Goal: Task Accomplishment & Management: Use online tool/utility

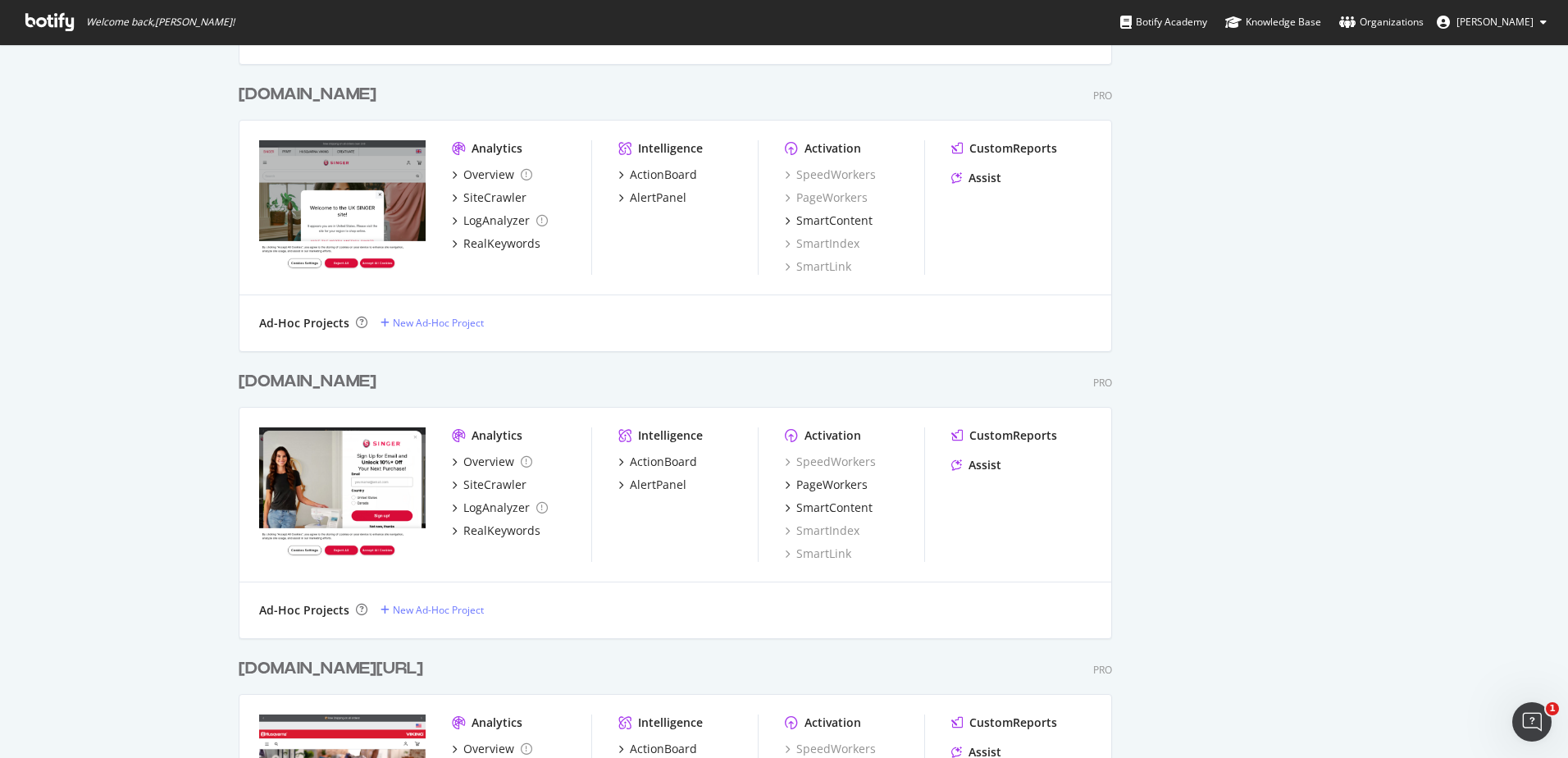
scroll to position [1311, 0]
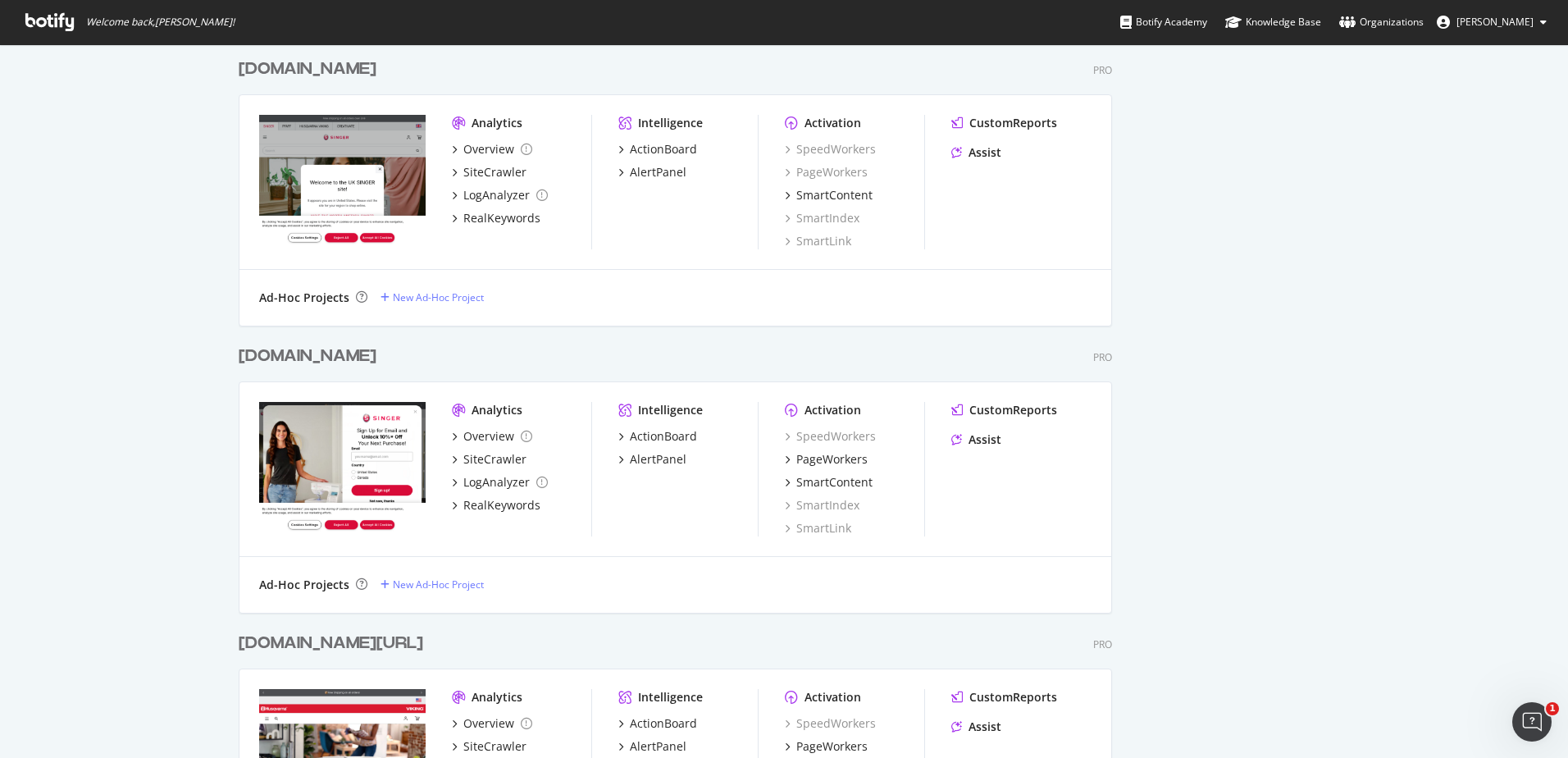
click at [251, 356] on div "[DOMAIN_NAME]" at bounding box center [307, 355] width 137 height 24
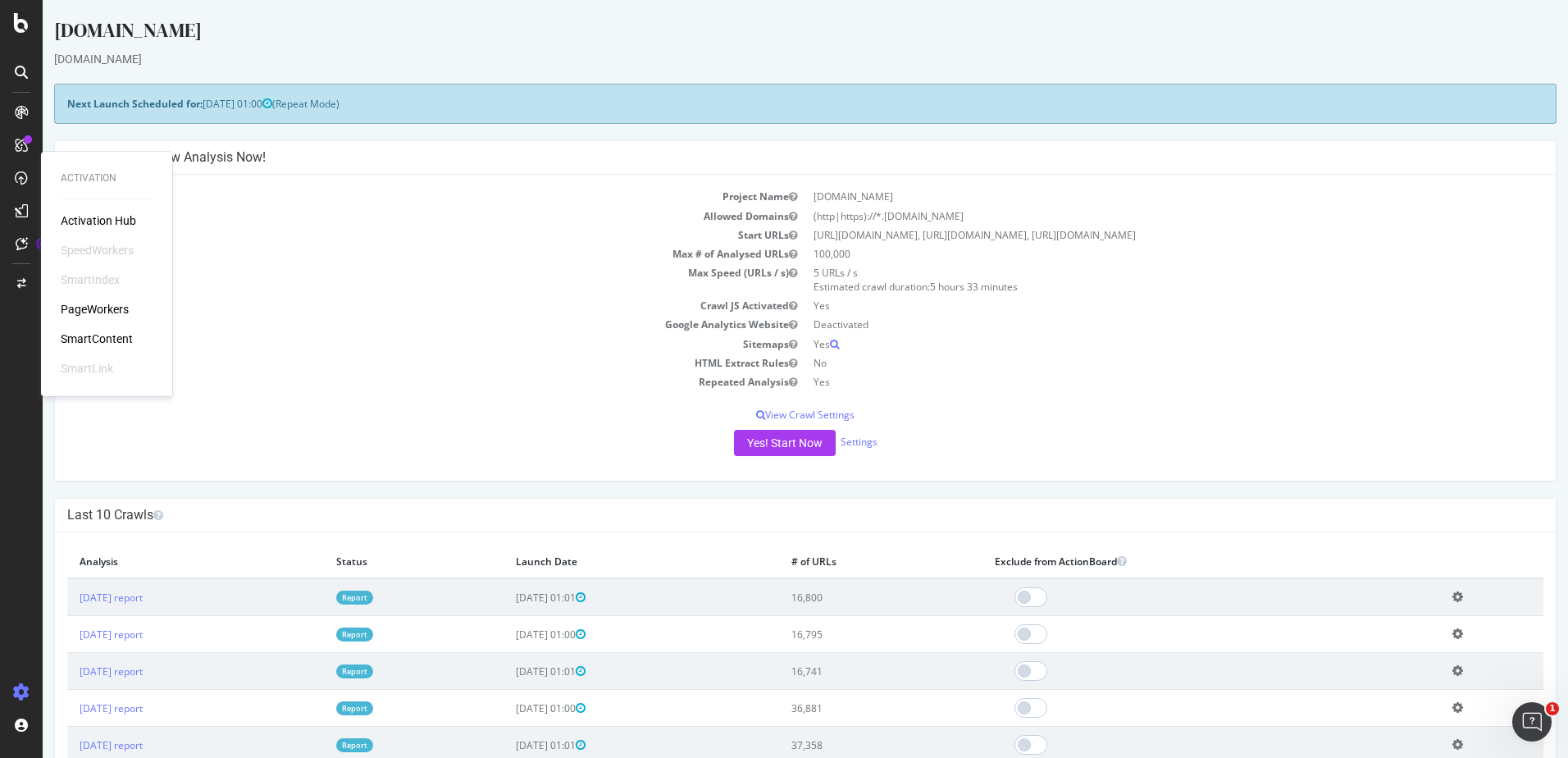
click at [86, 299] on div "Activation Hub SpeedWorkers SmartIndex PageWorkers SmartContent SmartLink" at bounding box center [106, 294] width 92 height 164
drag, startPoint x: 86, startPoint y: 299, endPoint x: 86, endPoint y: 311, distance: 12.0
click at [86, 311] on div "PageWorkers" at bounding box center [95, 309] width 68 height 16
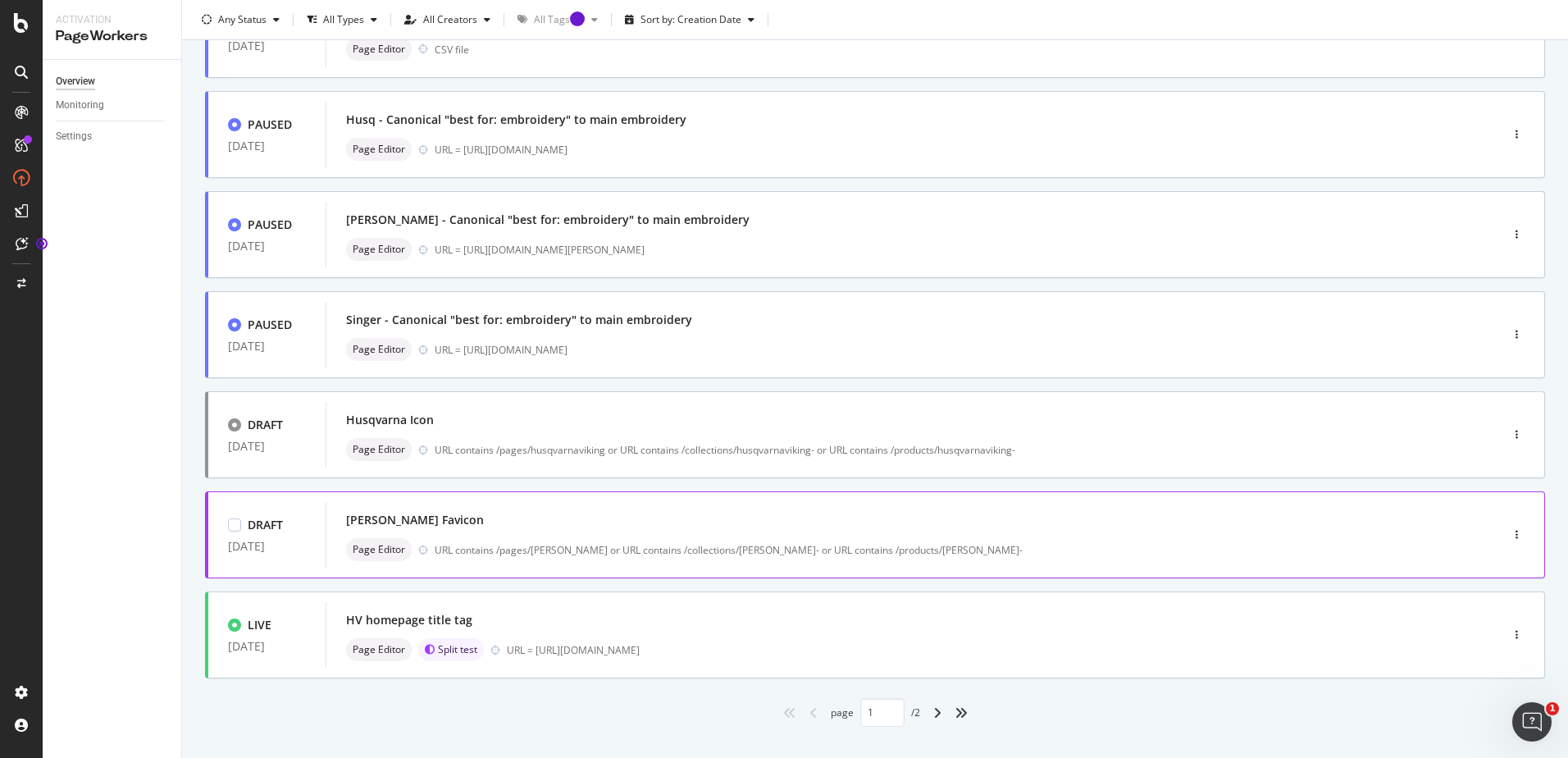
scroll to position [484, 0]
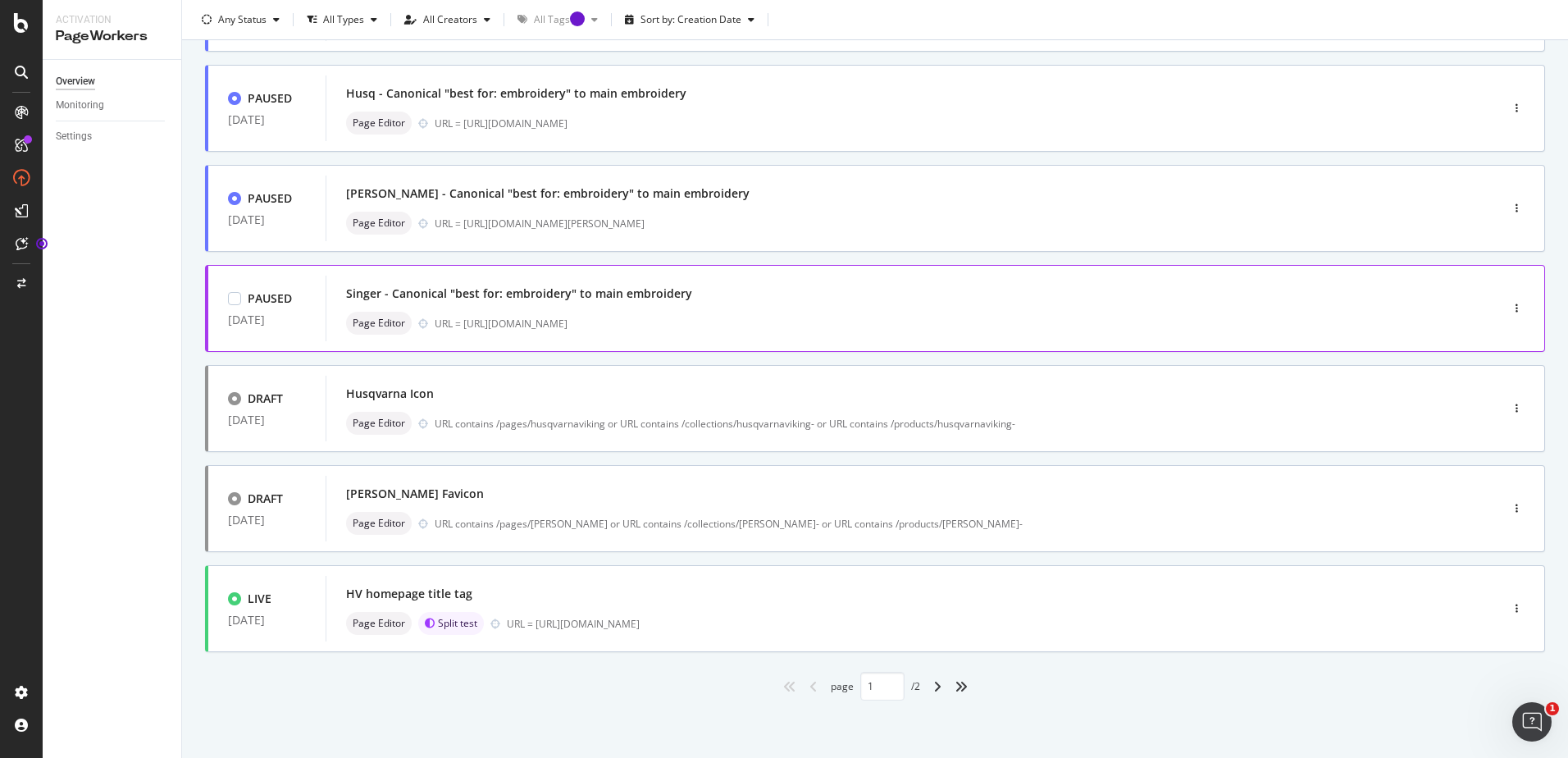
click at [1027, 321] on div "URL = [URL][DOMAIN_NAME]" at bounding box center [933, 323] width 995 height 14
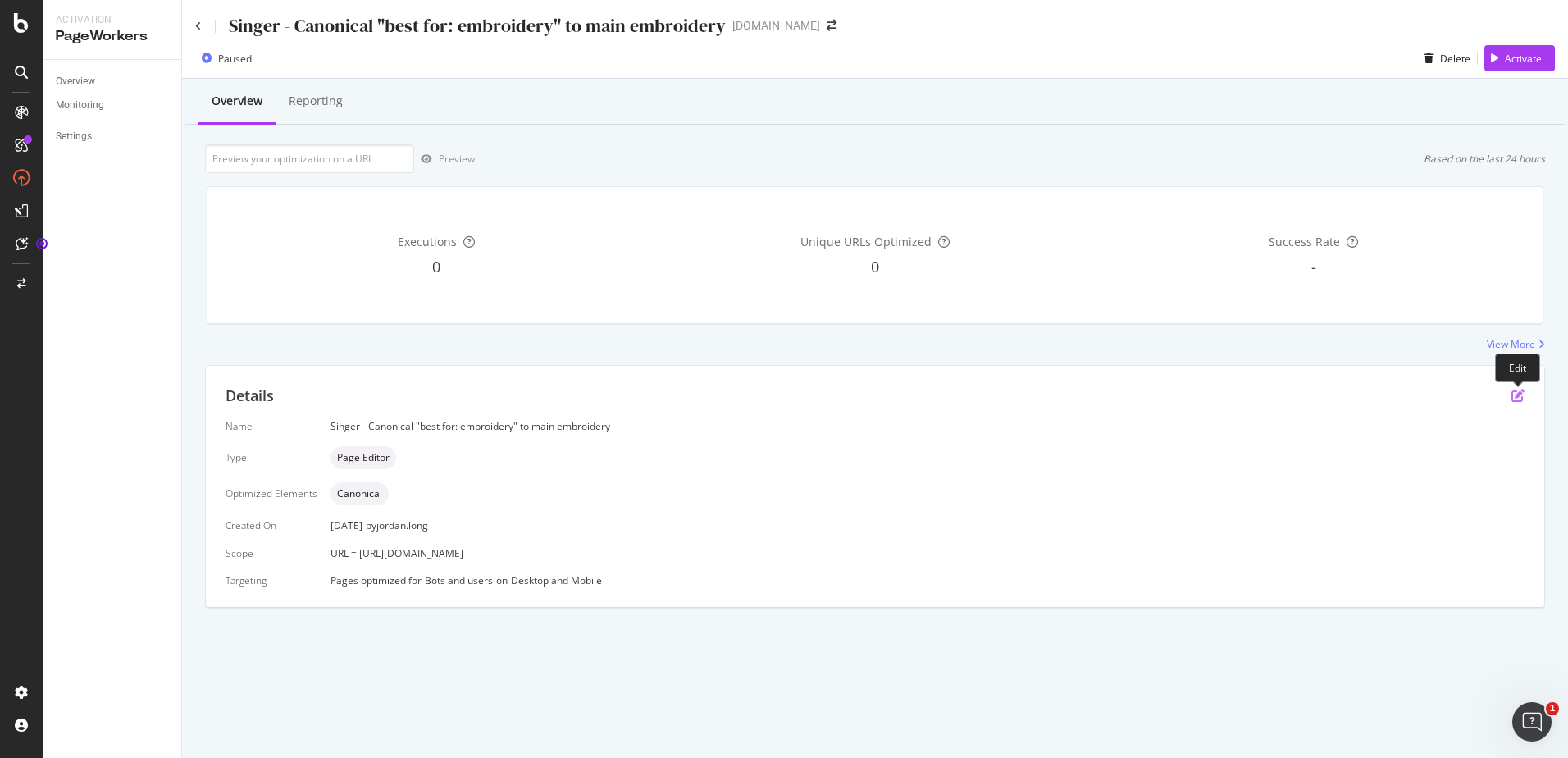
click at [1516, 394] on icon "pen-to-square" at bounding box center [1519, 395] width 13 height 13
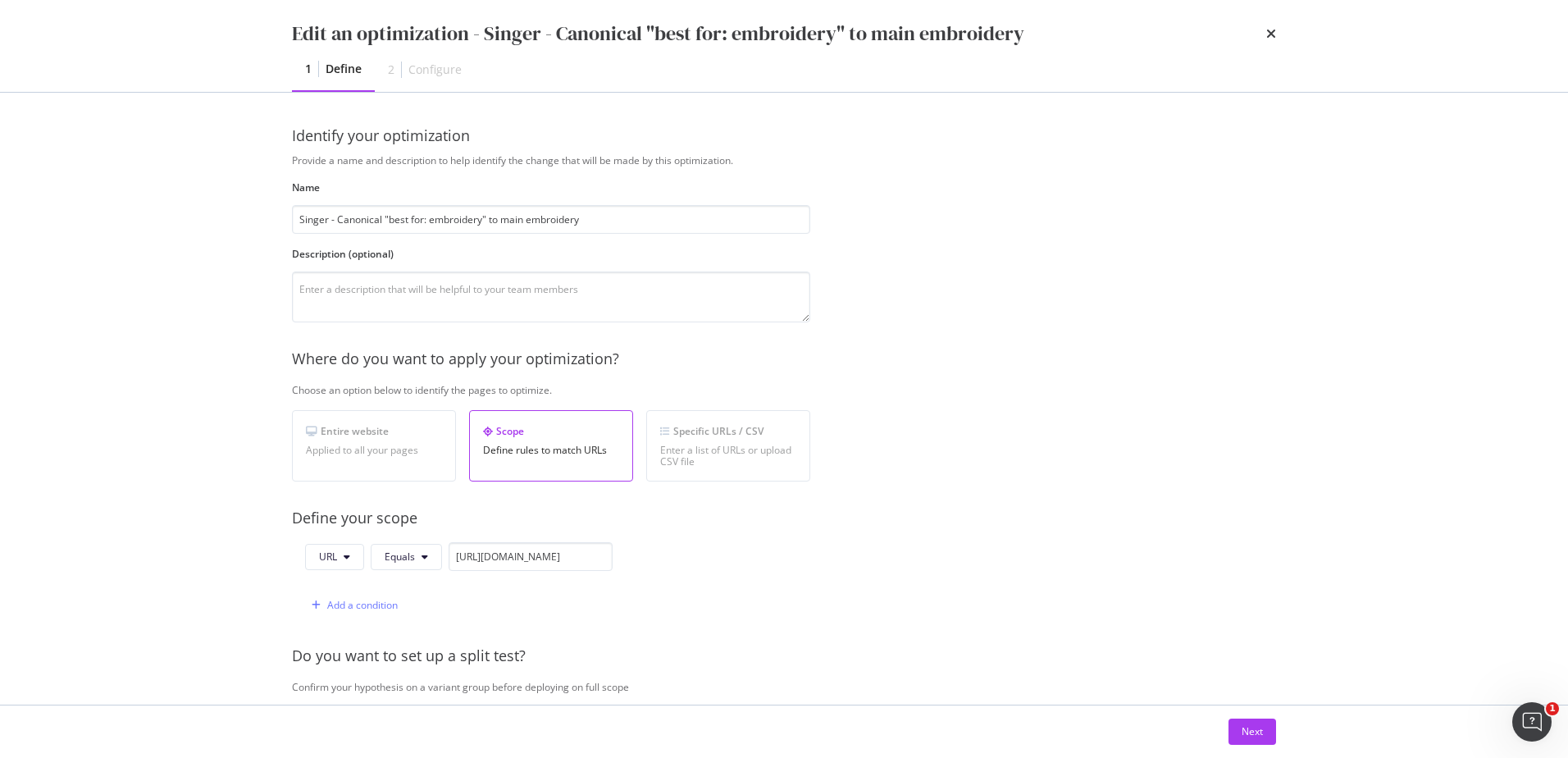
click at [418, 64] on div "Configure" at bounding box center [435, 69] width 53 height 16
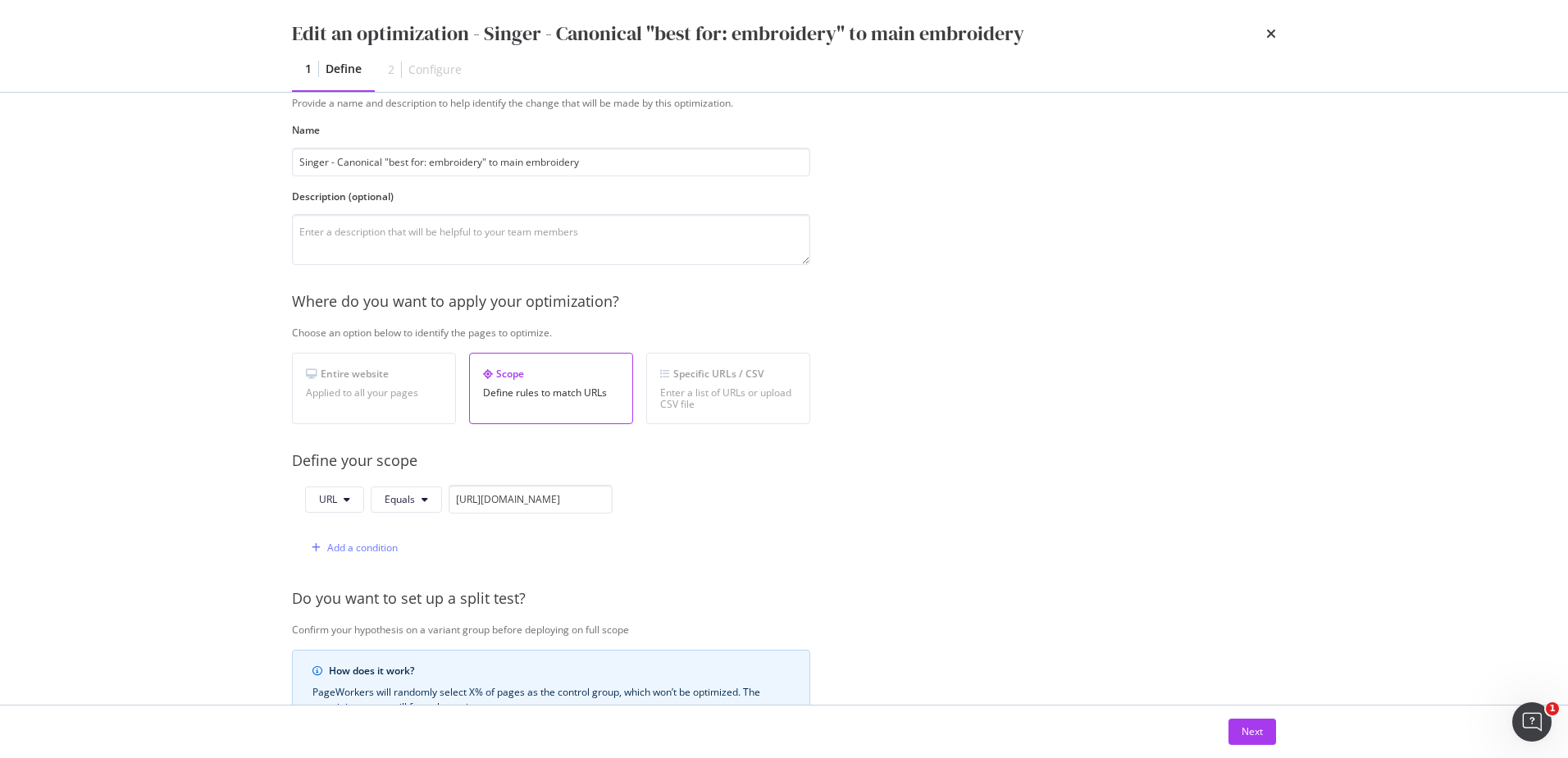
scroll to position [82, 0]
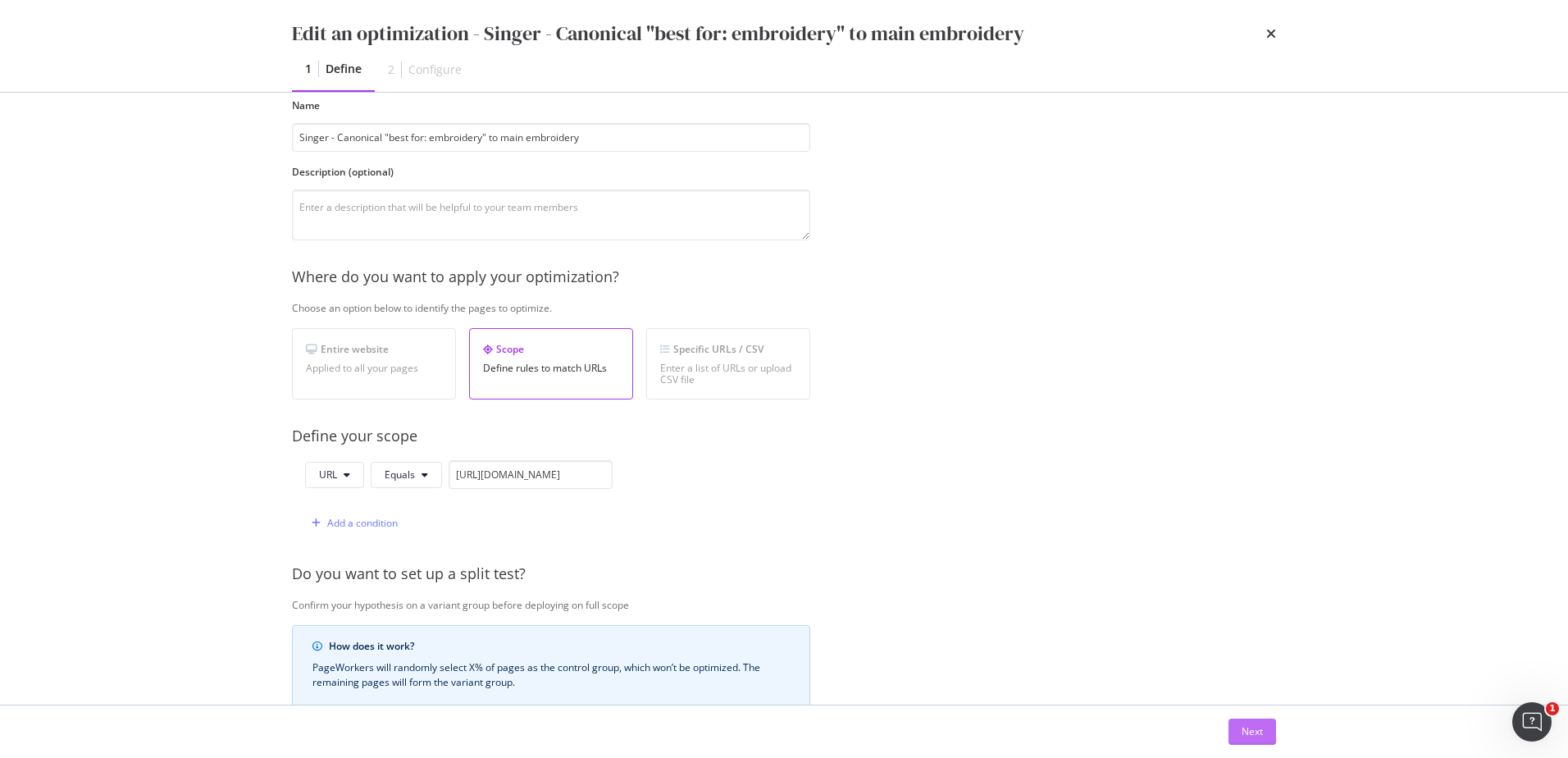
click at [1236, 722] on button "Next" at bounding box center [1252, 731] width 47 height 27
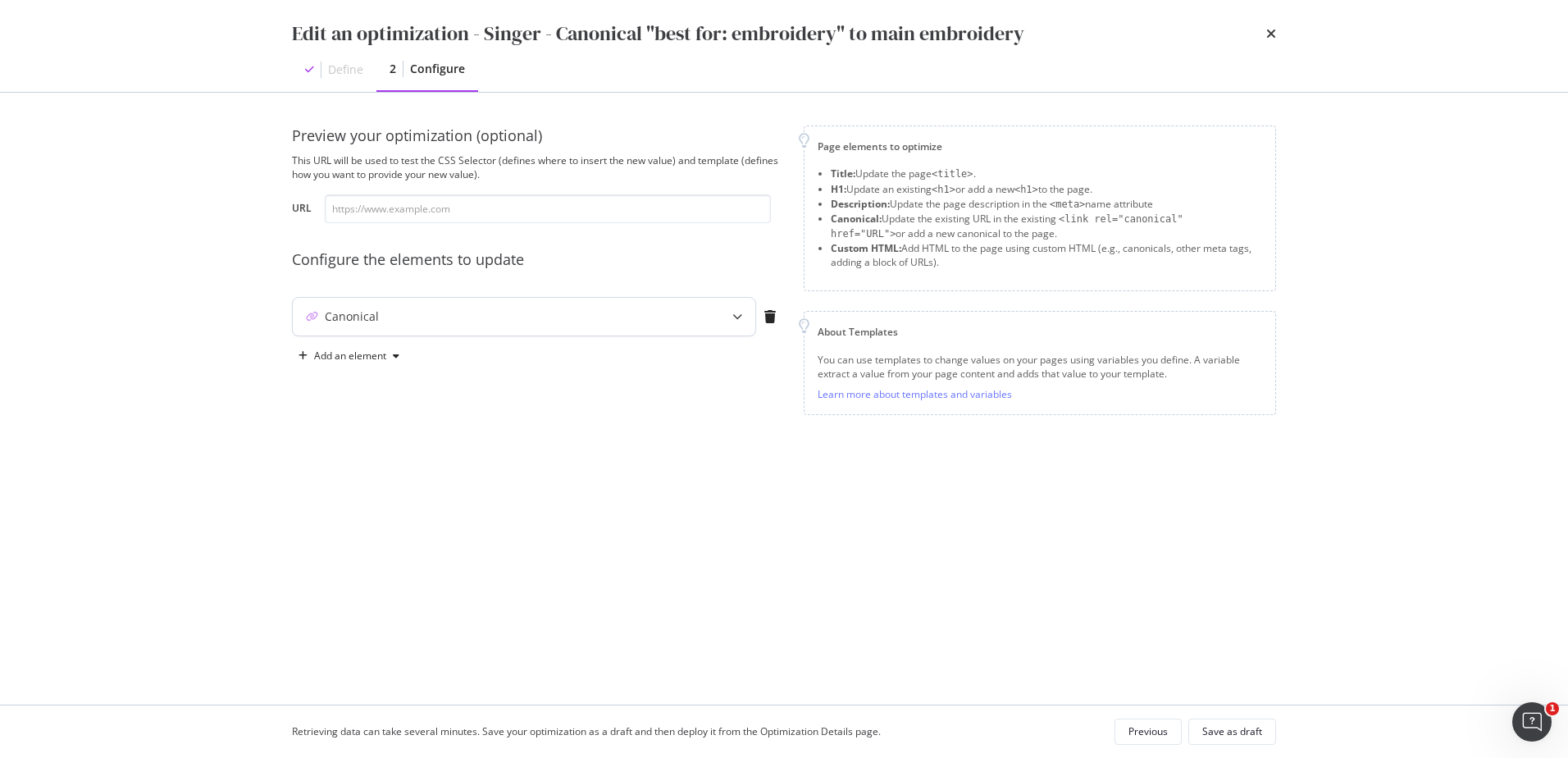
click at [694, 317] on div "Canonical" at bounding box center [524, 316] width 463 height 38
click at [1265, 28] on div "Edit an optimization - Singer - Canonical "best for: embroidery" to main embroi…" at bounding box center [784, 33] width 984 height 27
click at [1271, 29] on icon "times" at bounding box center [1271, 34] width 9 height 13
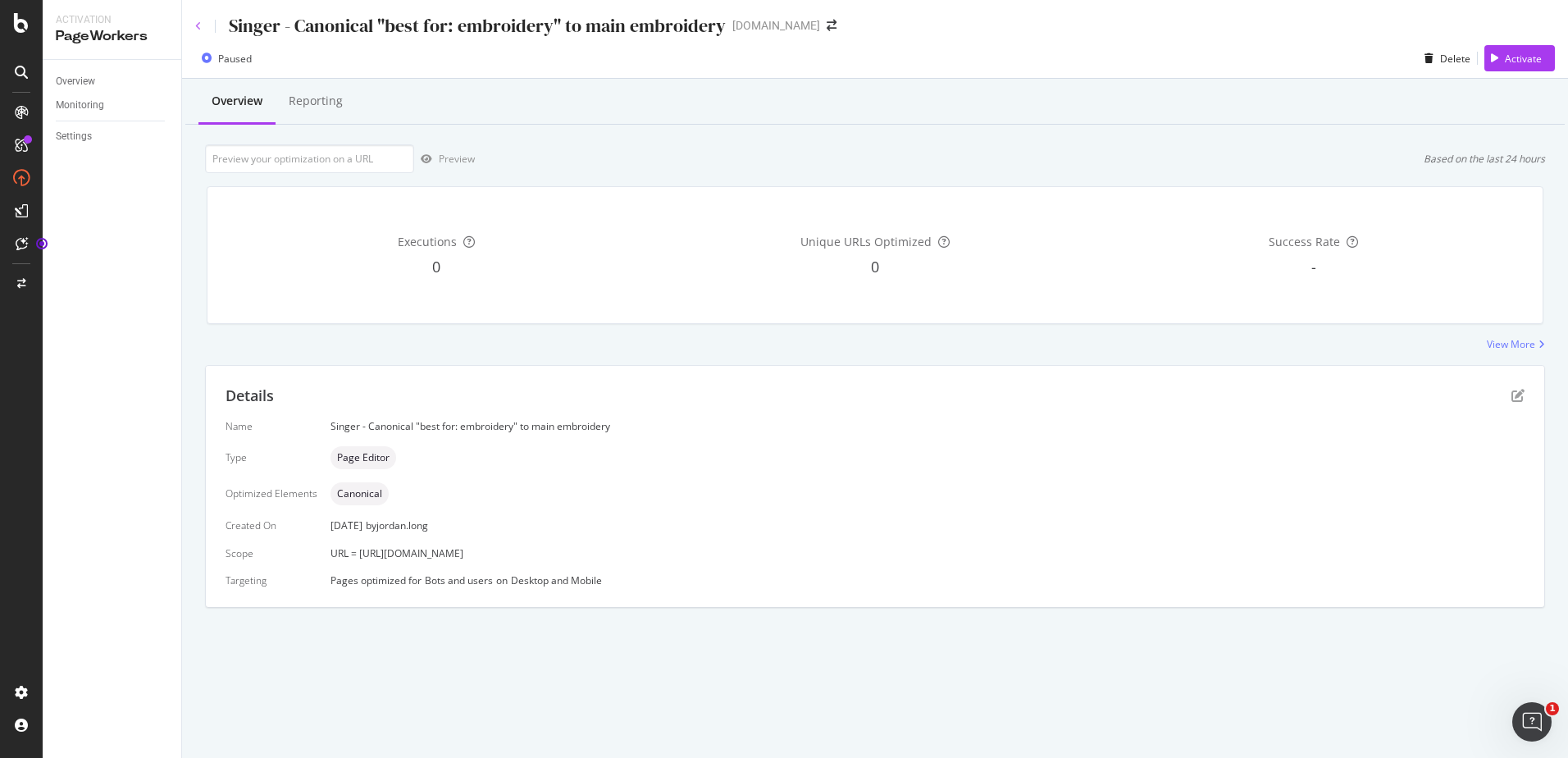
click at [195, 21] on icon at bounding box center [198, 26] width 7 height 9
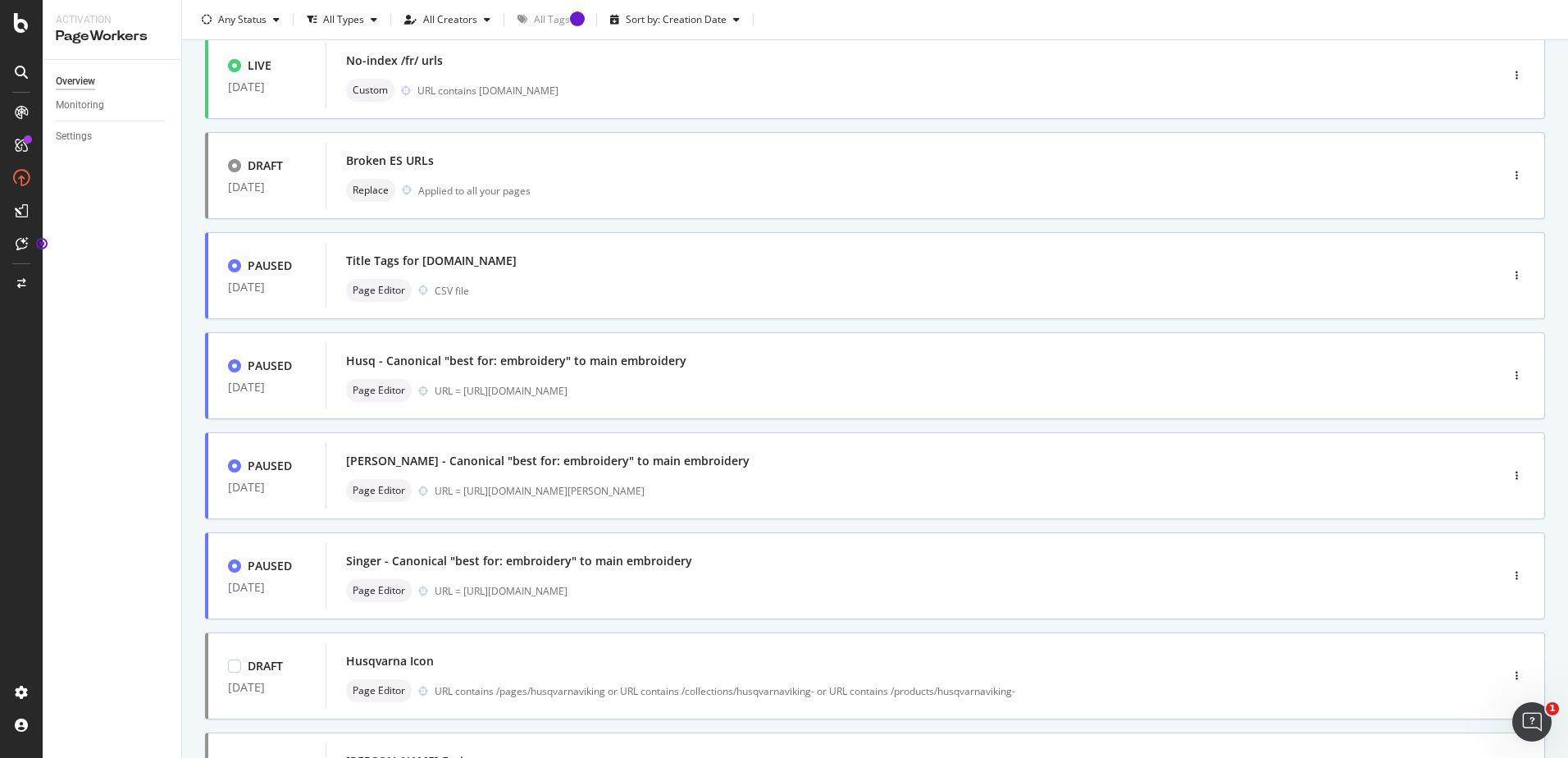
scroll to position [246, 0]
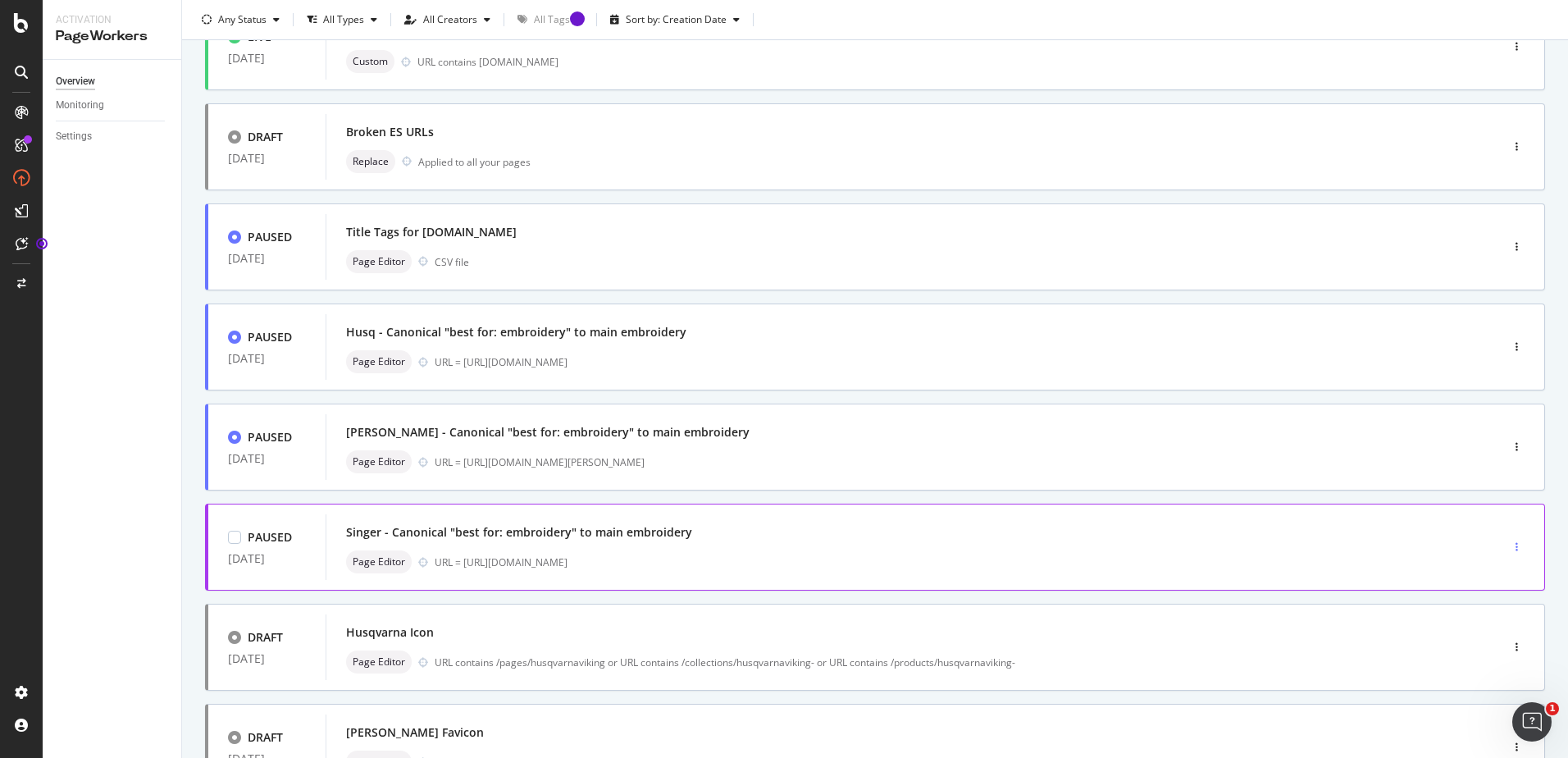
click at [1509, 550] on div "button" at bounding box center [1517, 547] width 15 height 9
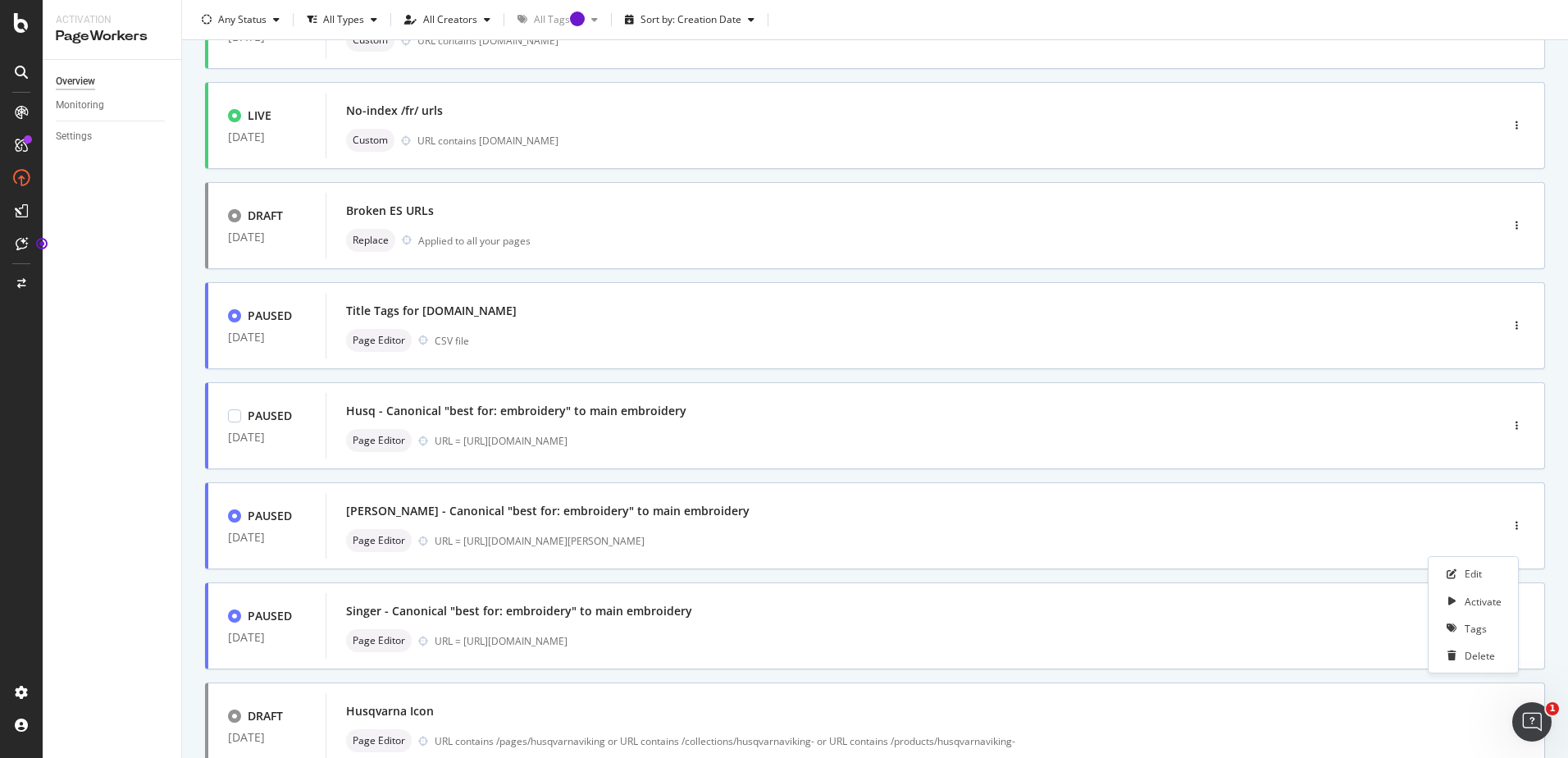
scroll to position [410, 0]
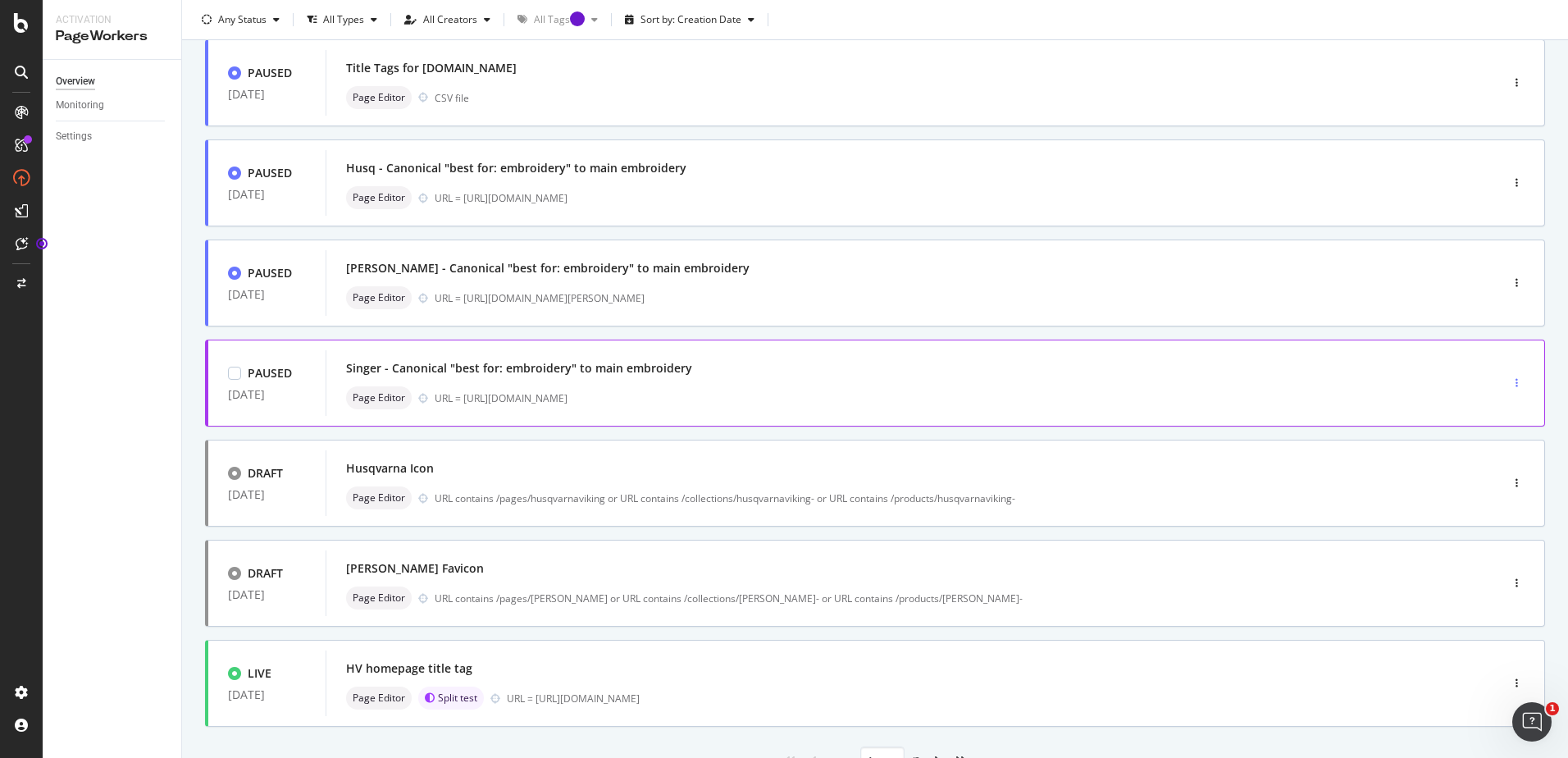
click at [1516, 385] on icon "button" at bounding box center [1517, 383] width 3 height 9
click at [1489, 410] on div "Edit" at bounding box center [1473, 414] width 82 height 21
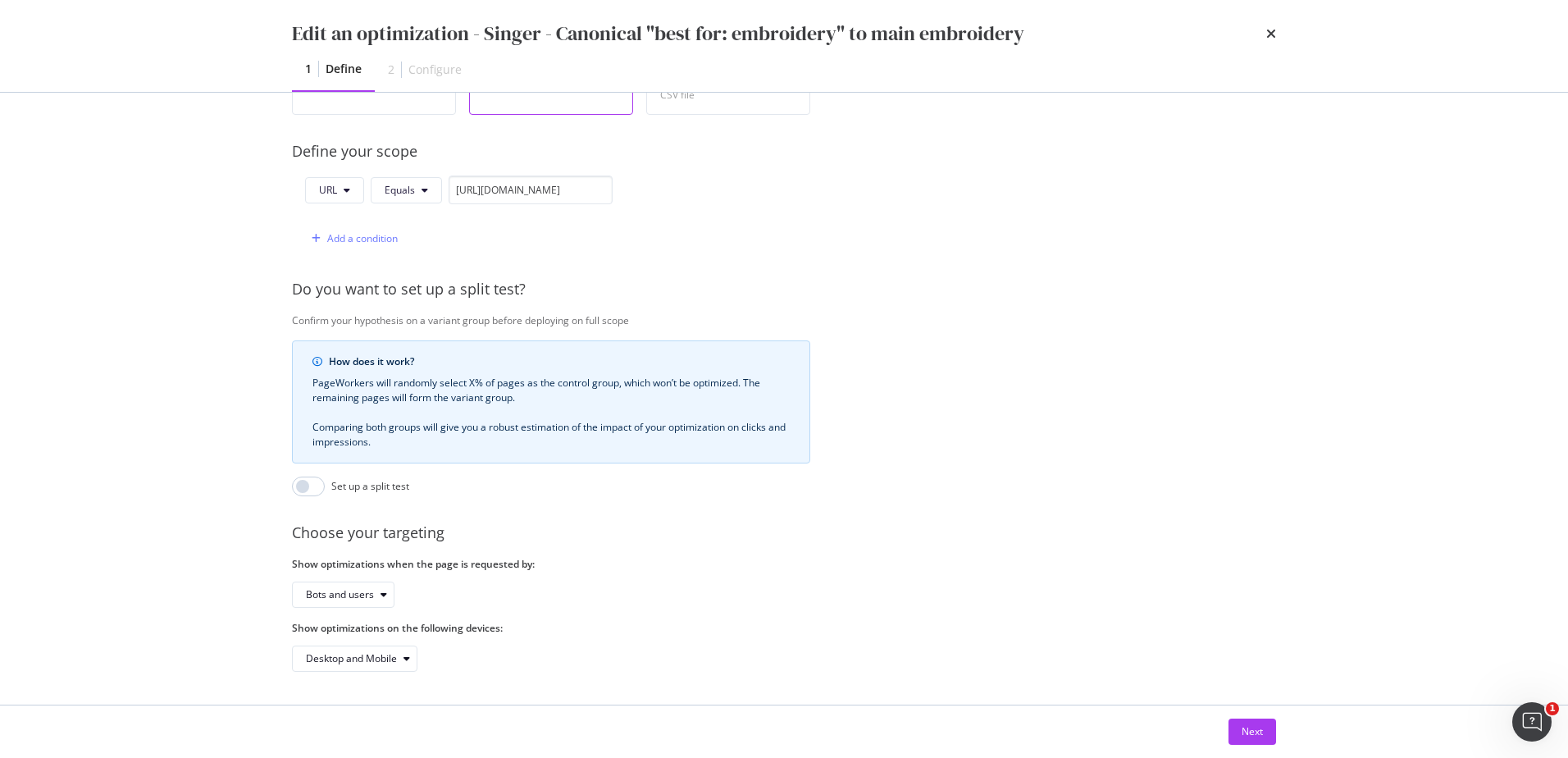
scroll to position [379, 0]
click at [504, 180] on input "[URL][DOMAIN_NAME]" at bounding box center [530, 190] width 164 height 28
drag, startPoint x: 499, startPoint y: 175, endPoint x: 687, endPoint y: 175, distance: 188.0
click at [687, 175] on div "URL Equals [URL][DOMAIN_NAME] Add a condition" at bounding box center [551, 213] width 519 height 77
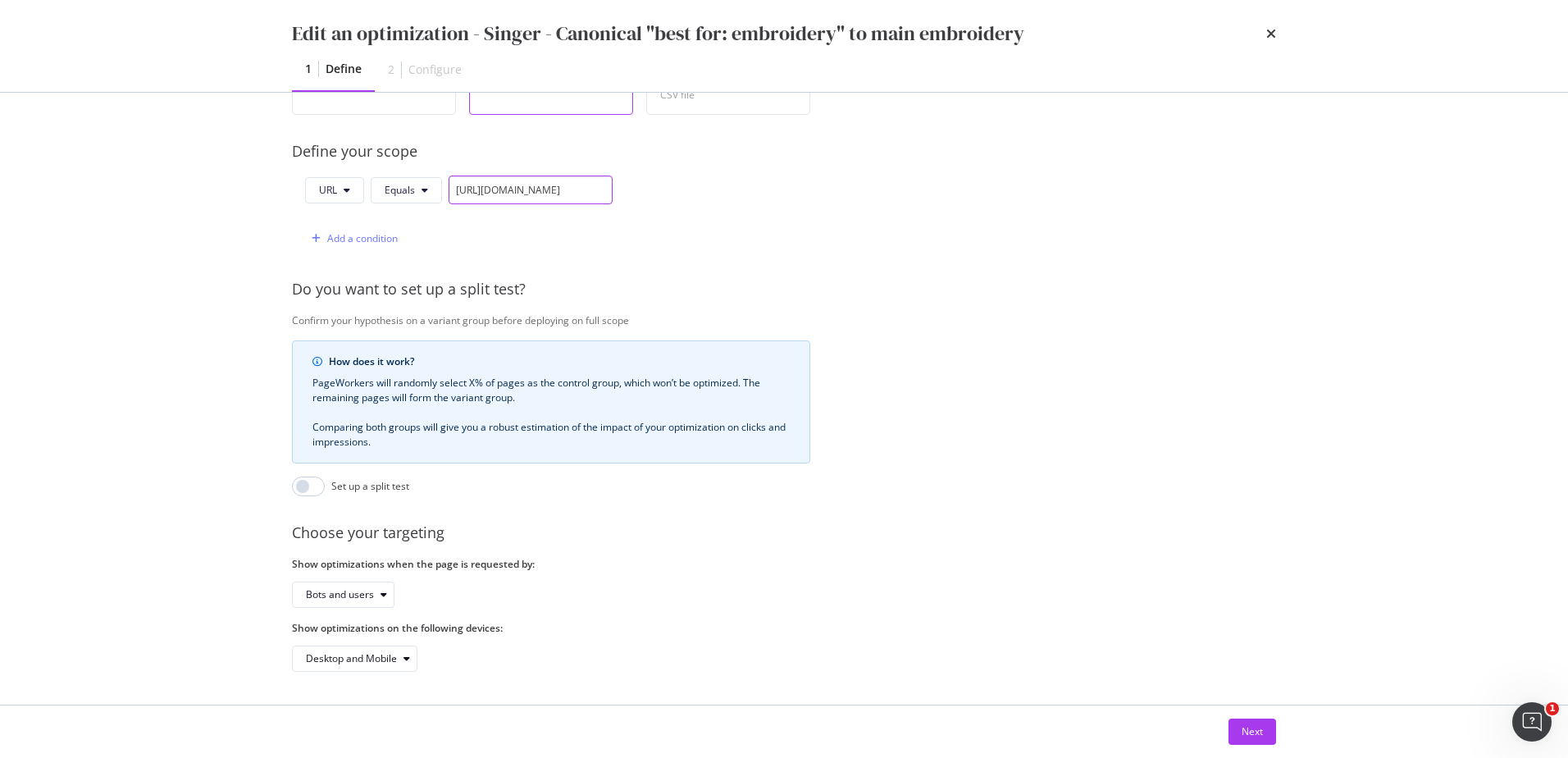
click at [545, 175] on input "[URL][DOMAIN_NAME]" at bounding box center [530, 190] width 164 height 28
click at [476, 175] on input "[URL][DOMAIN_NAME]" at bounding box center [530, 190] width 164 height 28
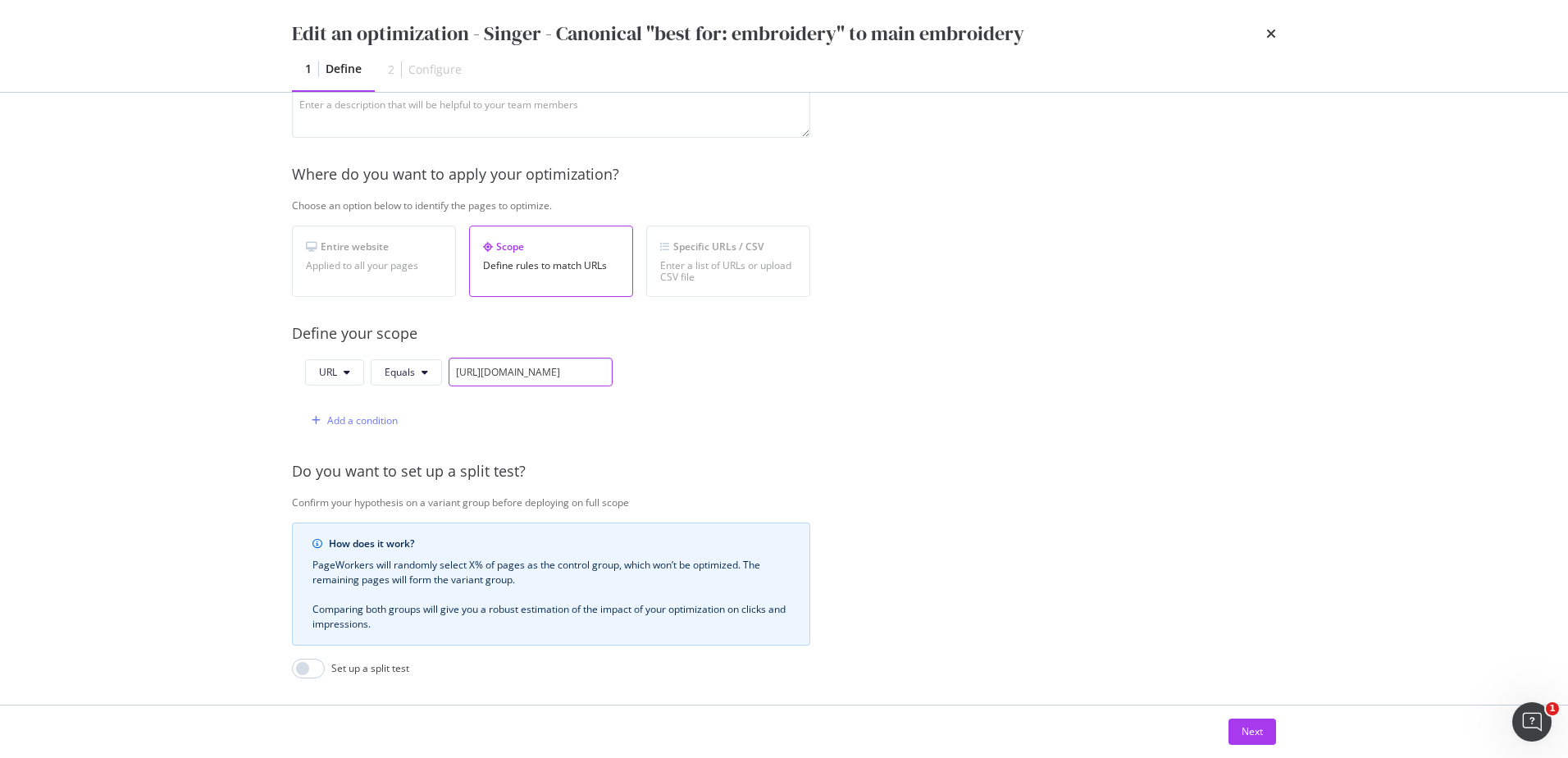
scroll to position [0, 0]
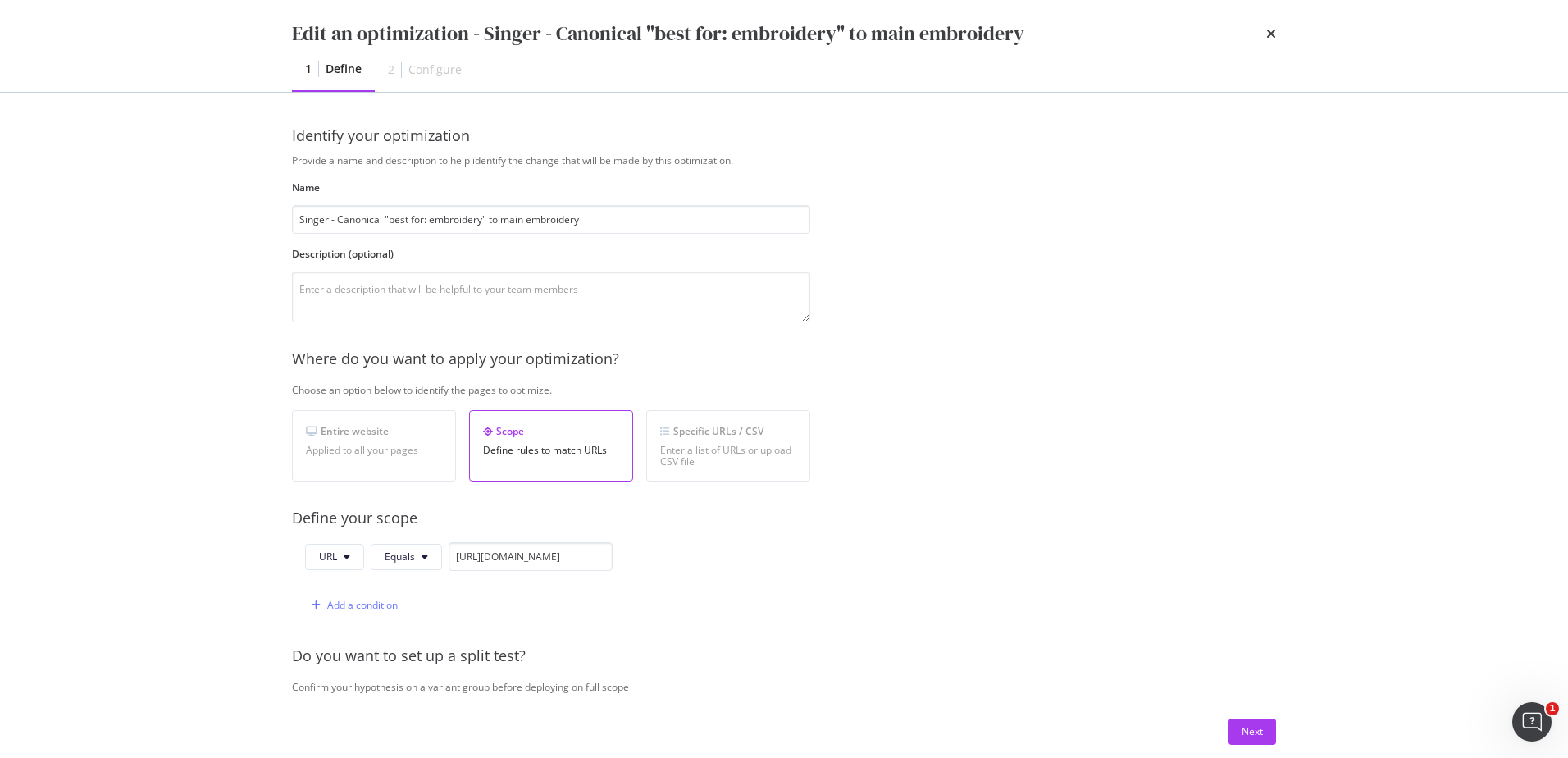
click at [1272, 34] on icon "times" at bounding box center [1271, 34] width 9 height 13
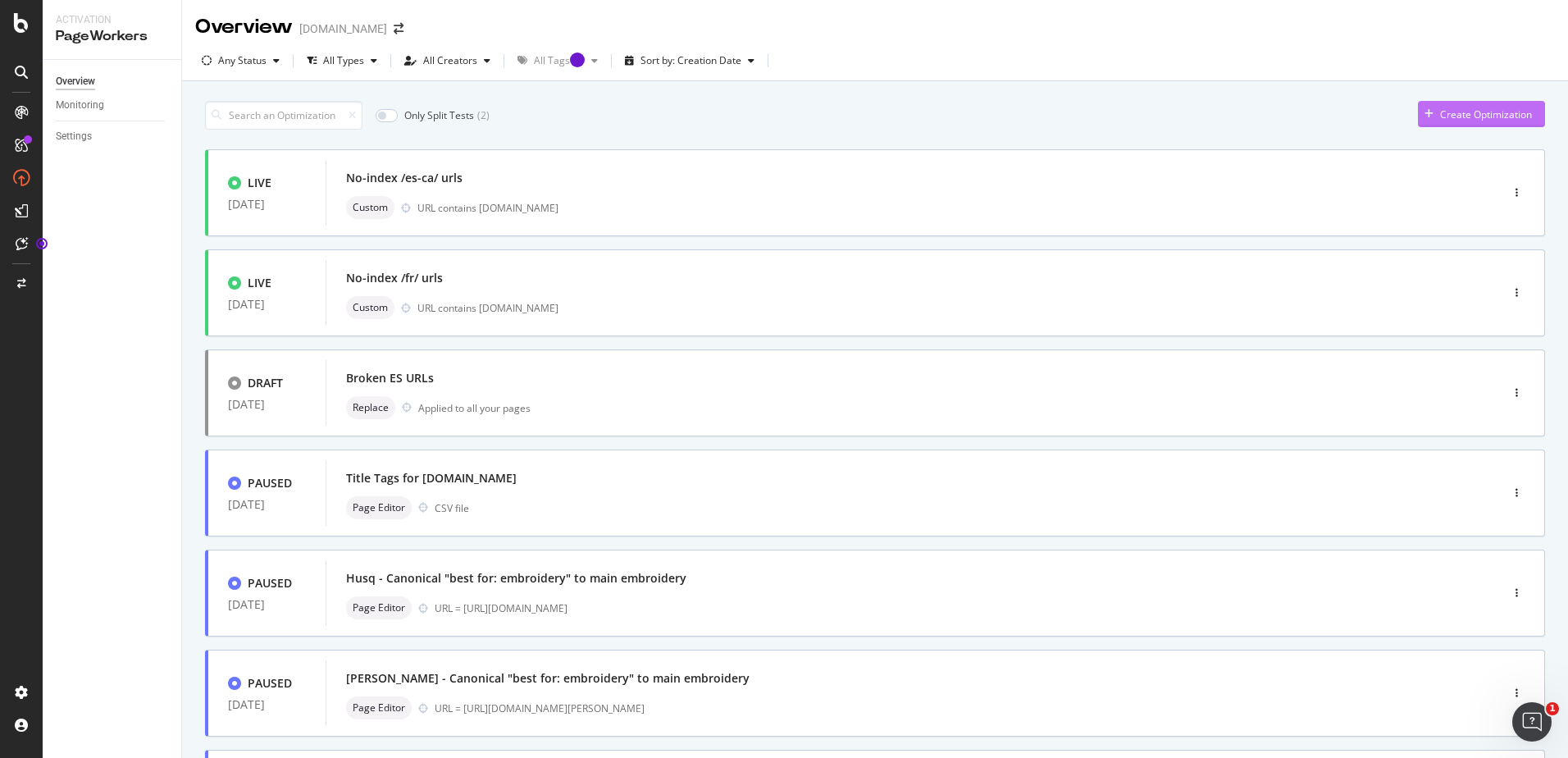
click at [1451, 117] on div "Create Optimization" at bounding box center [1486, 114] width 92 height 14
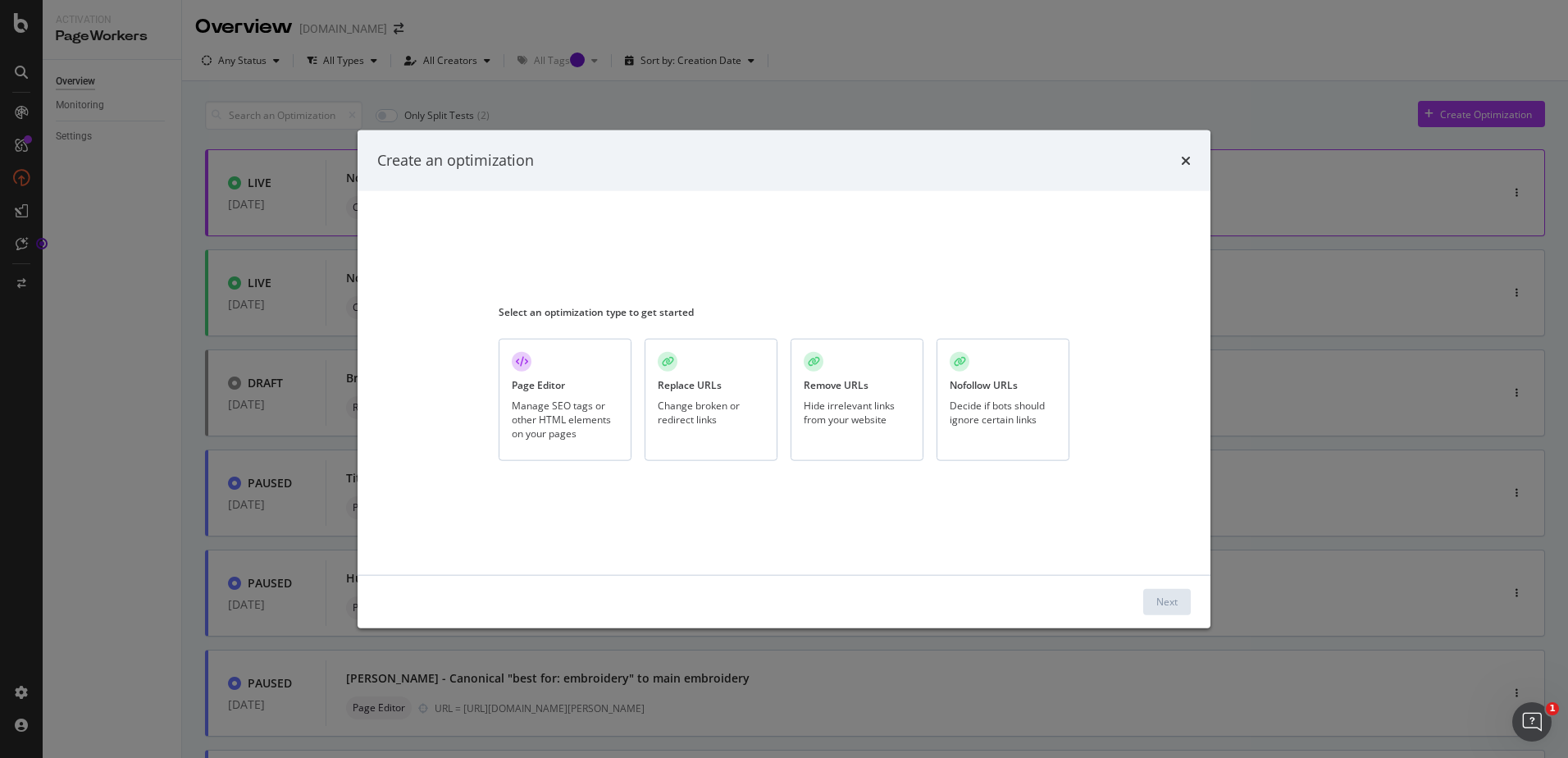
click at [1185, 165] on icon "times" at bounding box center [1186, 160] width 9 height 13
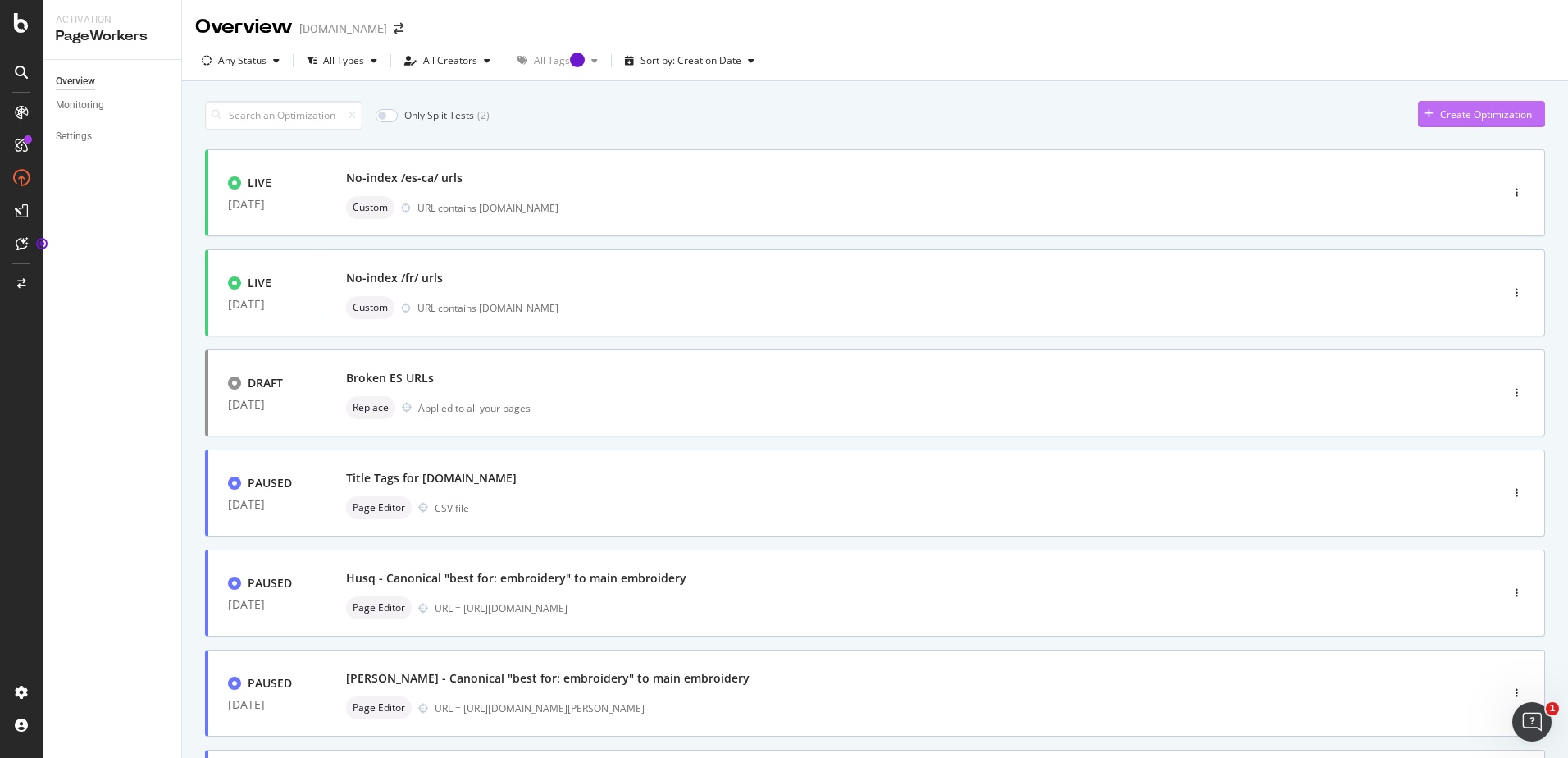
click at [1443, 117] on div "Create Optimization" at bounding box center [1486, 114] width 92 height 14
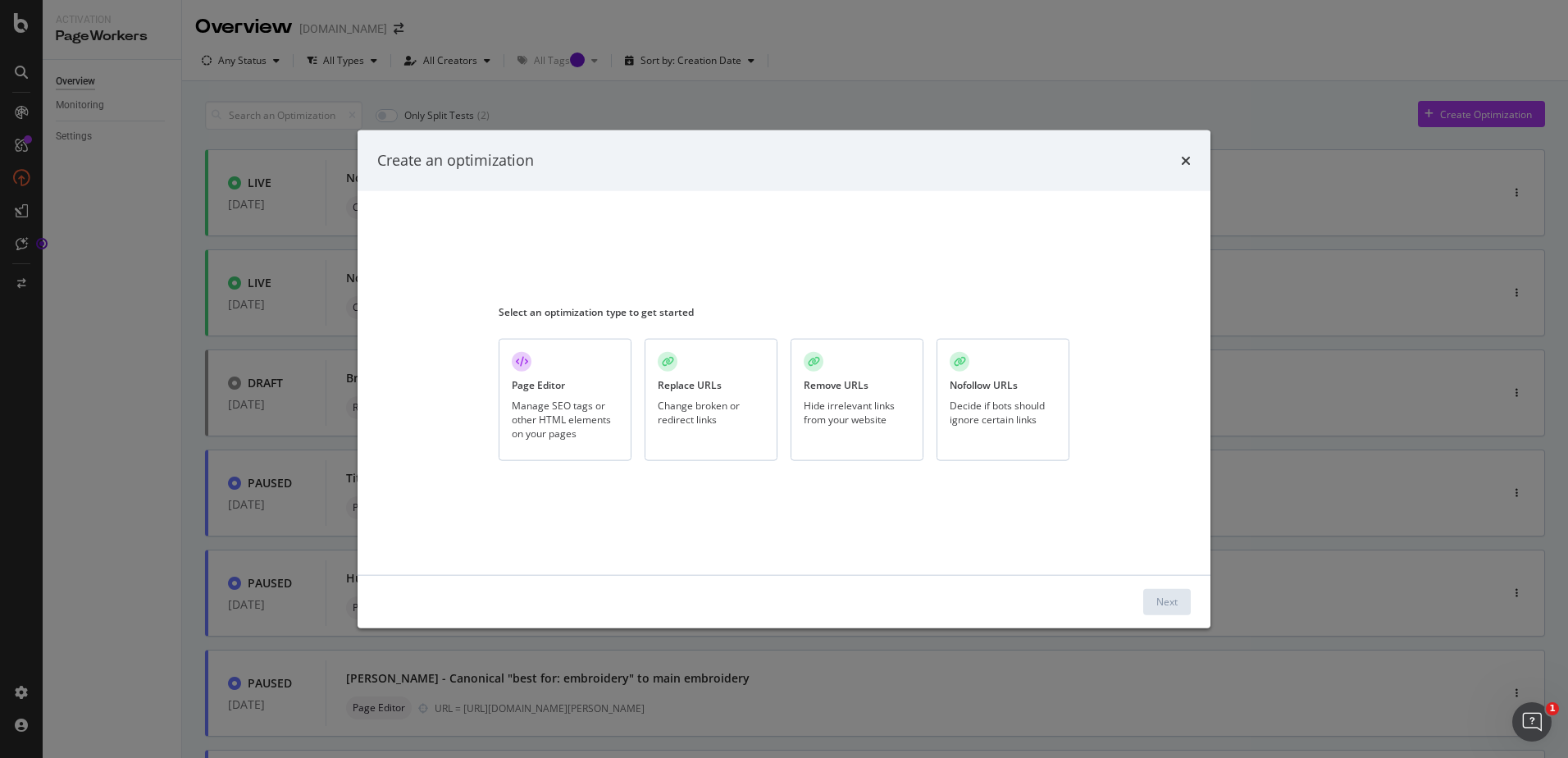
click at [570, 412] on div "Manage SEO tags or other HTML elements on your pages" at bounding box center [565, 420] width 106 height 42
click at [1159, 595] on div "Next" at bounding box center [1167, 601] width 21 height 14
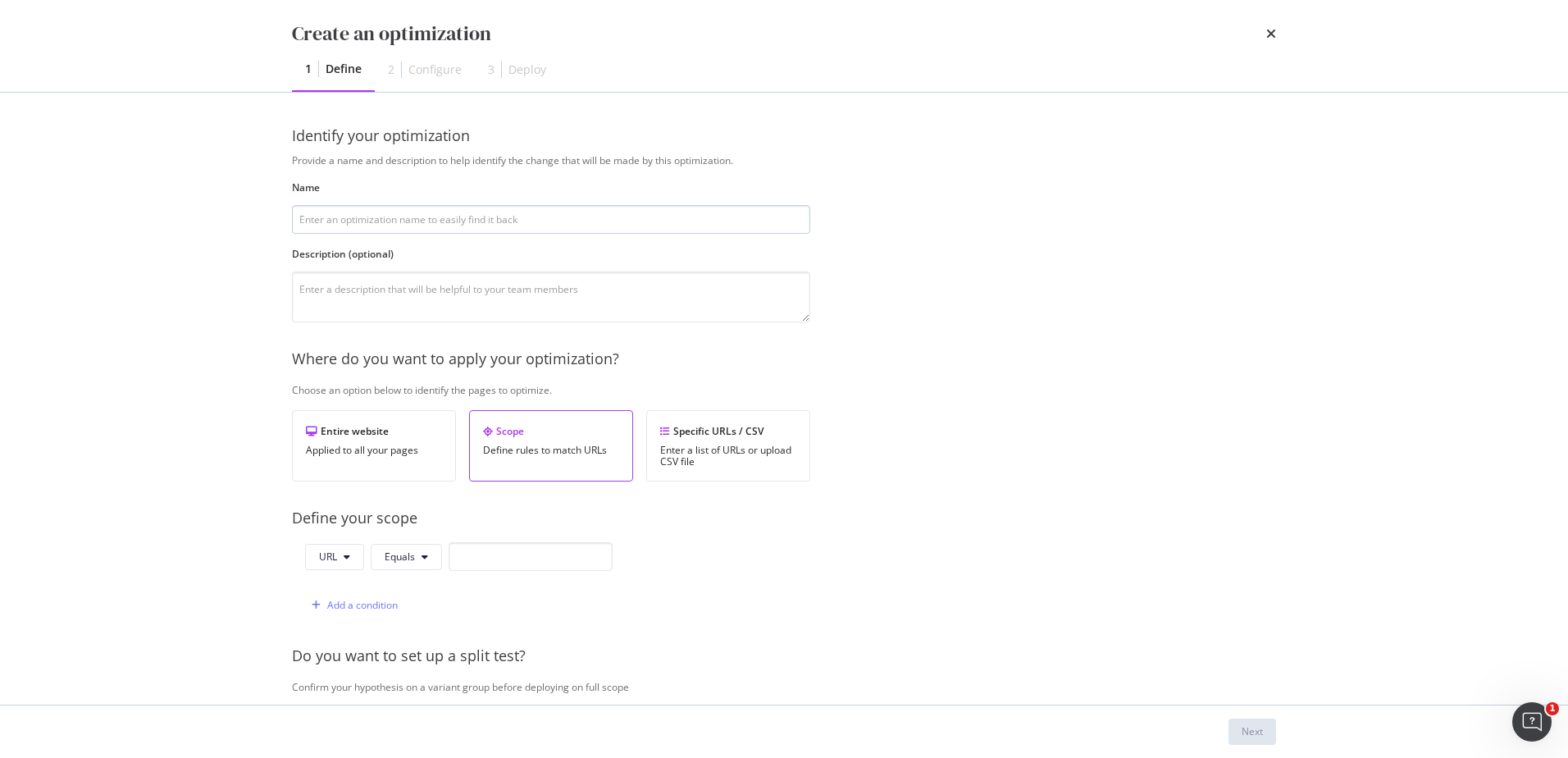
click at [369, 222] on input "modal" at bounding box center [551, 219] width 519 height 28
type input "All embroidery machines canonic"
click at [385, 307] on textarea "modal" at bounding box center [551, 297] width 519 height 51
click at [465, 555] on input "modal" at bounding box center [530, 556] width 164 height 28
paste input "https://www.singer.com/collections/all-embroidery-machines/"
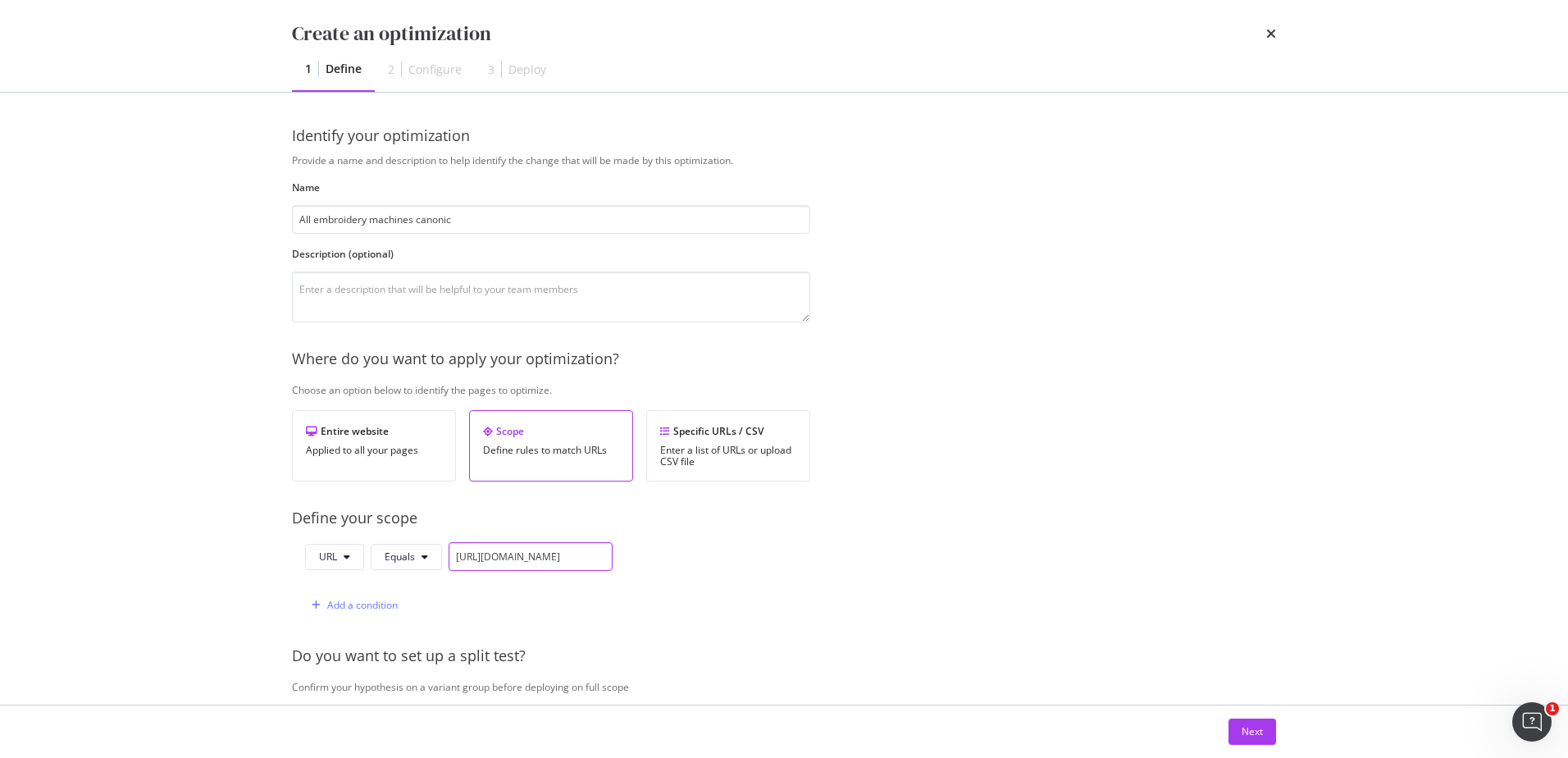
scroll to position [0, 134]
type input "https://www.singer.com/collections/all-embroidery-machines/"
click at [388, 559] on span "Equals" at bounding box center [400, 556] width 30 height 14
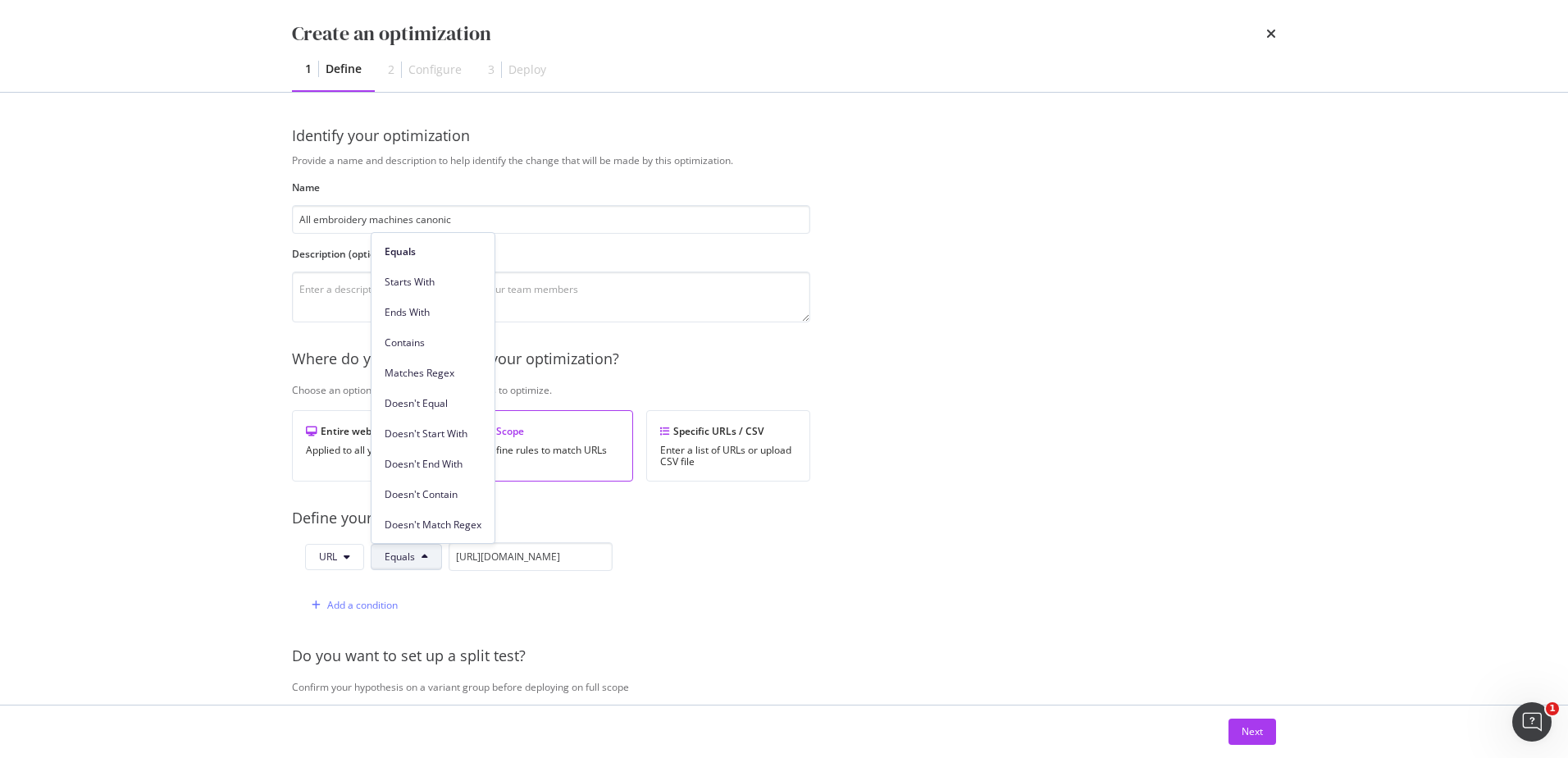
click at [852, 553] on div "Provide a name and description to help identify the change that will be made by…" at bounding box center [784, 596] width 984 height 885
click at [352, 604] on div "Add a condition" at bounding box center [362, 605] width 70 height 14
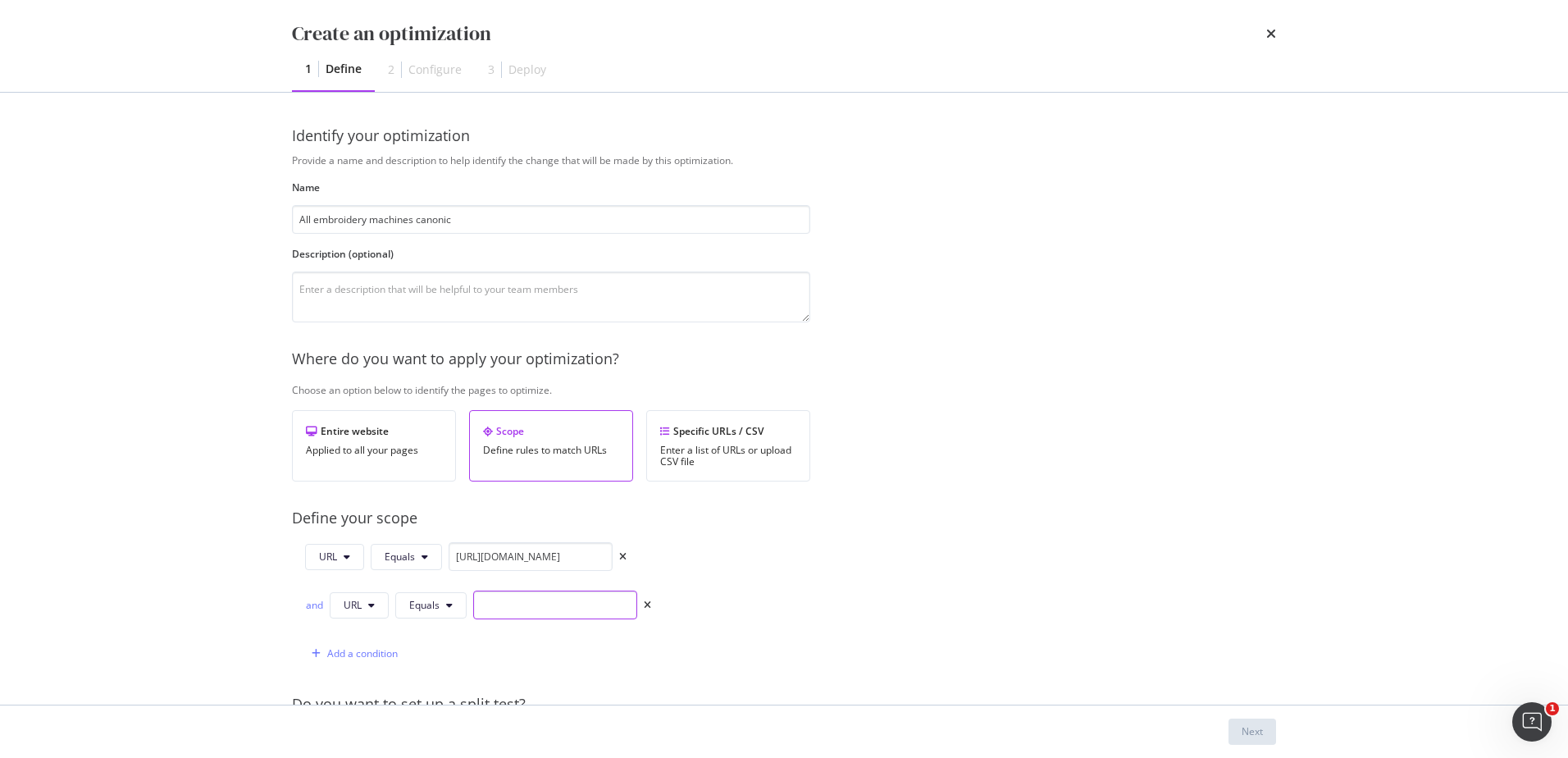
click at [527, 606] on input "modal" at bounding box center [555, 605] width 164 height 28
paste input "https://www.singer.com/collections/all-embroidery-machines/"
type input "https://www.singer.com/collections/all-embroidery-machines/"
click at [329, 644] on div "Add a condition" at bounding box center [352, 654] width 93 height 25
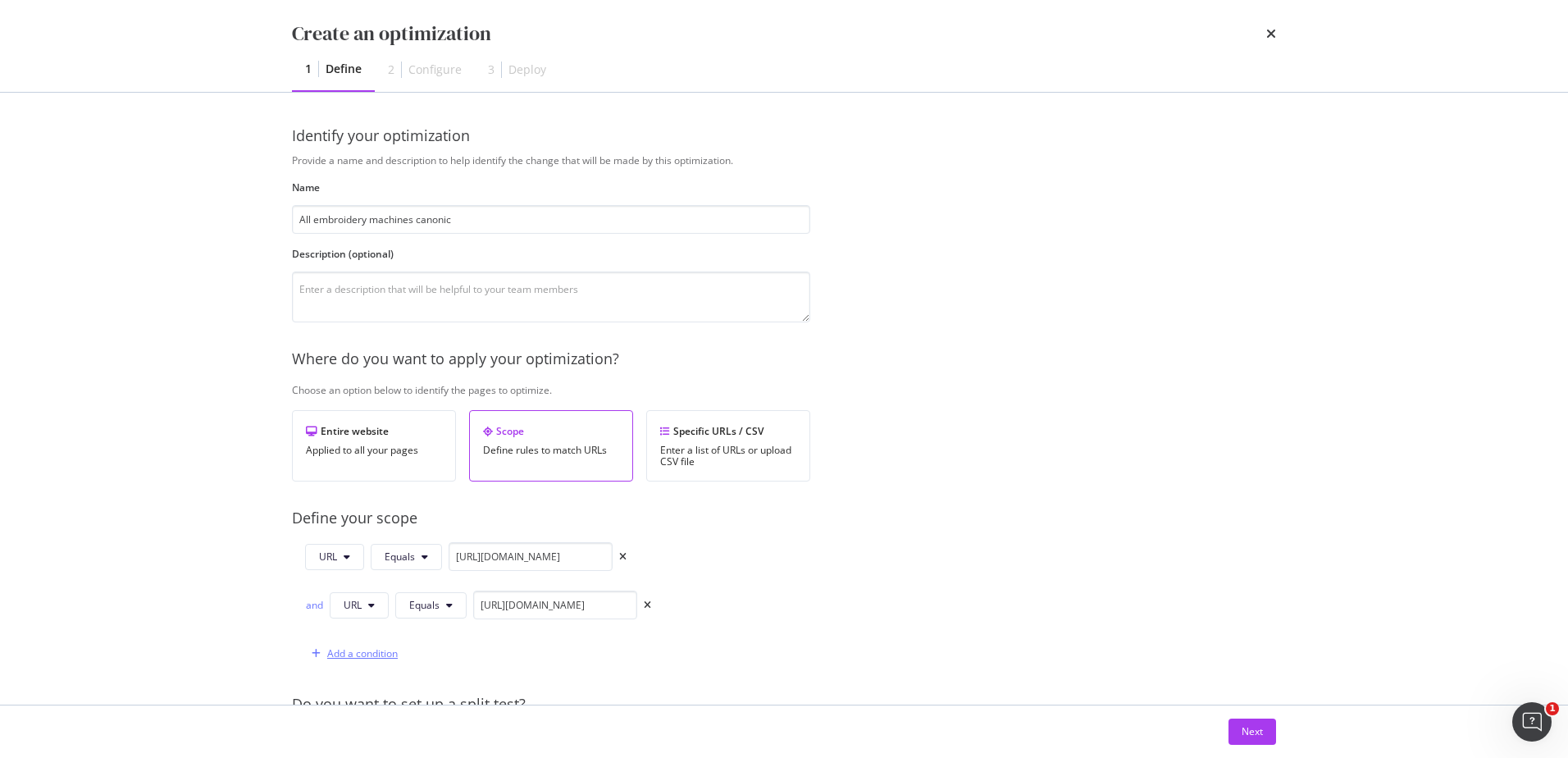
scroll to position [0, 0]
click at [511, 661] on input "modal" at bounding box center [555, 653] width 164 height 28
paste input "https://www.singer.com/collections/all-embroidery-machines/"
type input "https://www.singer.com/collections/all-embroidery-machines/"
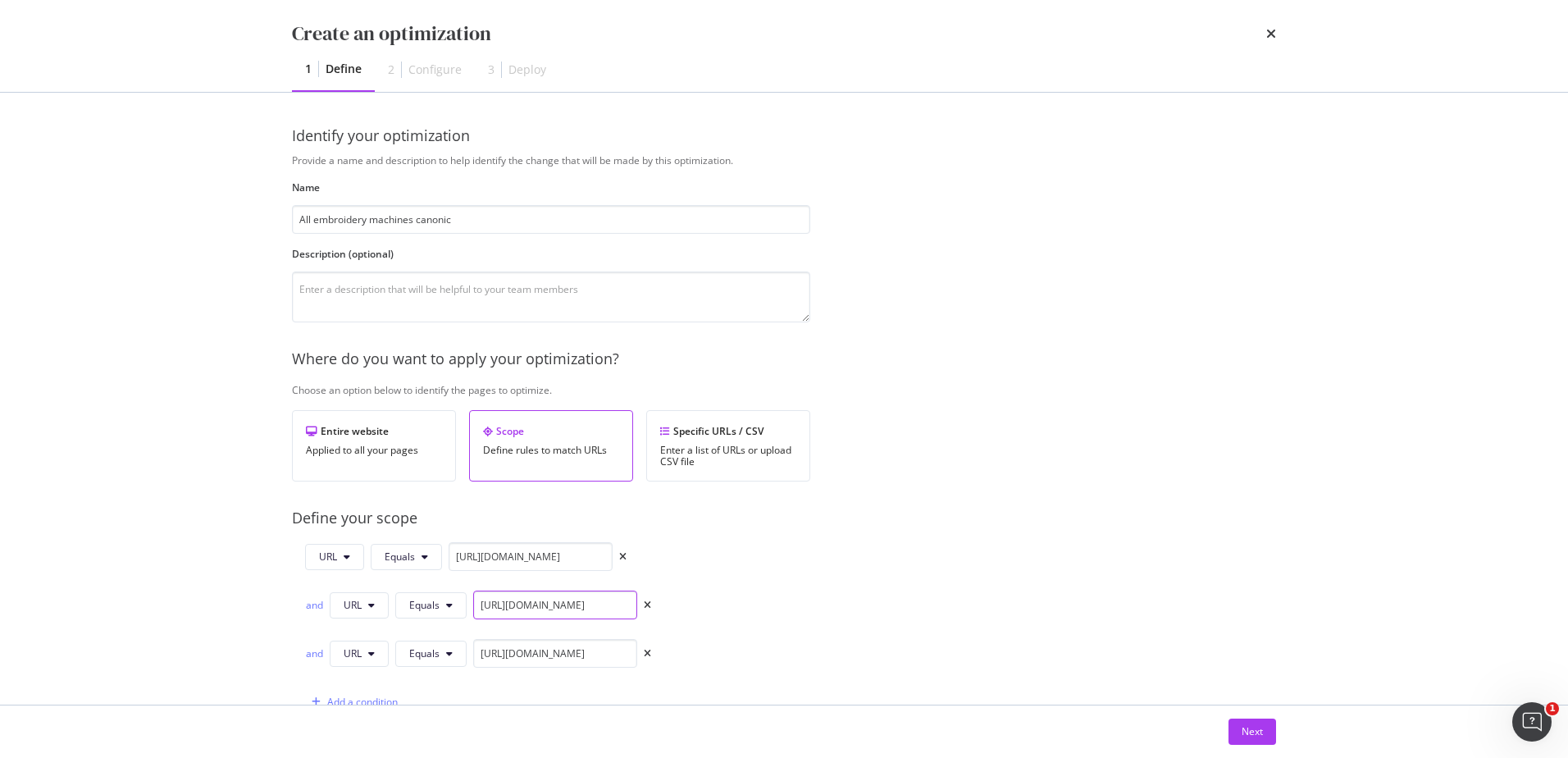
click at [591, 611] on input "https://www.singer.com/collections/all-embroidery-machines/" at bounding box center [555, 605] width 164 height 28
type input "https://www.singer.com/fr-ca/collections/all-embroidery-machines/"
click at [593, 649] on input "https://www.singer.com/collections/all-embroidery-machines/" at bounding box center [555, 653] width 164 height 28
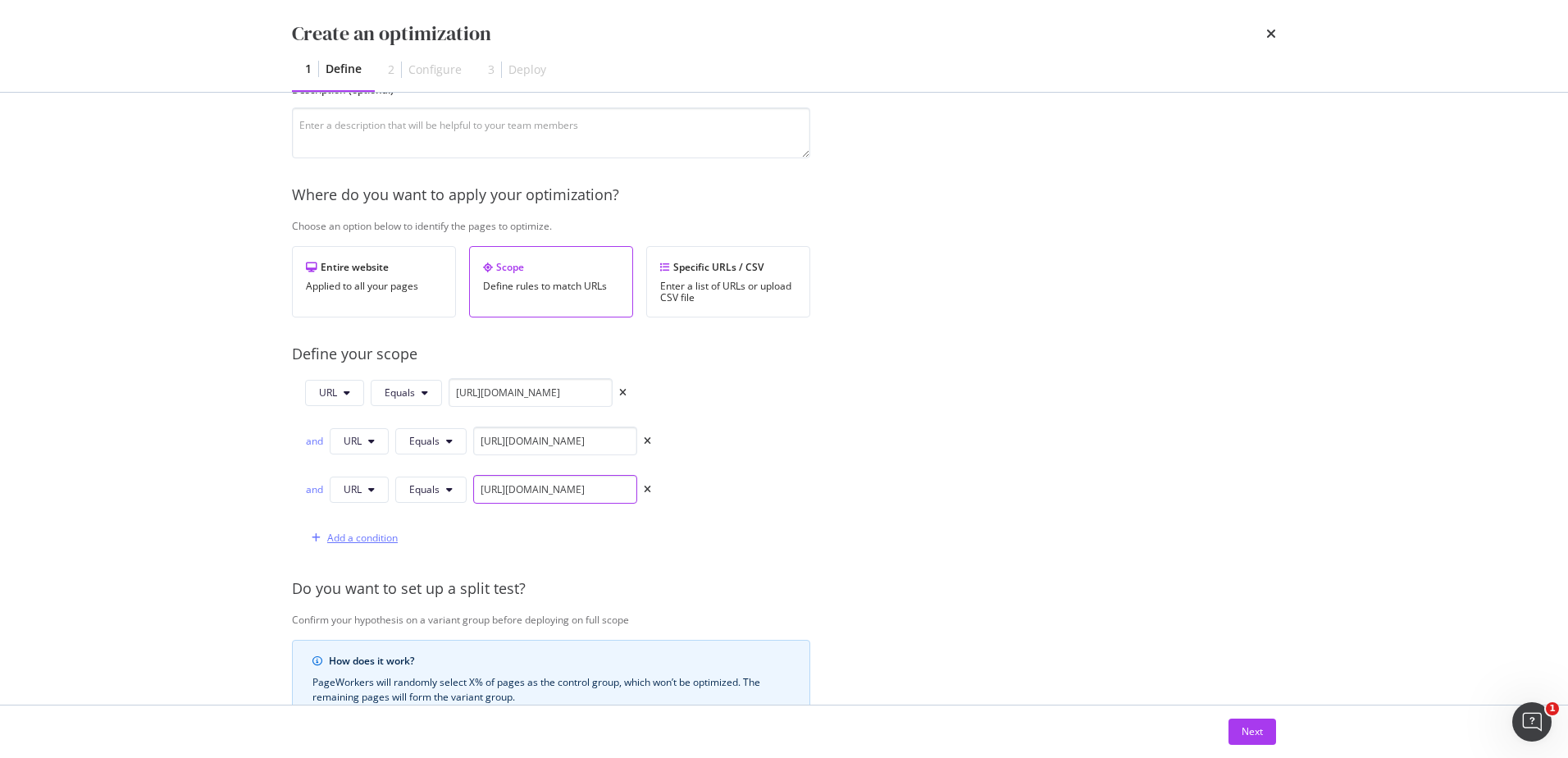
type input "https://www.singer.com/en-ca/collections/all-embroidery-machines/"
click at [348, 535] on div "Add a condition" at bounding box center [362, 537] width 70 height 14
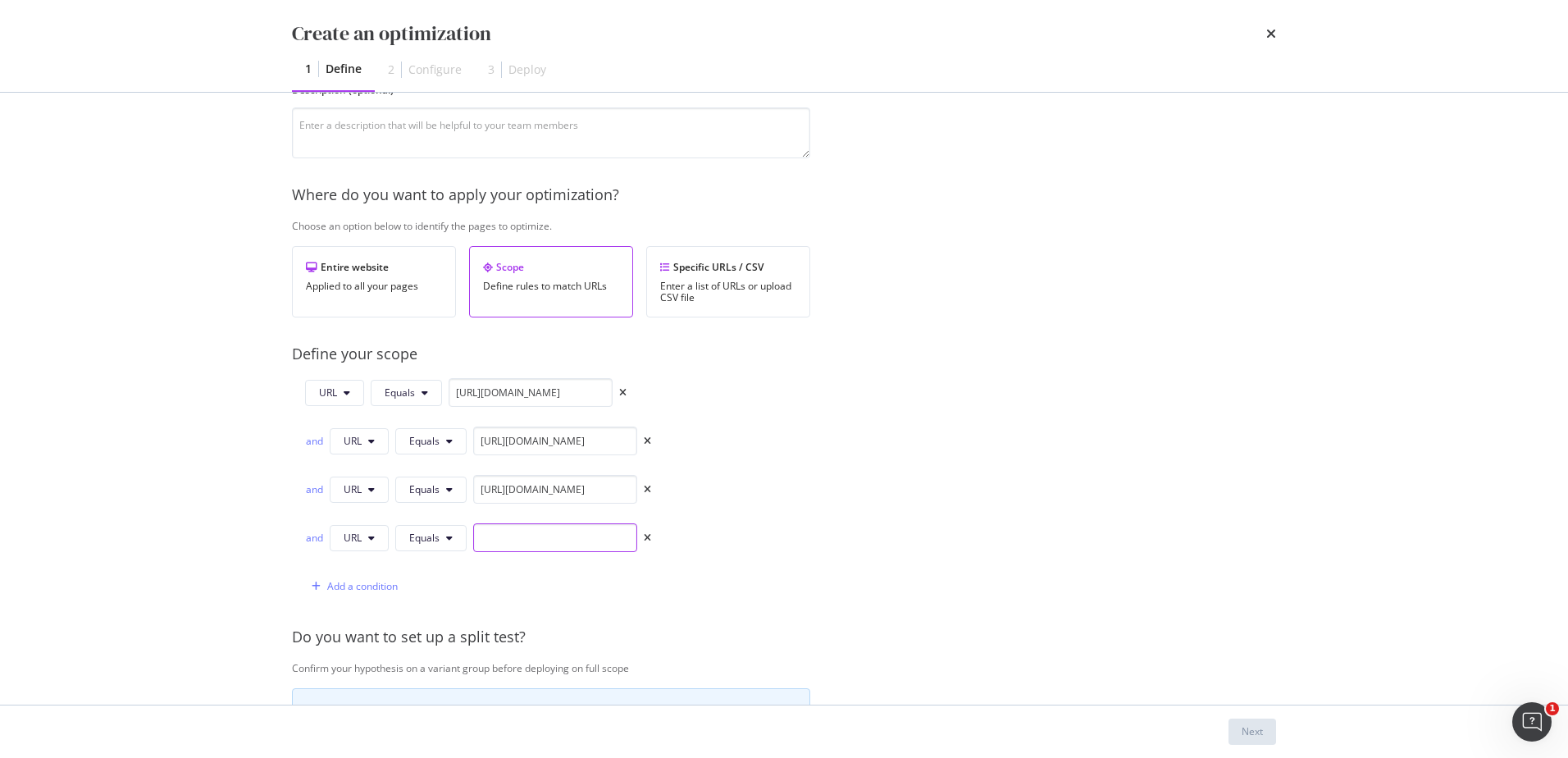
click at [556, 532] on input "modal" at bounding box center [555, 537] width 164 height 28
paste input "https://www.singer.com/collections/all-embroidery-machines/"
click at [514, 542] on input "https://www.singer.com/collections/all-embroidery-machines/" at bounding box center [555, 537] width 164 height 28
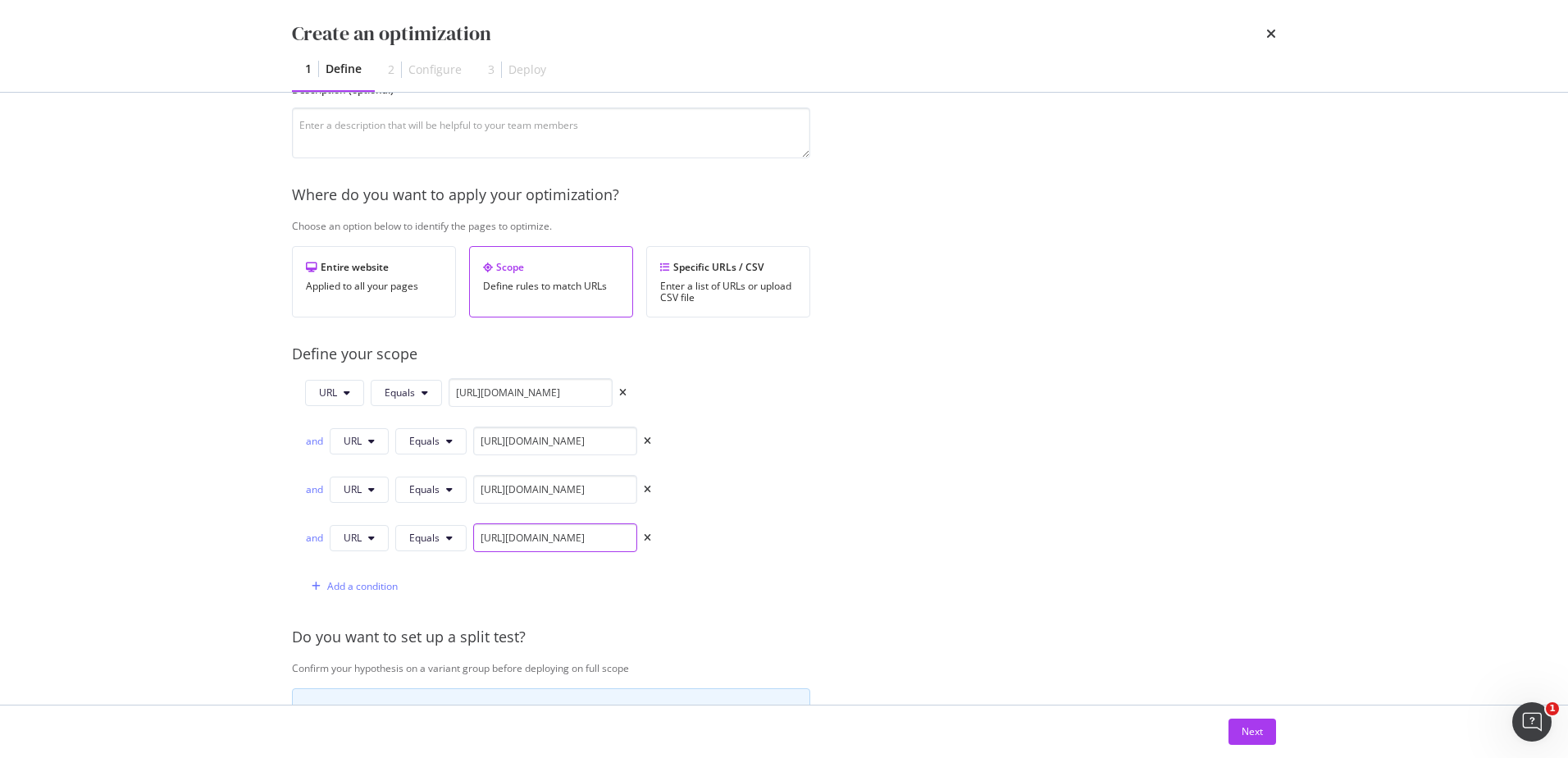
drag, startPoint x: 513, startPoint y: 545, endPoint x: 586, endPoint y: 543, distance: 73.0
click at [586, 543] on input "https://www.singer.com/collections/all-embroidery-machines/" at bounding box center [555, 537] width 164 height 28
click at [593, 536] on input "https://www.singer.com/collections/all-embroidery-machines/" at bounding box center [555, 537] width 164 height 28
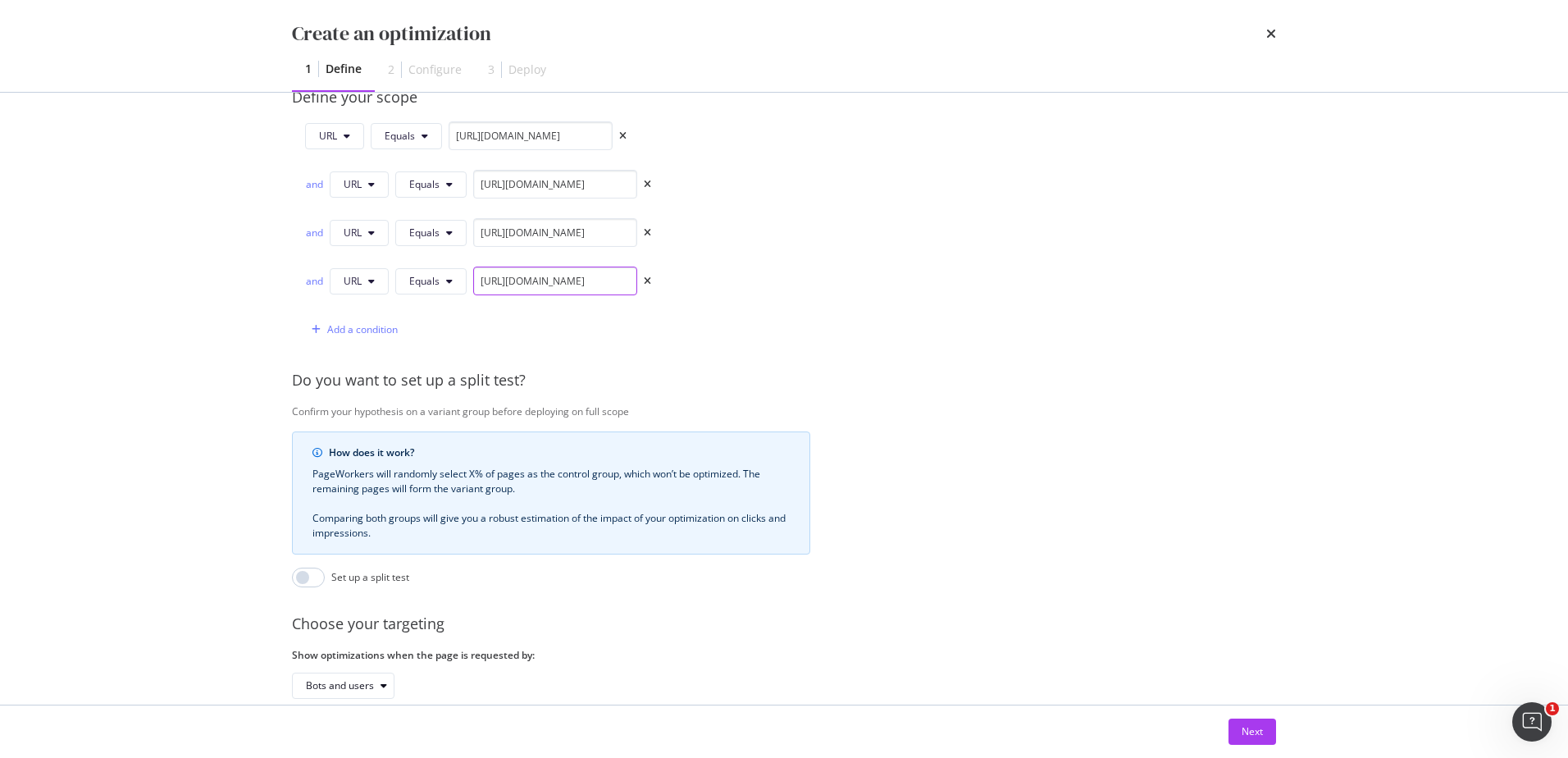
scroll to position [360, 0]
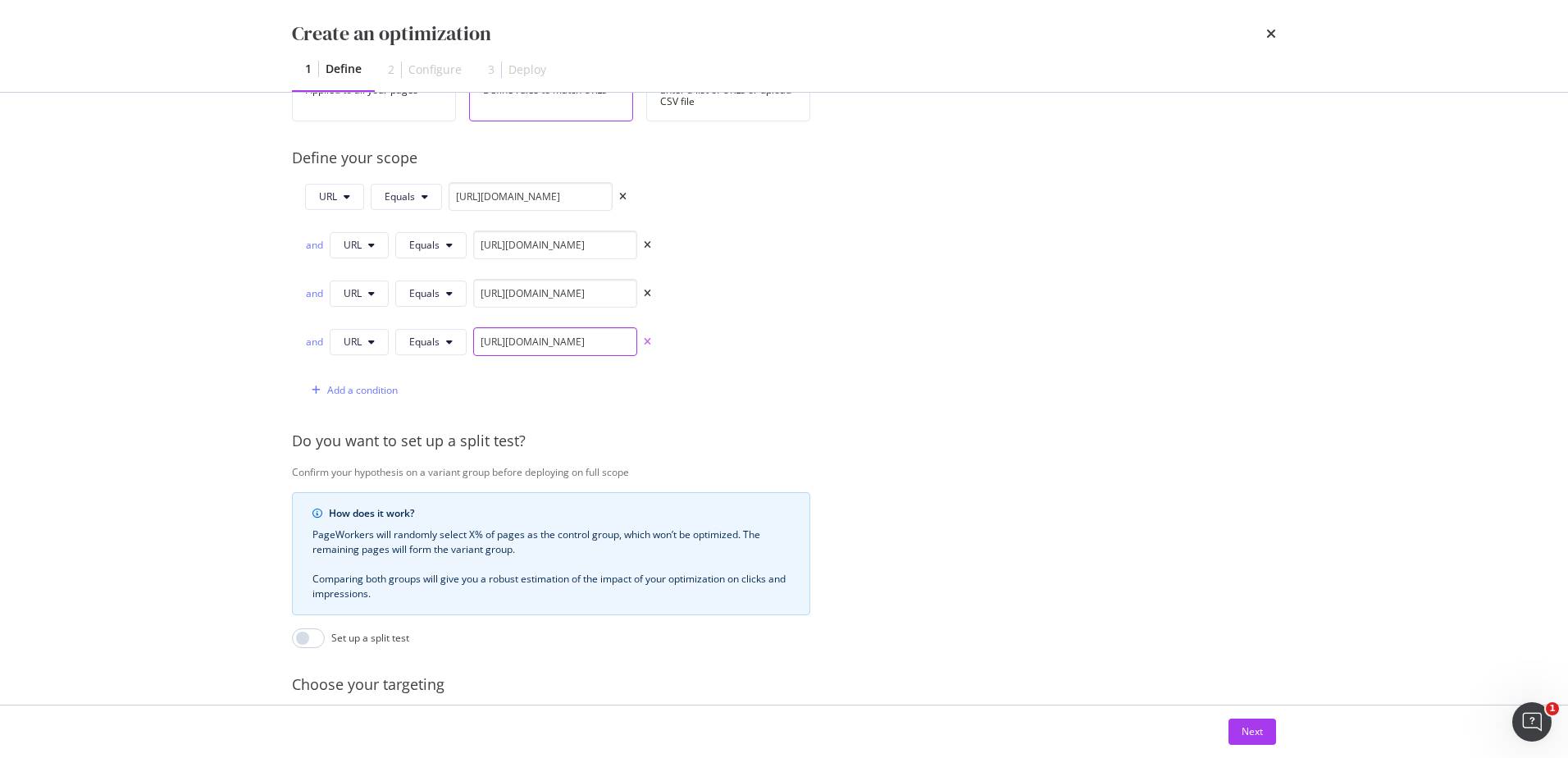
type input "https://www.singer.com/es/collections/all-embroidery-machines/"
click at [644, 341] on icon "times" at bounding box center [647, 342] width 8 height 9
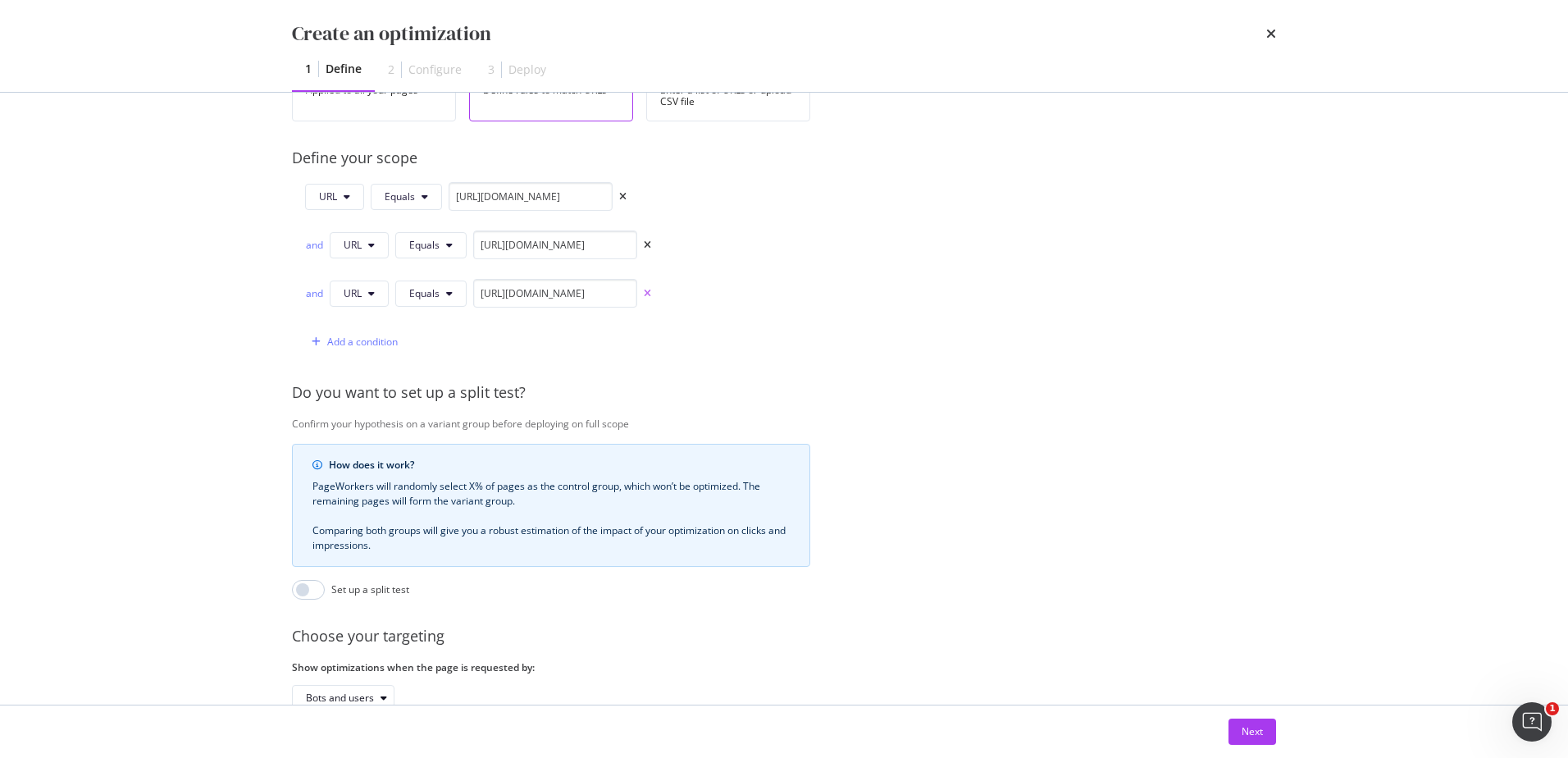
click at [648, 297] on icon "times" at bounding box center [647, 294] width 8 height 9
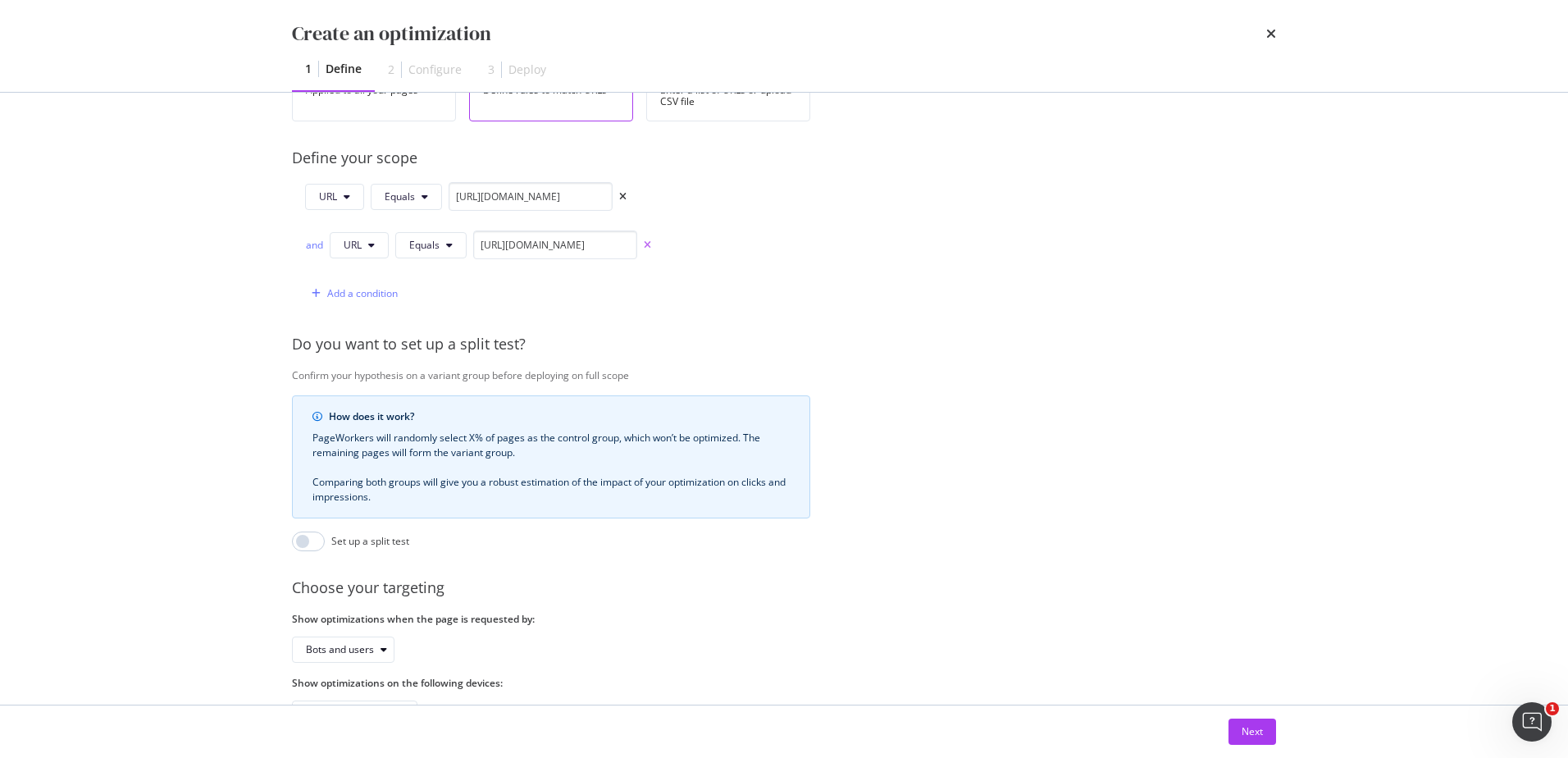
click at [647, 246] on icon "times" at bounding box center [647, 245] width 8 height 9
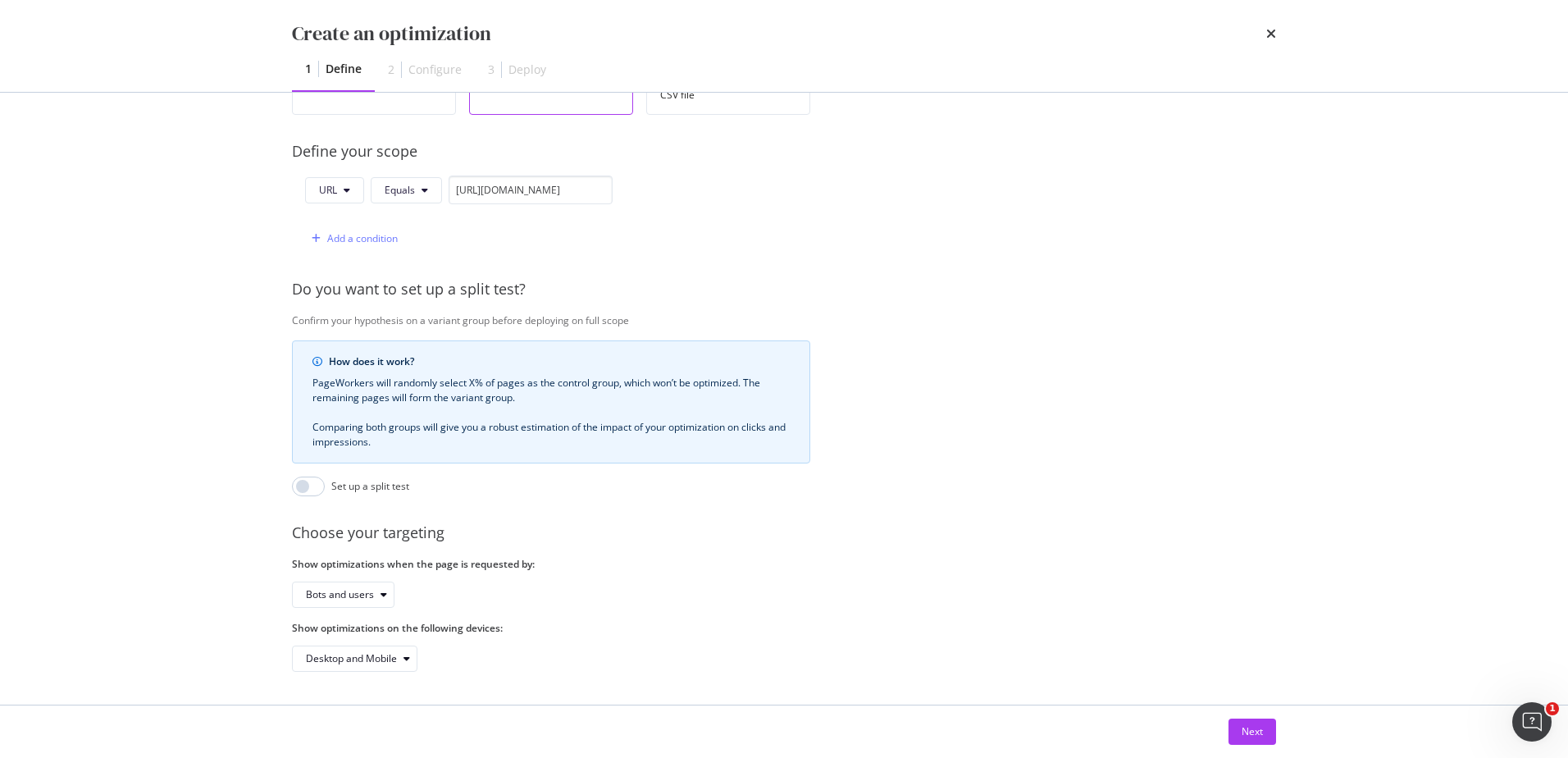
scroll to position [379, 0]
click at [1249, 724] on div "Next" at bounding box center [1252, 731] width 21 height 14
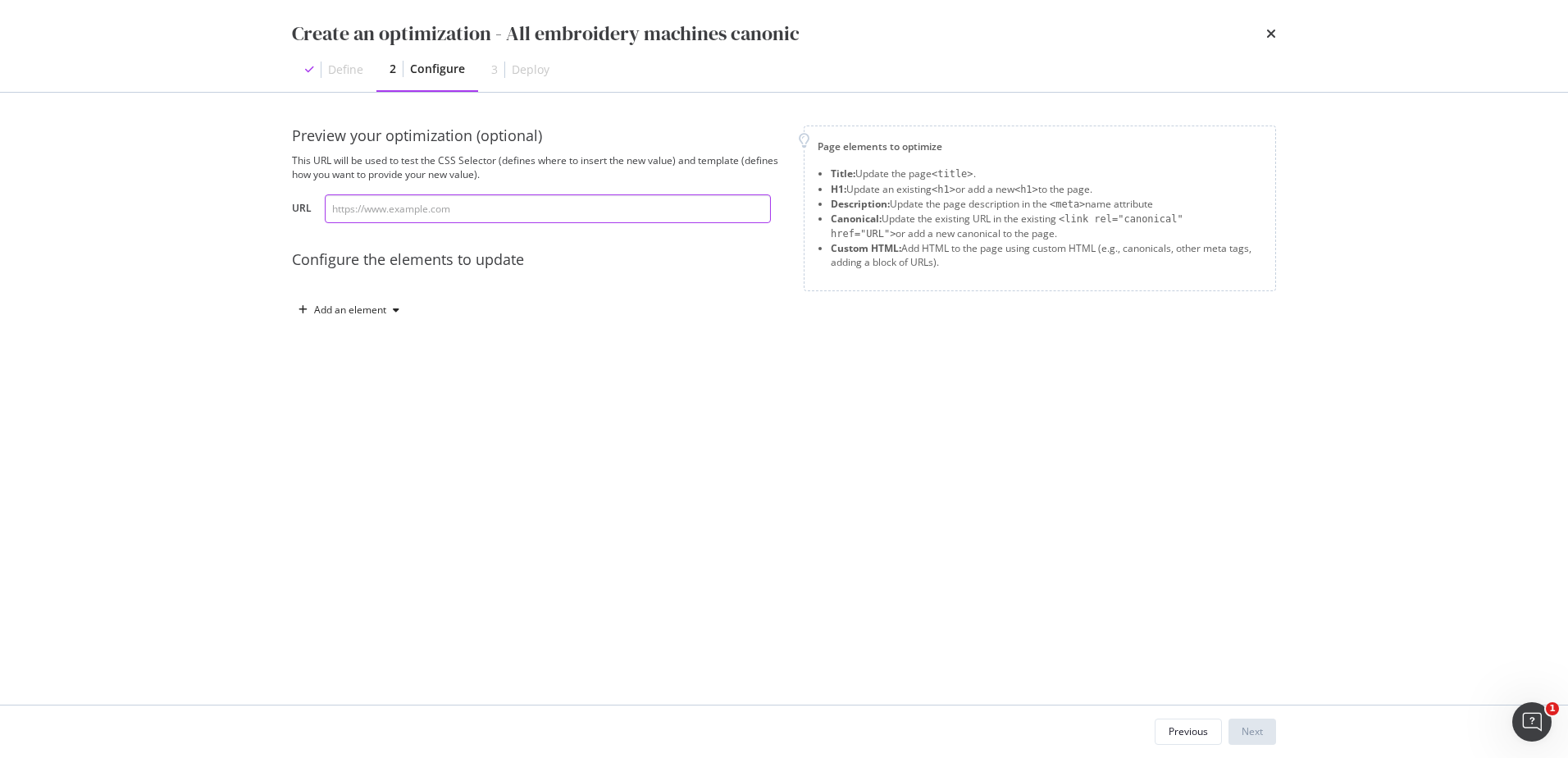
click at [697, 209] on input "modal" at bounding box center [548, 208] width 447 height 28
paste input "https://www.singer.com/collections/embroidery-machines"
type input "https://www.singer.com/collections/embroidery-machines"
click at [337, 311] on div "Add an element" at bounding box center [350, 310] width 72 height 9
click at [360, 312] on div "Add an element" at bounding box center [350, 310] width 72 height 9
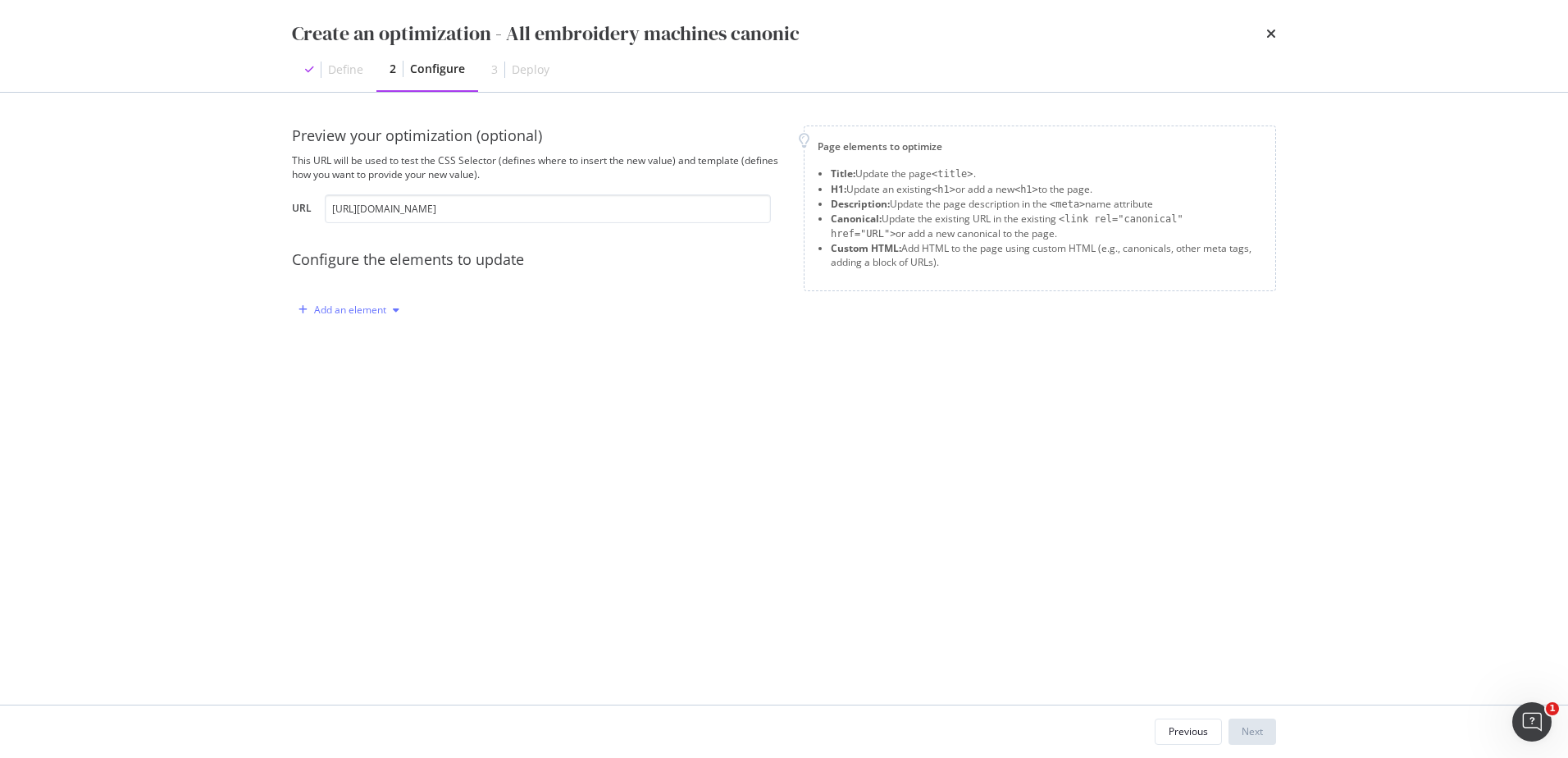
click at [360, 312] on div "Add an element" at bounding box center [350, 310] width 72 height 9
click at [362, 423] on div "Canonical" at bounding box center [358, 422] width 46 height 14
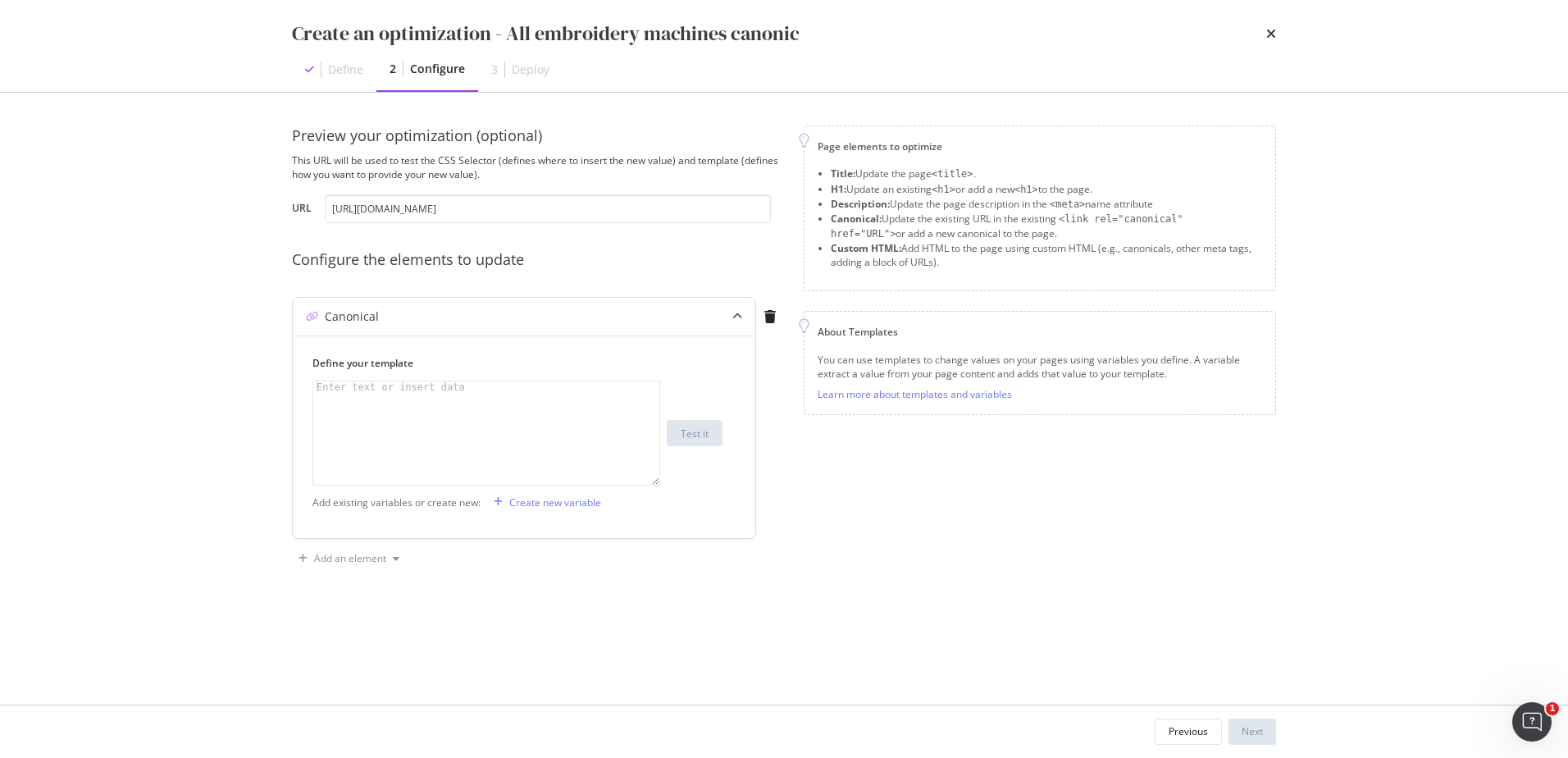
click at [412, 421] on div "modal" at bounding box center [486, 443] width 346 height 126
drag, startPoint x: 301, startPoint y: 160, endPoint x: 563, endPoint y: 163, distance: 262.0
click at [563, 163] on div "This URL will be used to test the CSS Selector (defines where to insert the new…" at bounding box center [538, 167] width 492 height 27
click at [424, 430] on div "modal" at bounding box center [486, 443] width 346 height 126
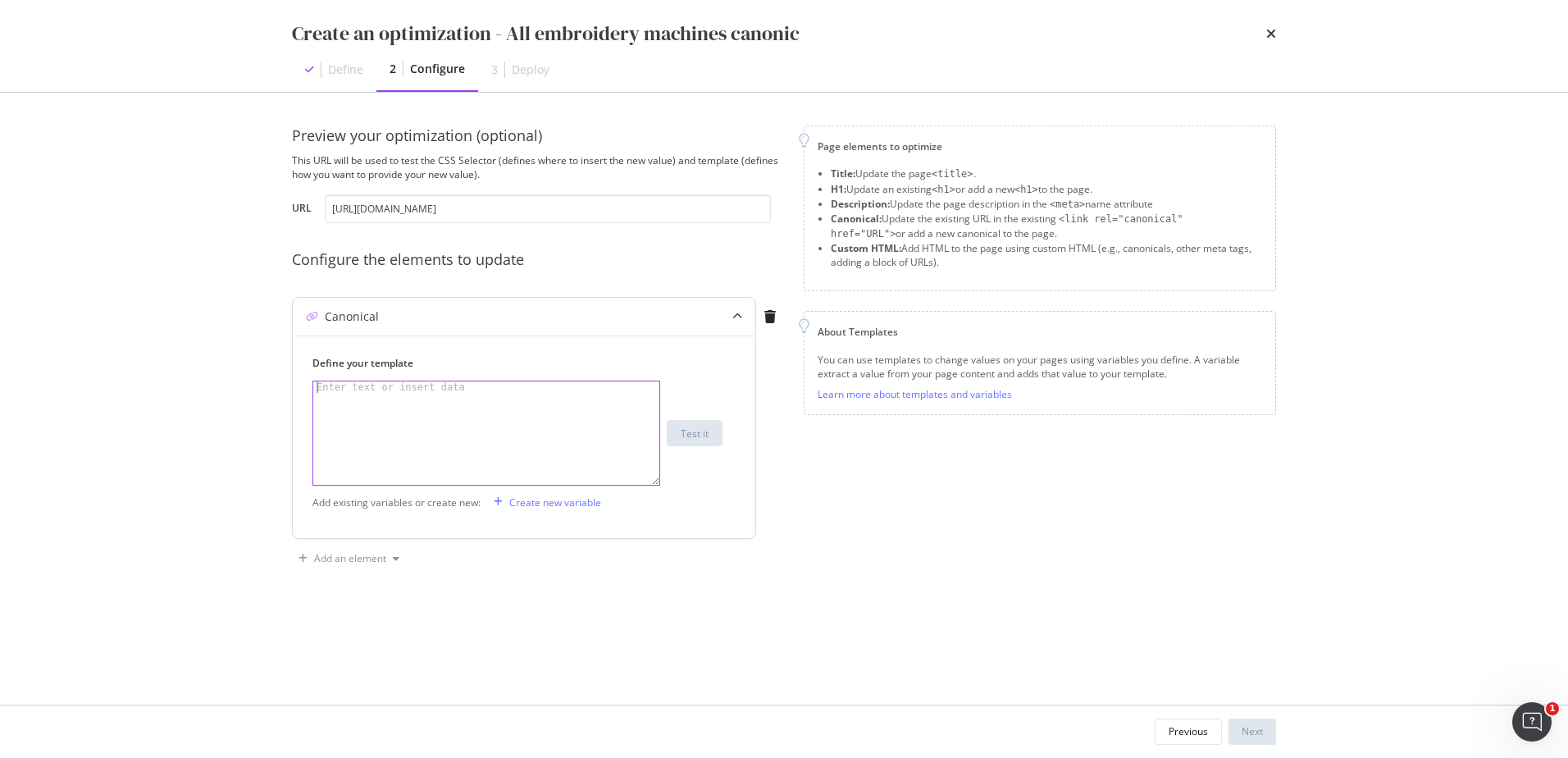
paste textarea "https://www.singer.com/collections/embroidery-machines"
type textarea "https://www.singer.com/collections/embroidery-machines"
click at [468, 213] on input "https://www.singer.com/collections/embroidery-machines" at bounding box center [548, 208] width 447 height 28
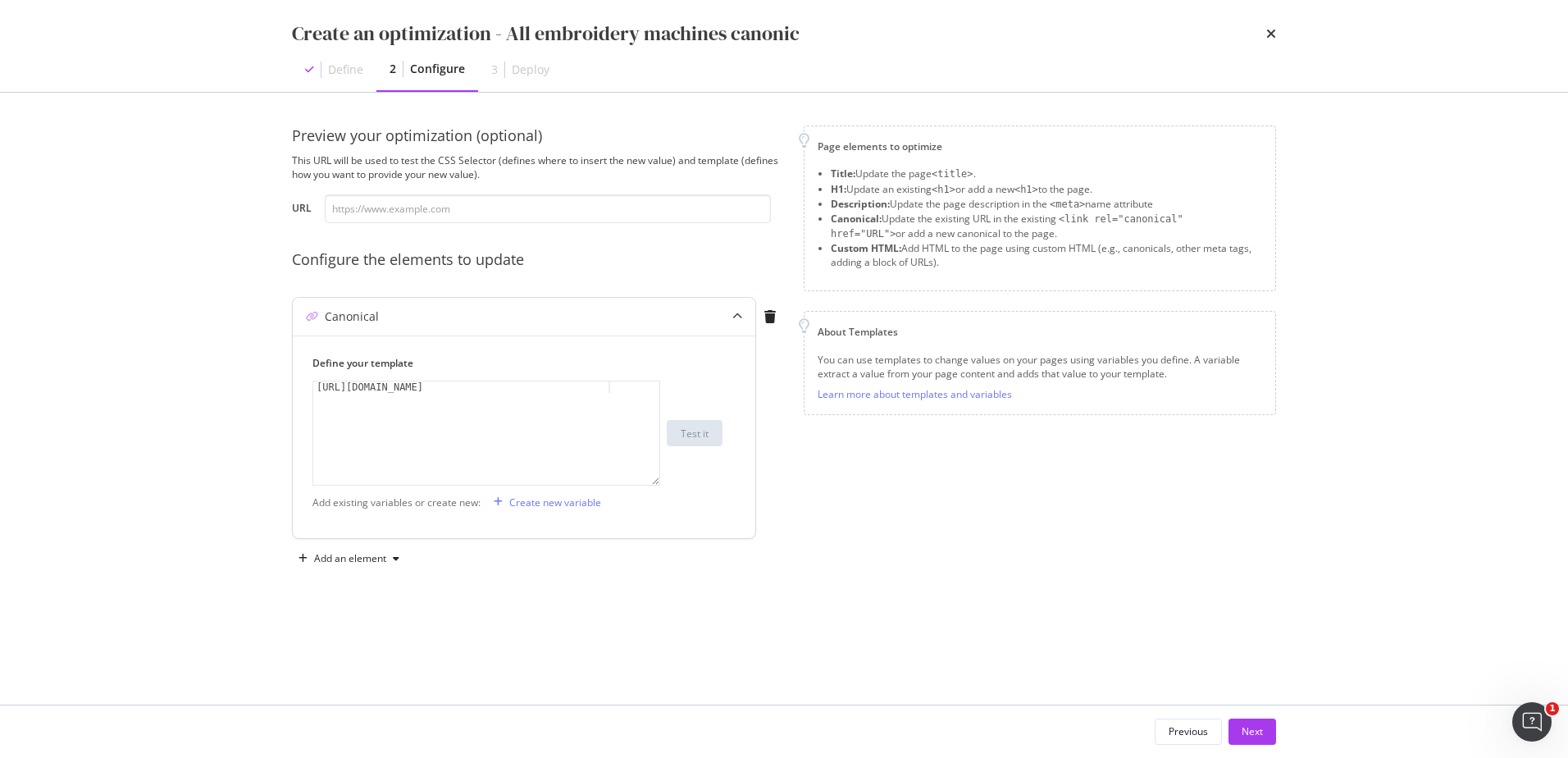
click at [732, 495] on div "Add existing variables or create new: Create new variable" at bounding box center [524, 502] width 423 height 27
click at [767, 485] on div "Canonical Define your template https://www.singer.com/collections/embroidery-ma…" at bounding box center [538, 421] width 492 height 248
click at [423, 220] on input "modal" at bounding box center [548, 208] width 447 height 28
click at [1248, 721] on div "Next" at bounding box center [1252, 731] width 21 height 25
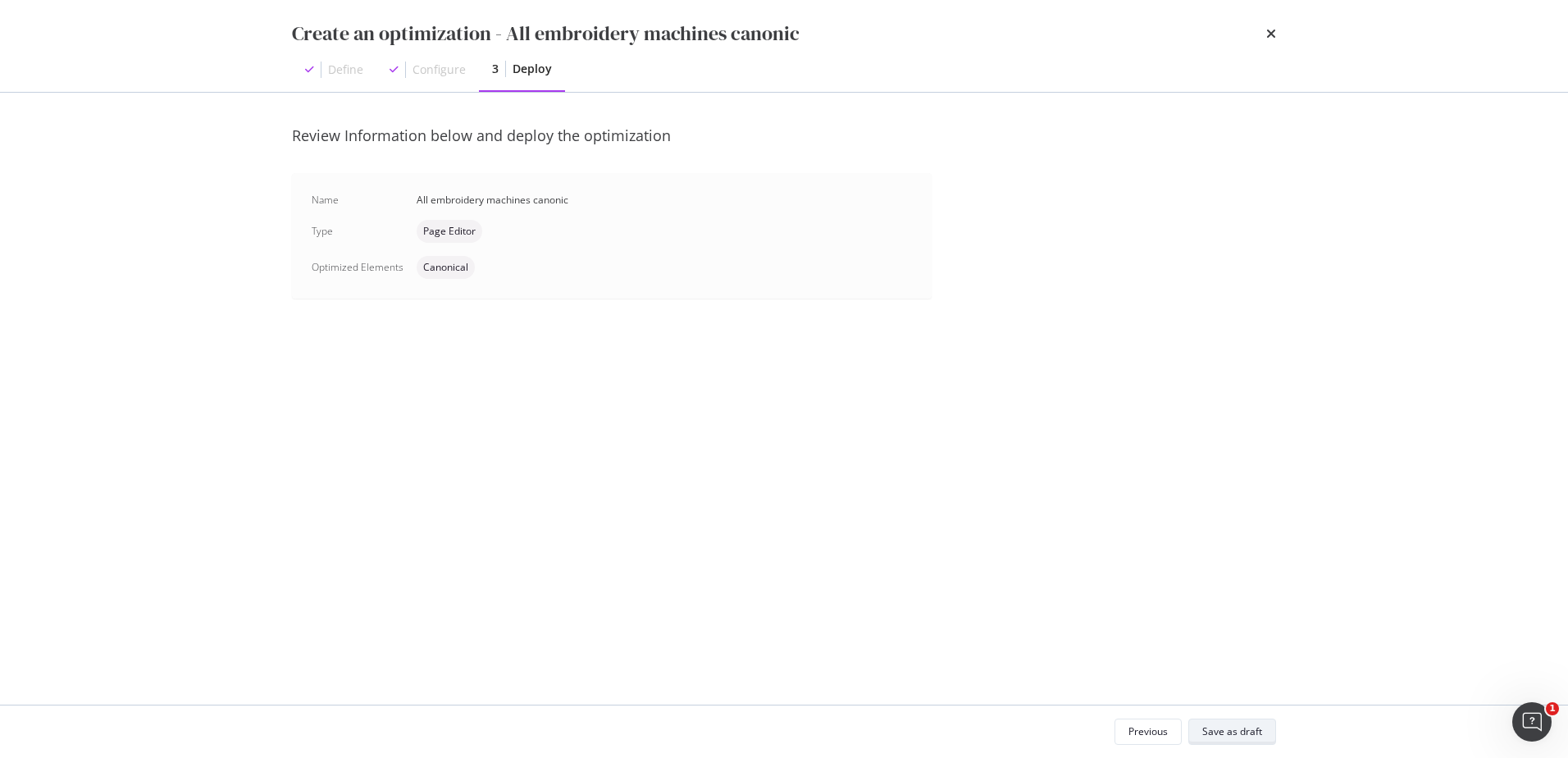
click at [1233, 725] on div "Save as draft" at bounding box center [1232, 731] width 60 height 14
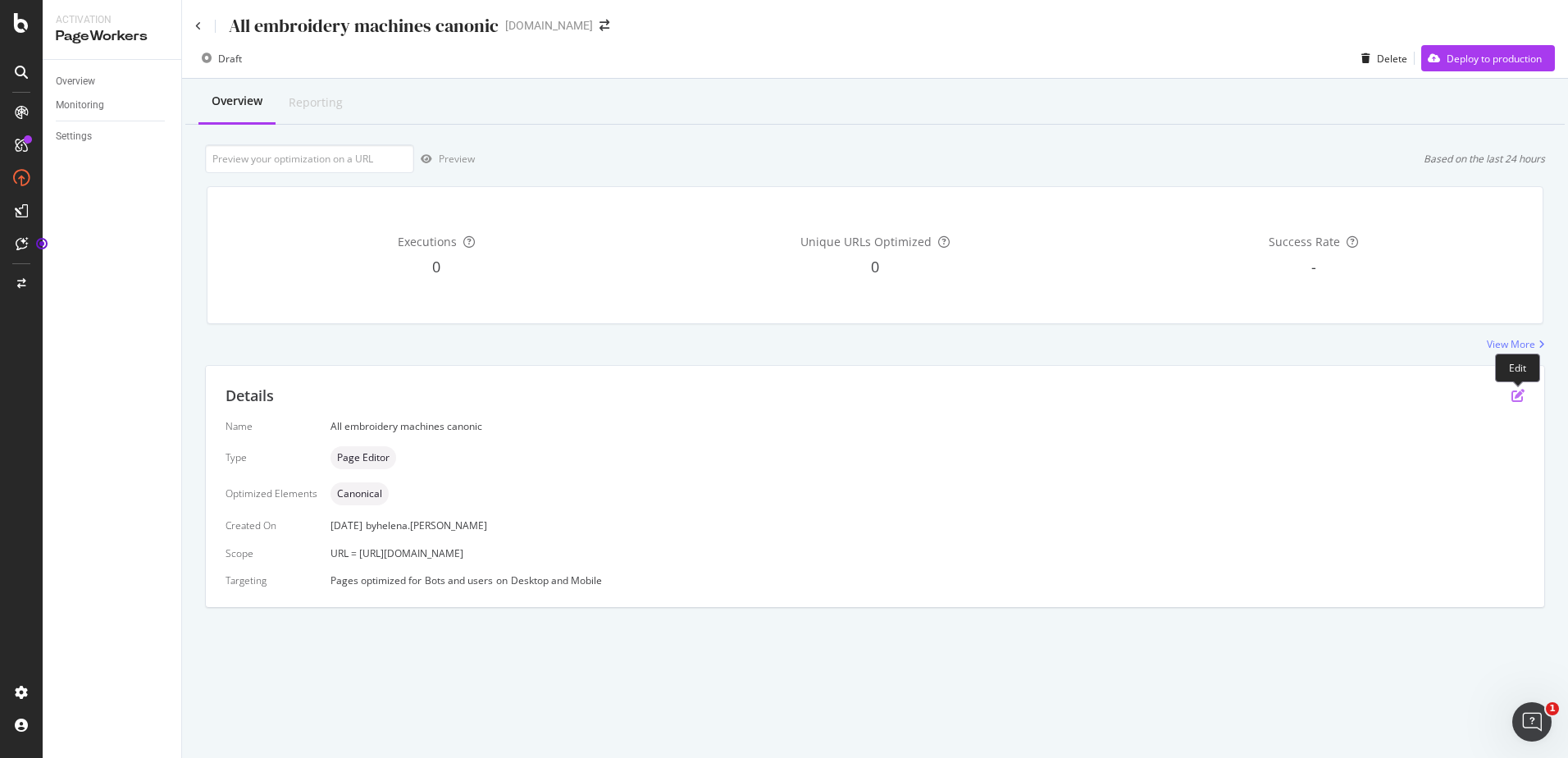
click at [1515, 398] on icon "pen-to-square" at bounding box center [1519, 395] width 13 height 13
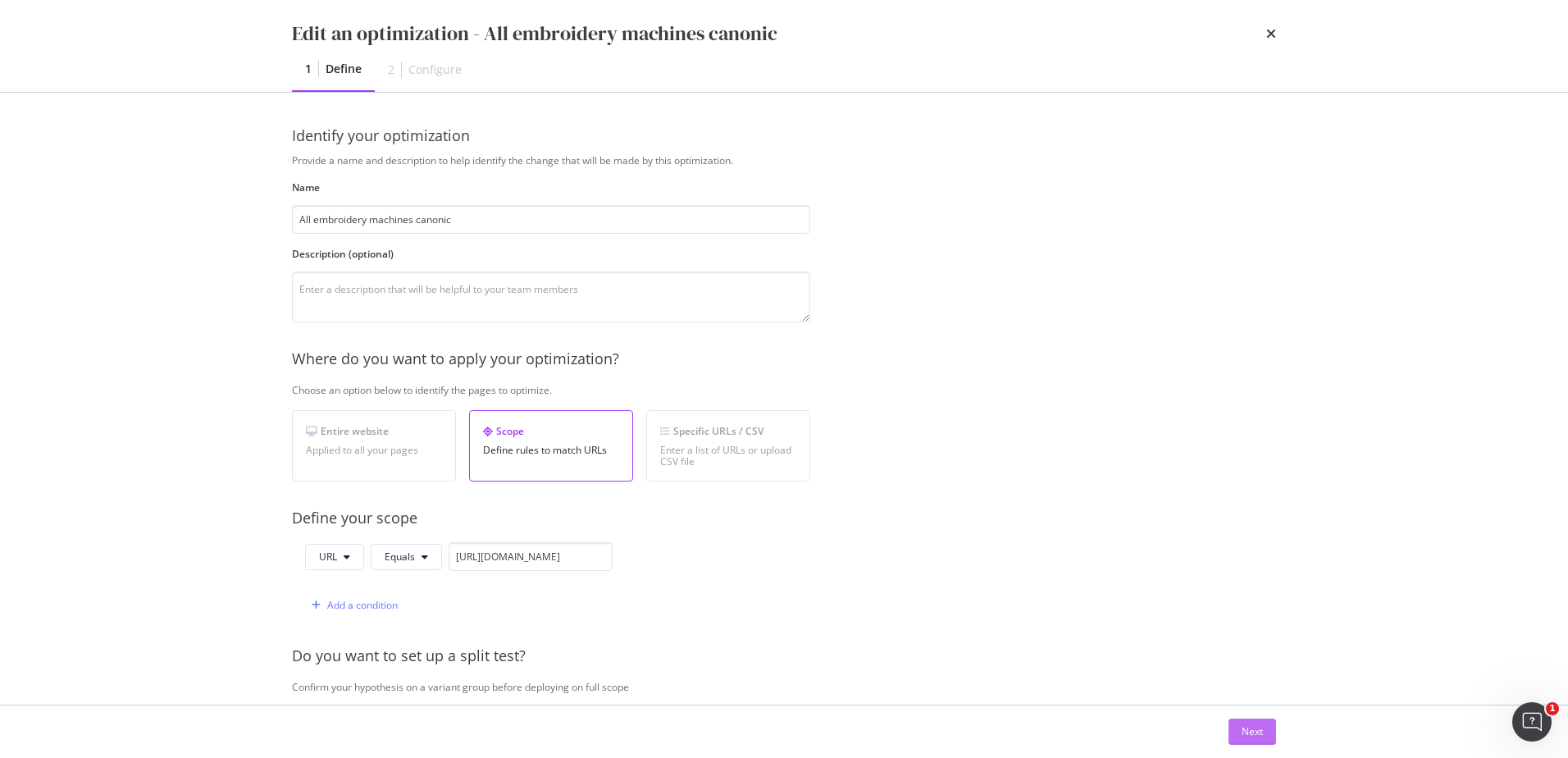
click at [1240, 742] on button "Next" at bounding box center [1252, 731] width 47 height 27
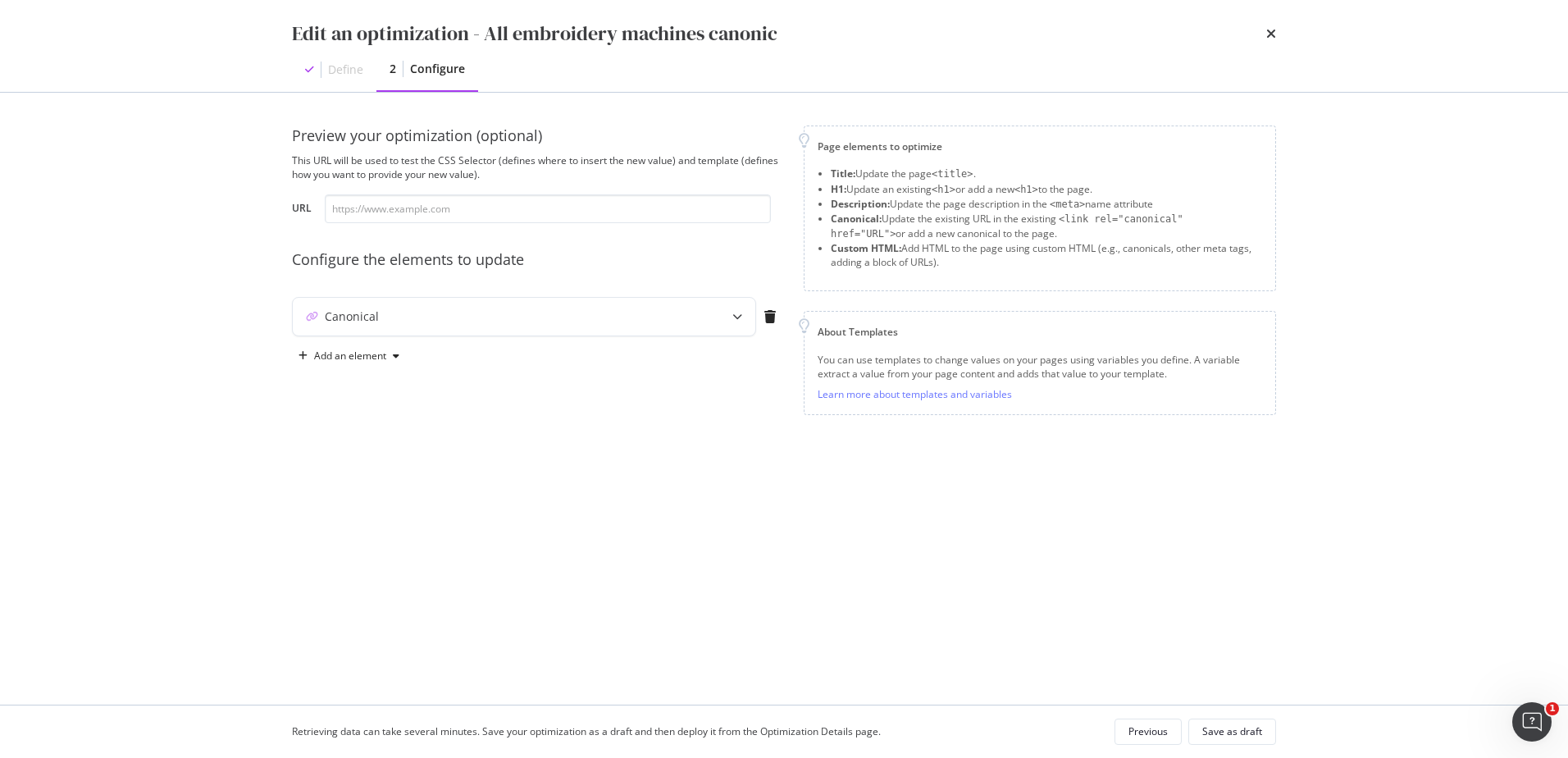
click at [417, 189] on div "Preview your optimization (optional) This URL will be used to test the CSS Sele…" at bounding box center [538, 173] width 492 height 98
click at [410, 209] on input "modal" at bounding box center [548, 208] width 447 height 28
click at [659, 206] on input "modal" at bounding box center [548, 208] width 447 height 28
paste input "https://www.singer.com/collections/all-embroidery-machines/"
type input "https://www.singer.com/collections/all-embroidery-machines/"
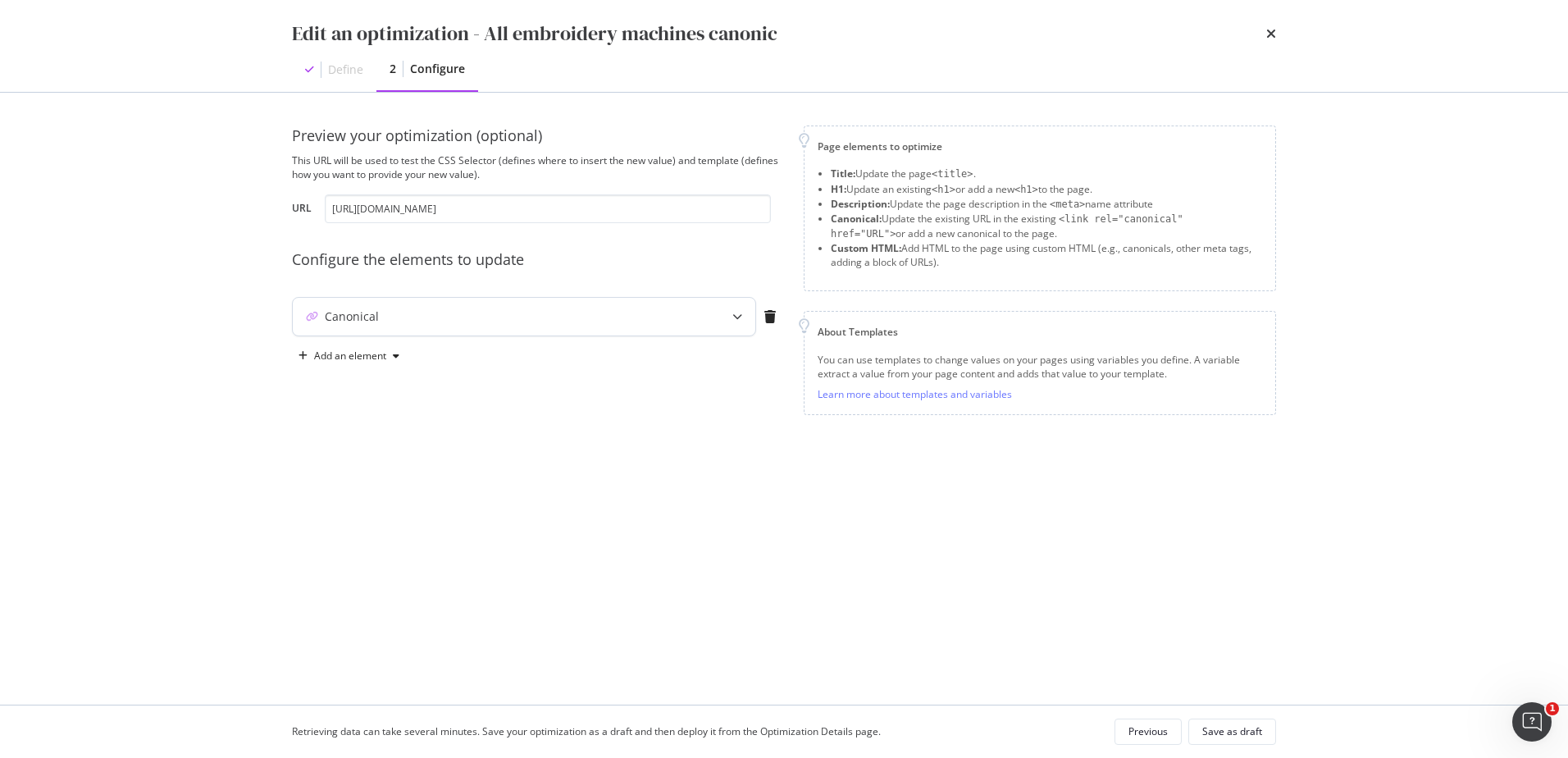
click at [494, 333] on div "Canonical" at bounding box center [524, 316] width 463 height 38
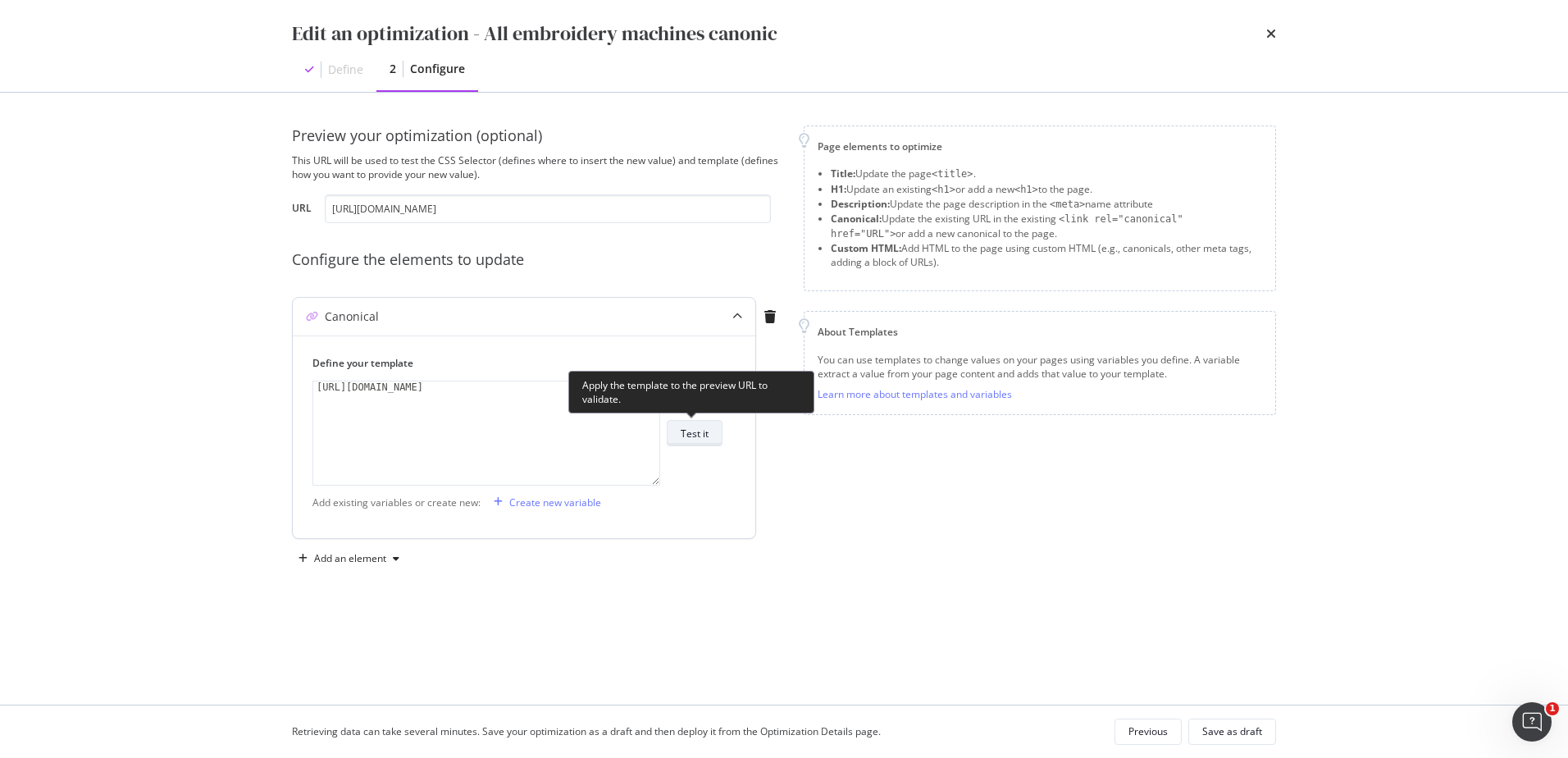
click at [702, 436] on div "Test it" at bounding box center [694, 433] width 27 height 14
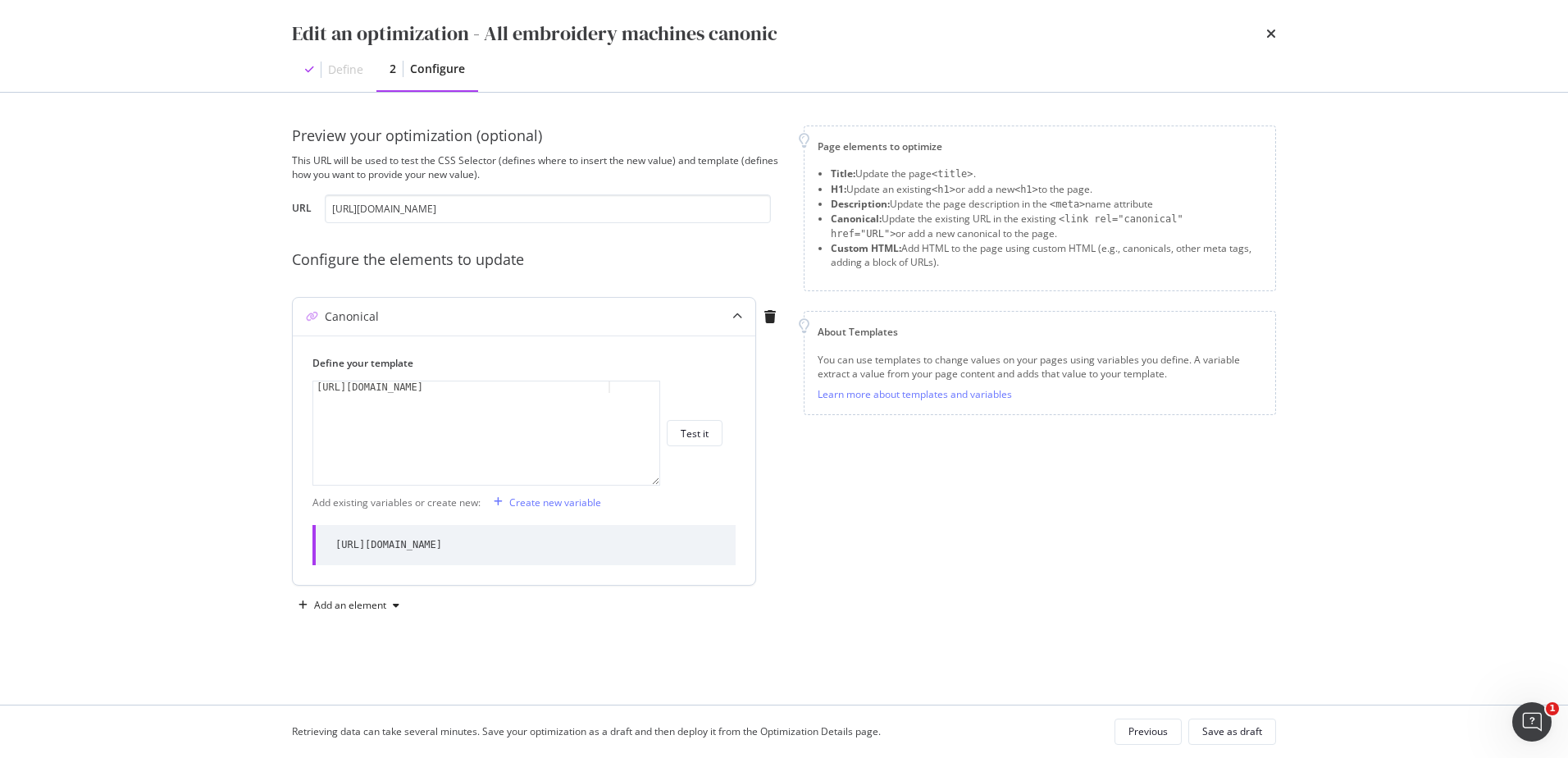
drag, startPoint x: 345, startPoint y: 545, endPoint x: 647, endPoint y: 551, distance: 302.1
click at [647, 551] on div "https://www.singer.com/collections/embroidery-machines" at bounding box center [524, 545] width 423 height 40
drag, startPoint x: 647, startPoint y: 551, endPoint x: 688, endPoint y: 660, distance: 116.5
click at [688, 660] on div "Preview your optimization (optional) This URL will be used to test the CSS Sele…" at bounding box center [784, 398] width 984 height 546
click at [1221, 733] on div "Save as draft" at bounding box center [1232, 731] width 60 height 14
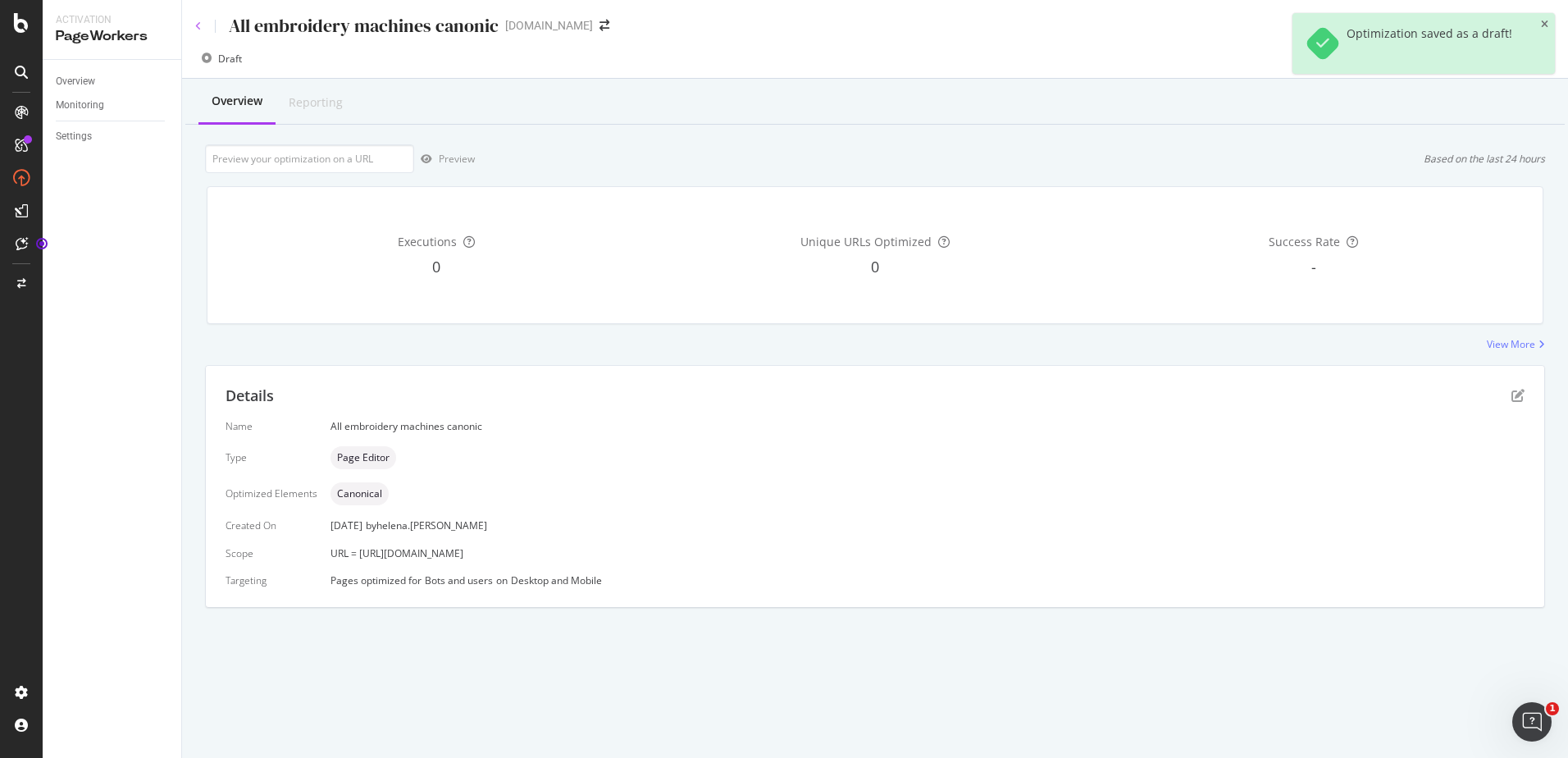
click at [199, 30] on icon at bounding box center [198, 26] width 7 height 9
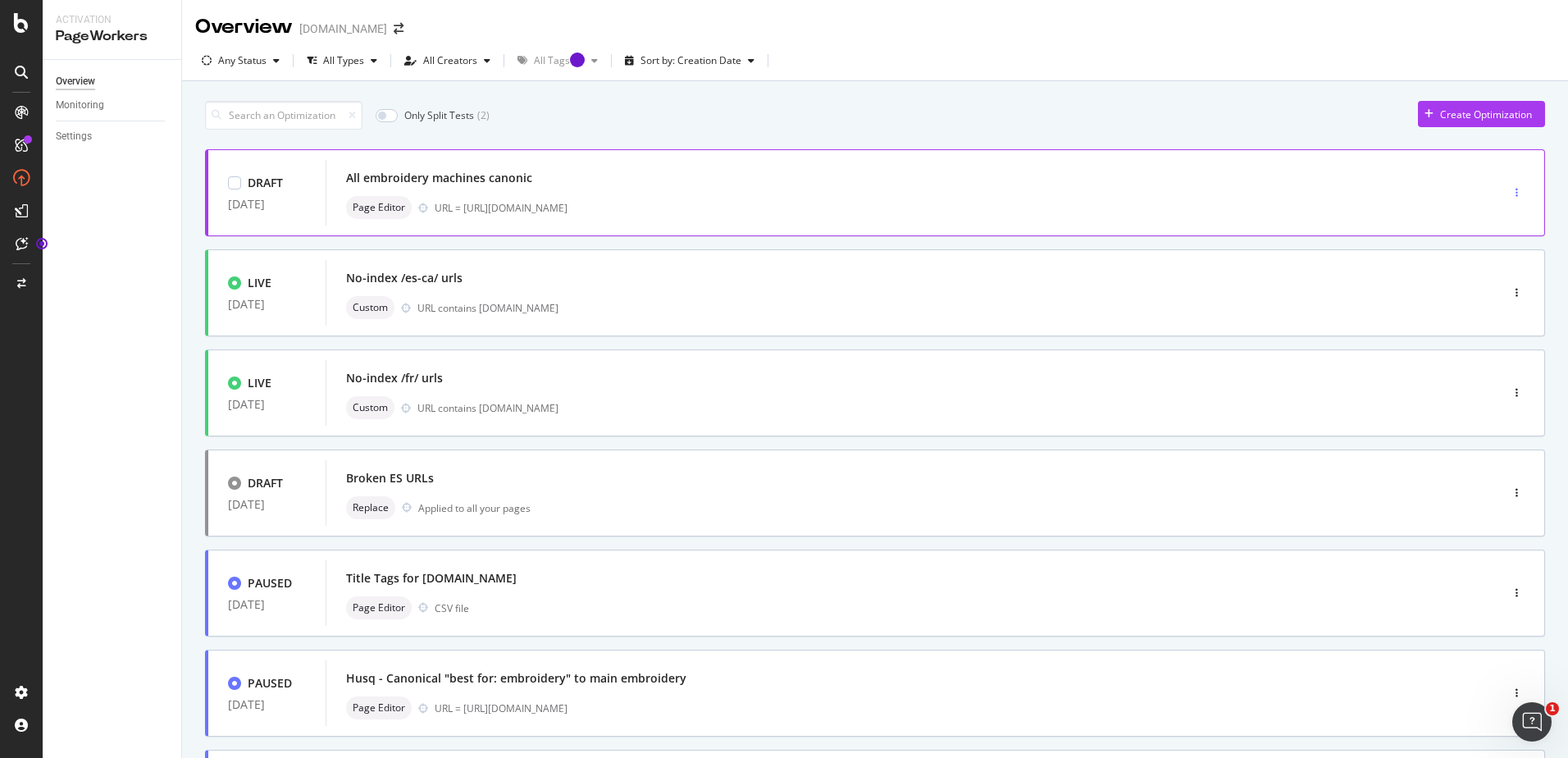
click at [1509, 193] on div "button" at bounding box center [1517, 192] width 15 height 9
click at [238, 179] on div at bounding box center [235, 183] width 13 height 13
click at [394, 174] on div "All embroidery machines canonic" at bounding box center [439, 177] width 186 height 16
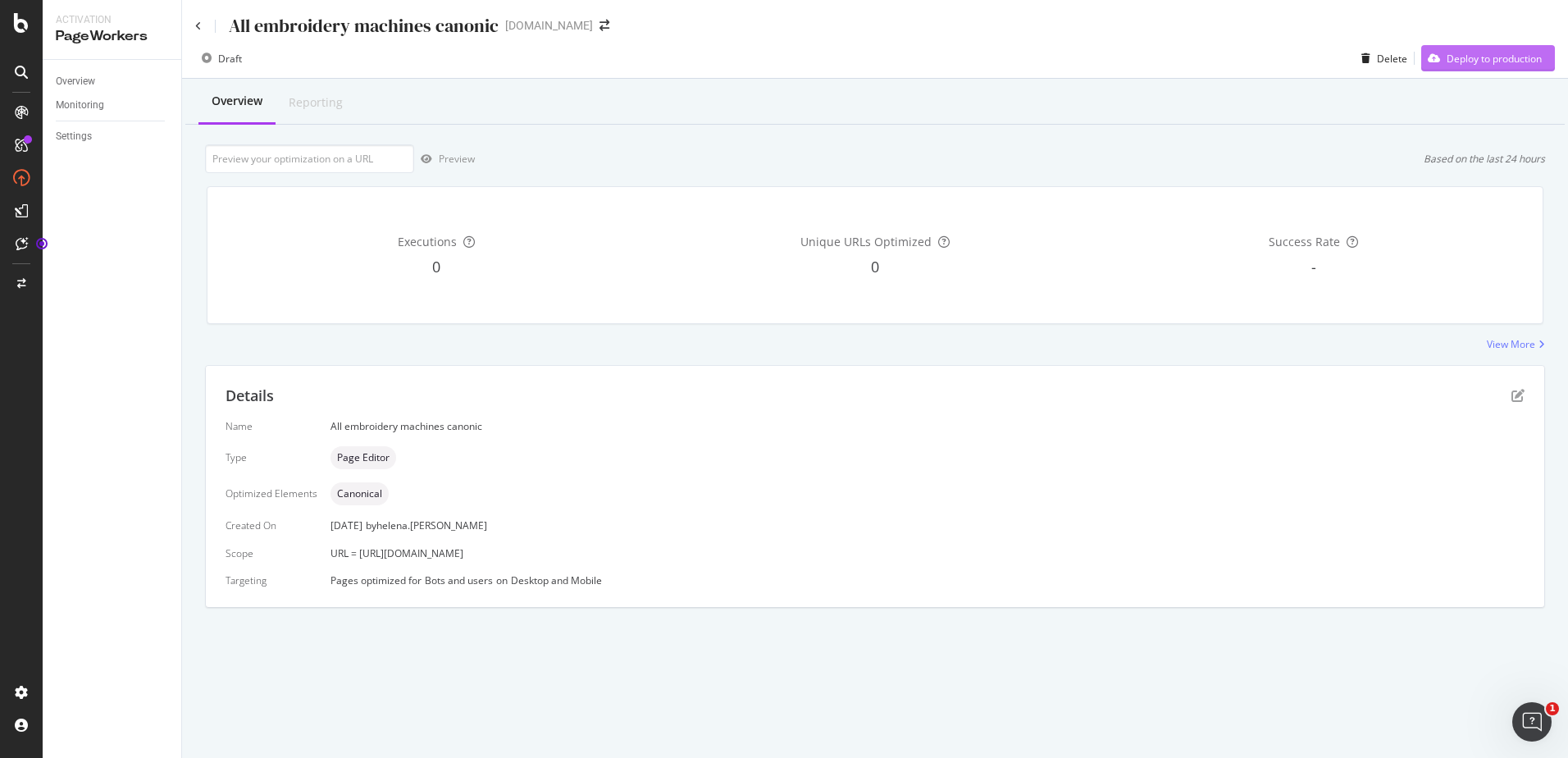
click at [1491, 60] on div "Deploy to production" at bounding box center [1494, 59] width 95 height 14
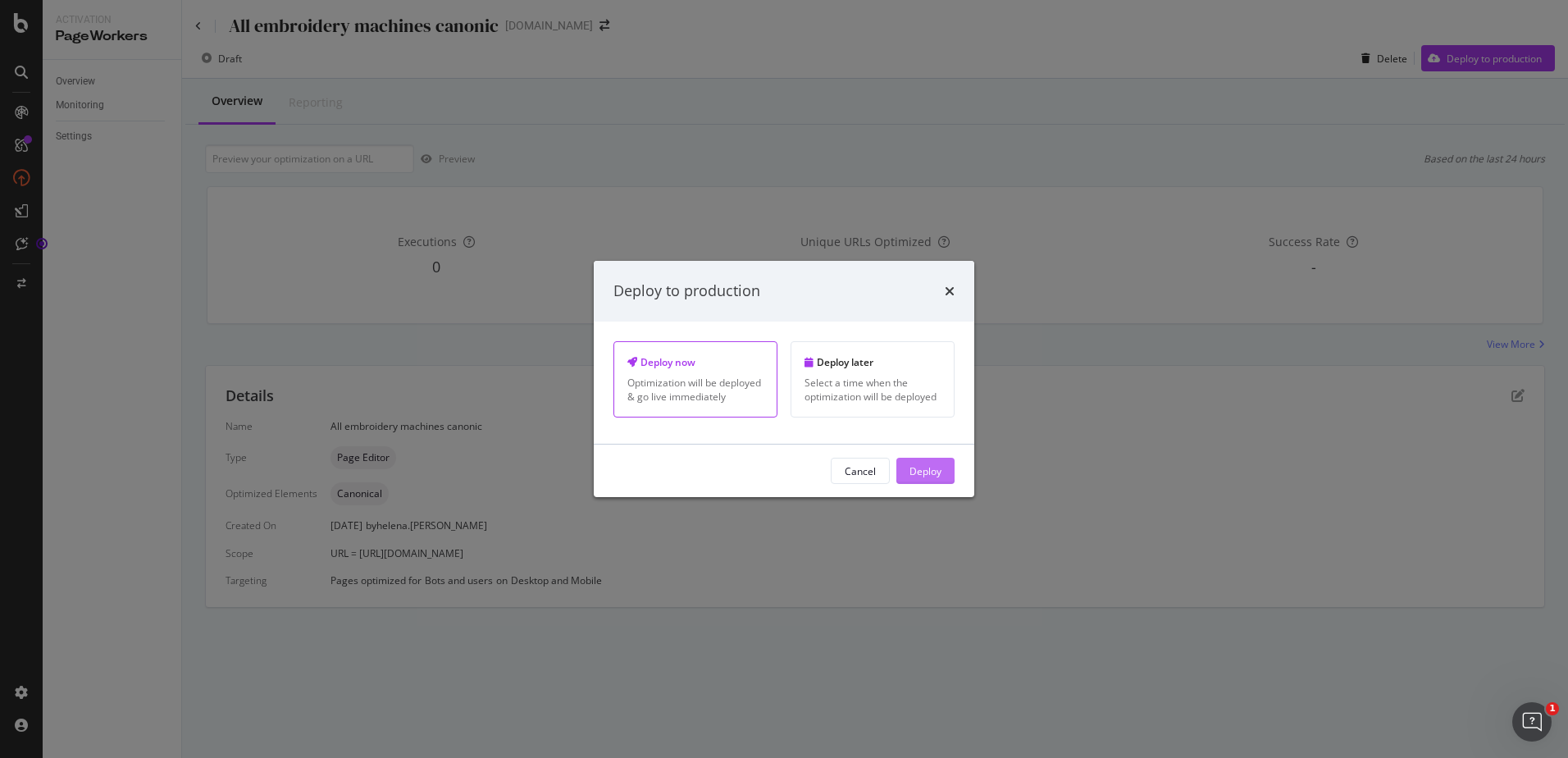
click at [910, 474] on div "Deploy" at bounding box center [926, 470] width 32 height 14
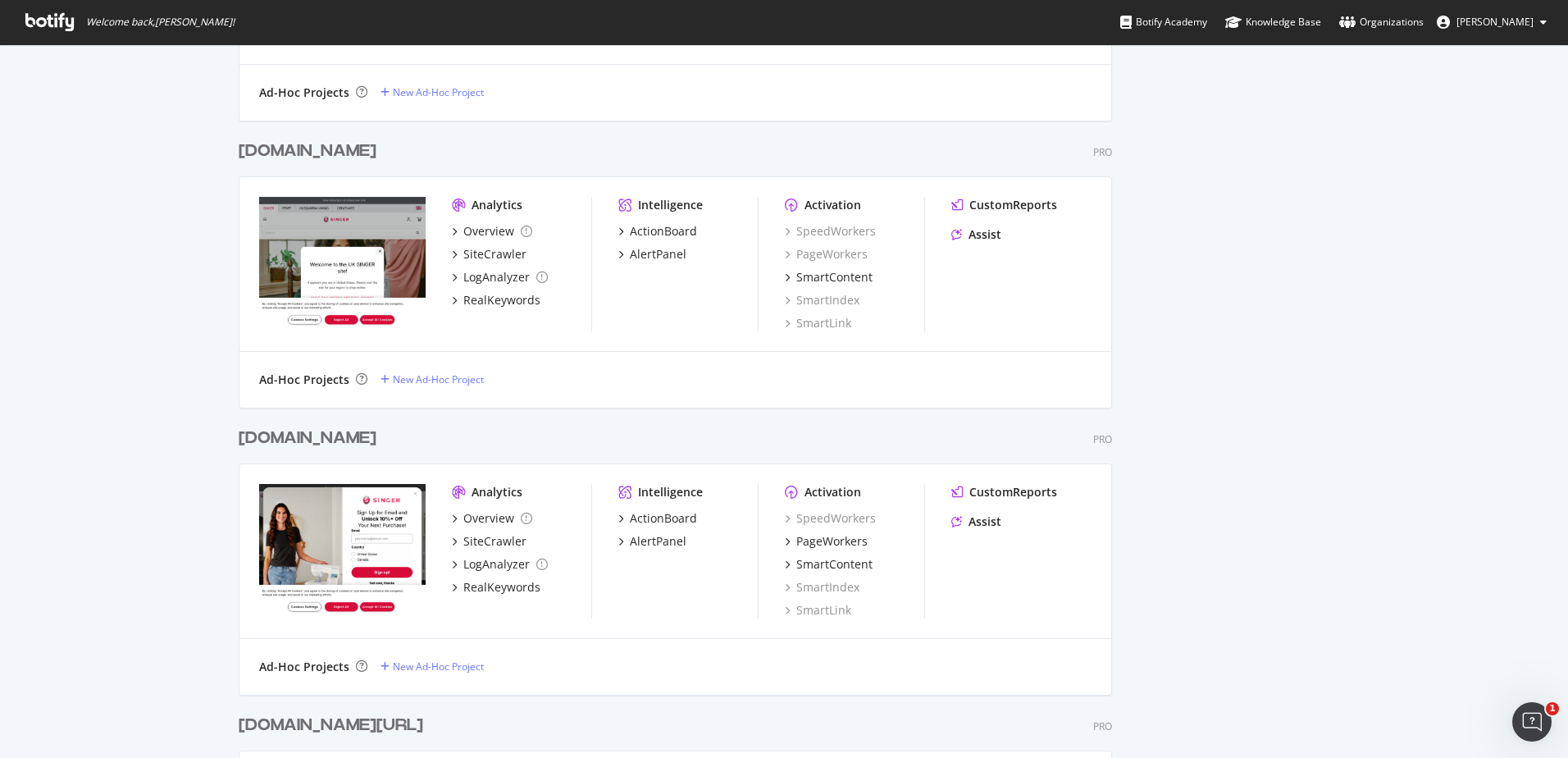
scroll to position [1476, 0]
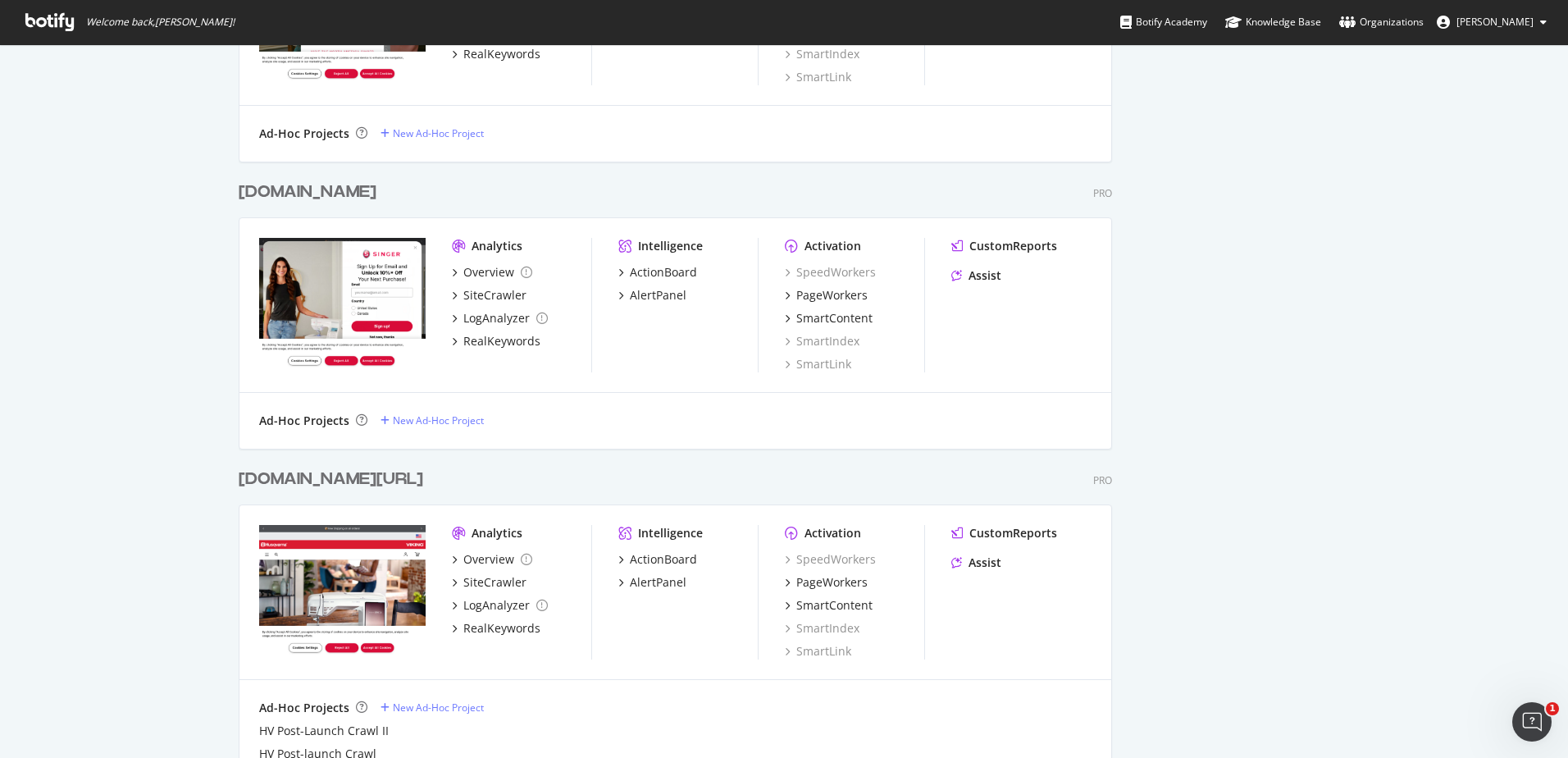
click at [252, 198] on div "[DOMAIN_NAME]" at bounding box center [307, 191] width 137 height 24
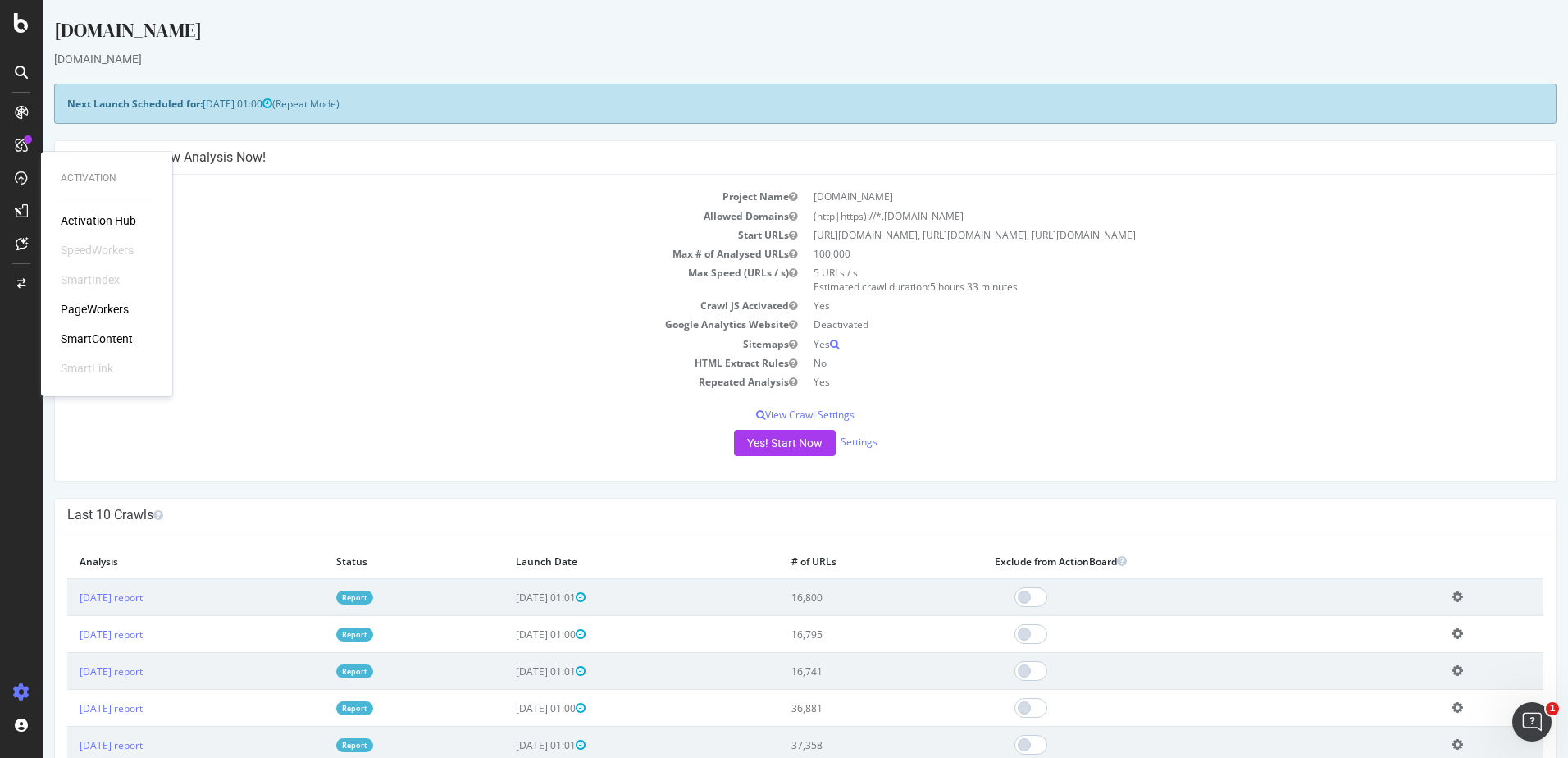
click at [121, 309] on div "PageWorkers" at bounding box center [95, 309] width 68 height 16
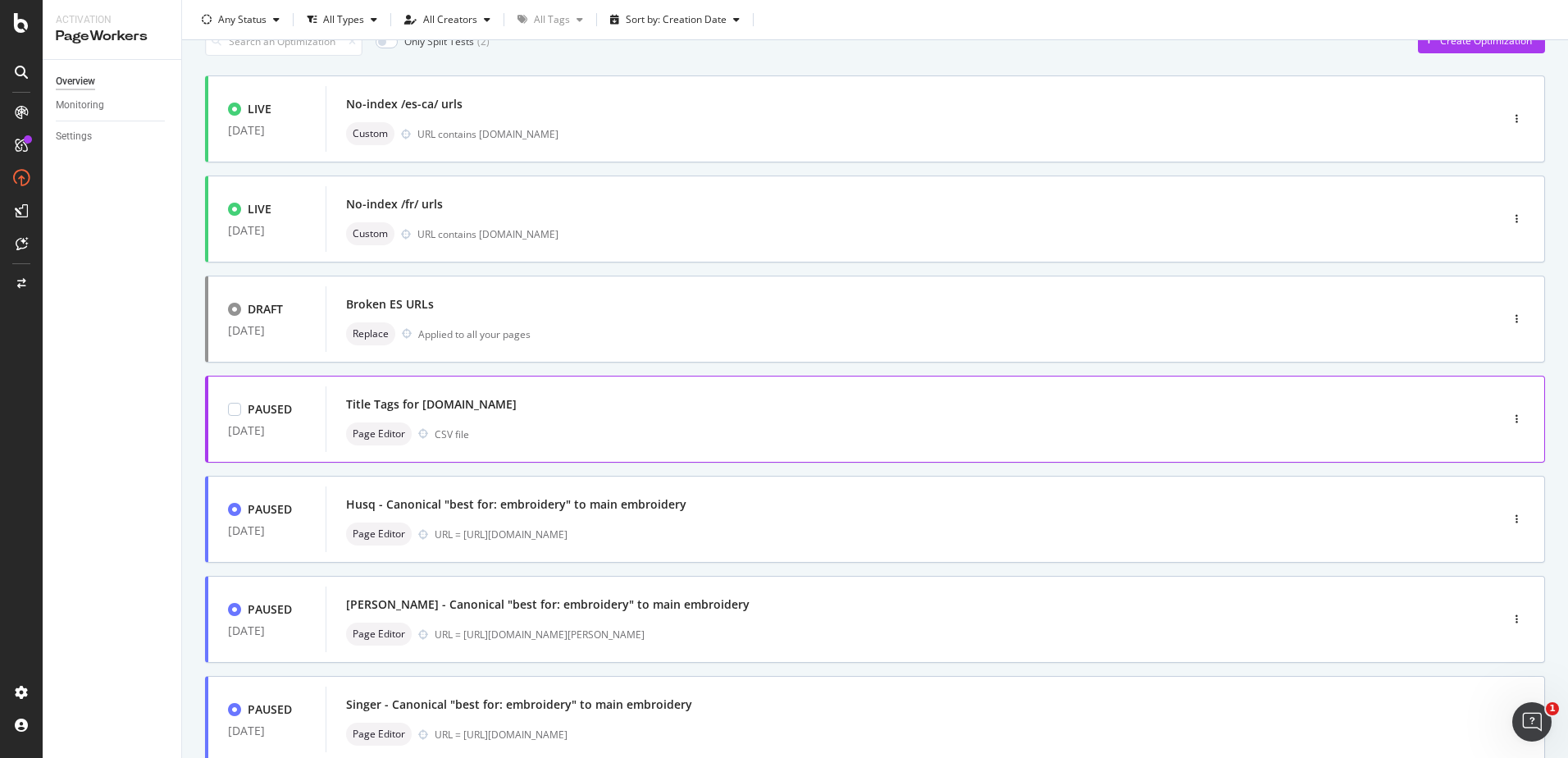
scroll to position [328, 0]
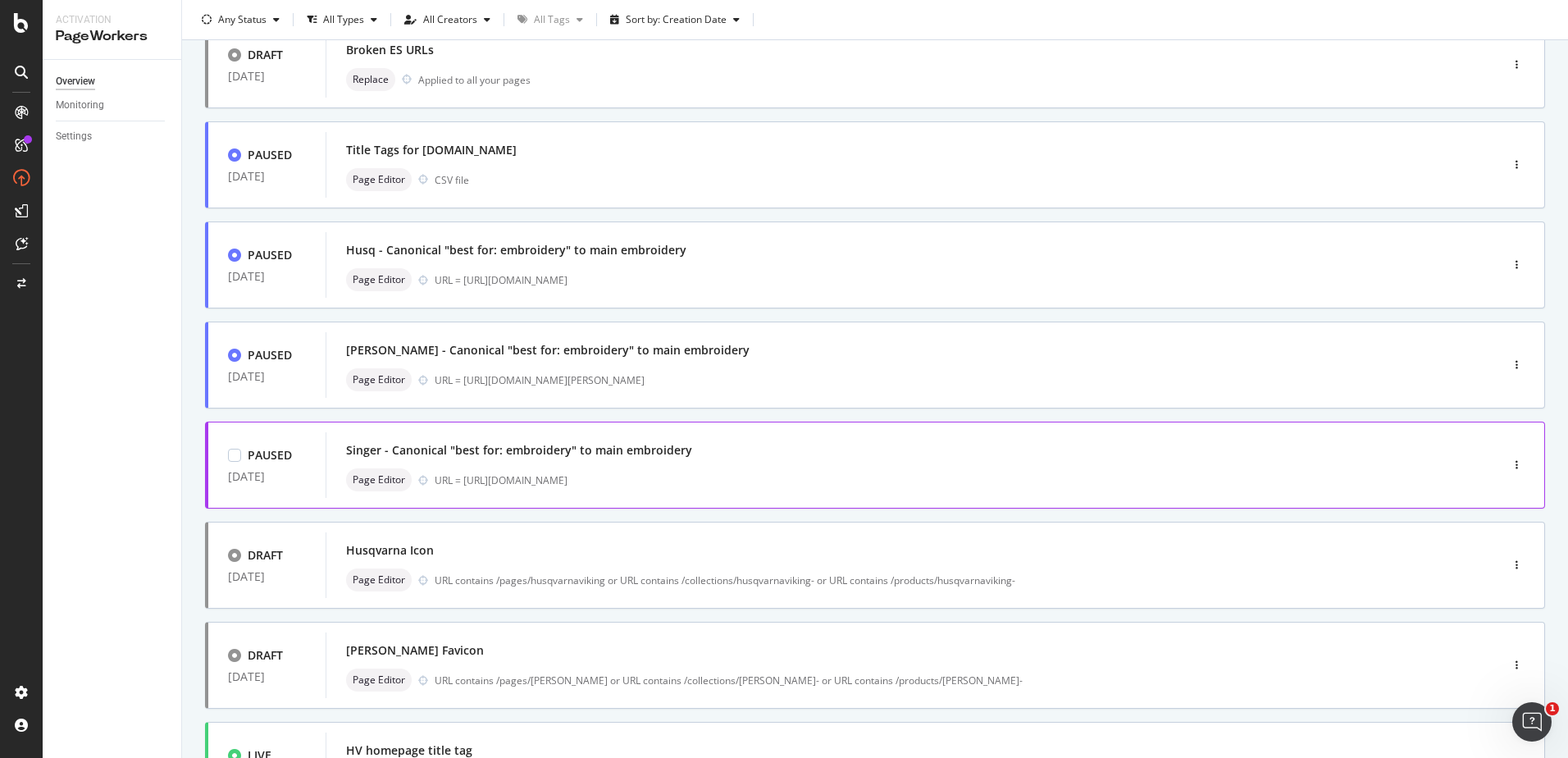
click at [468, 439] on div "Singer - Canonical "best for: embroidery" to main embroidery" at bounding box center [888, 450] width 1085 height 23
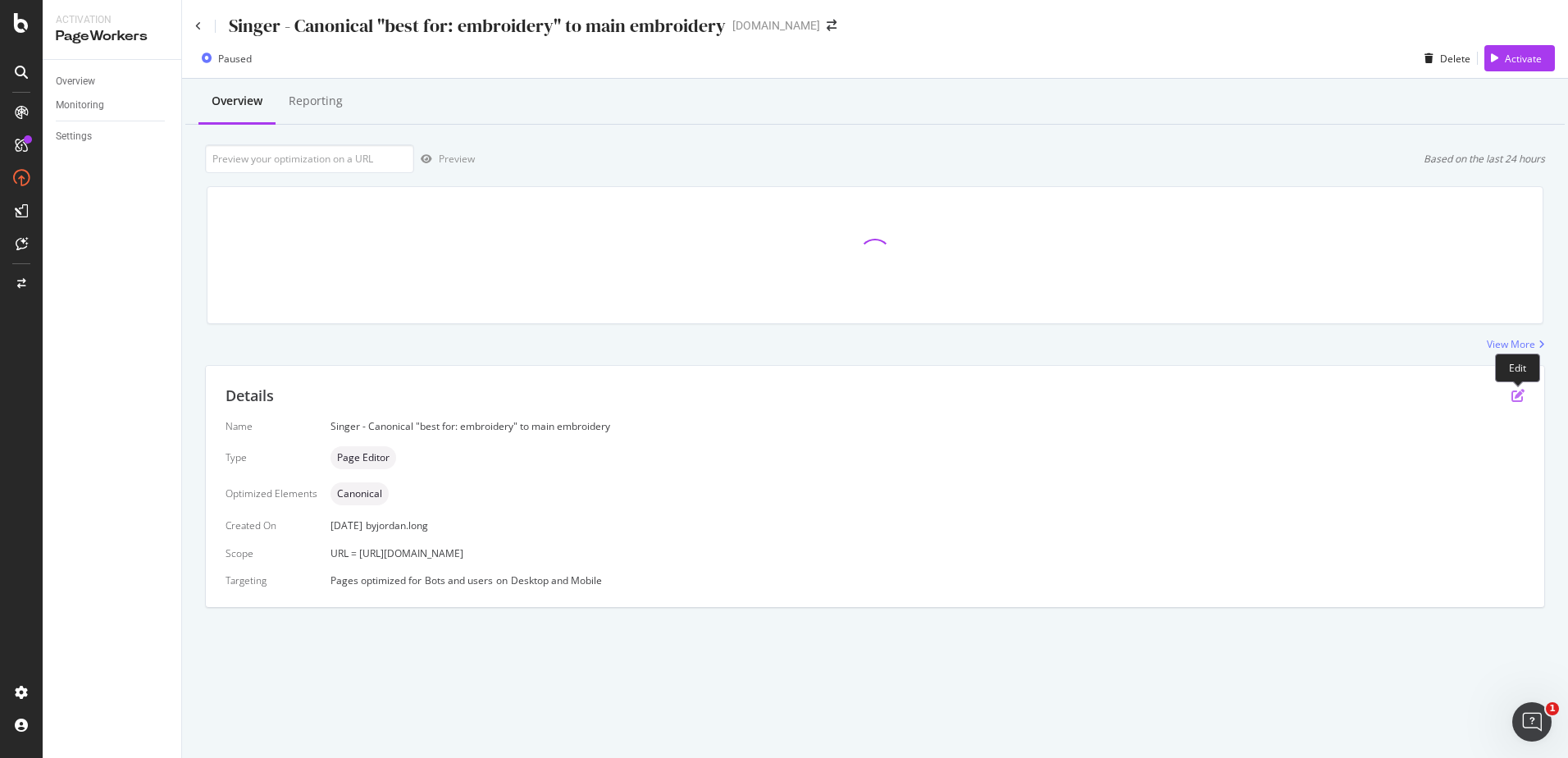
click at [1524, 394] on icon "pen-to-square" at bounding box center [1519, 395] width 13 height 13
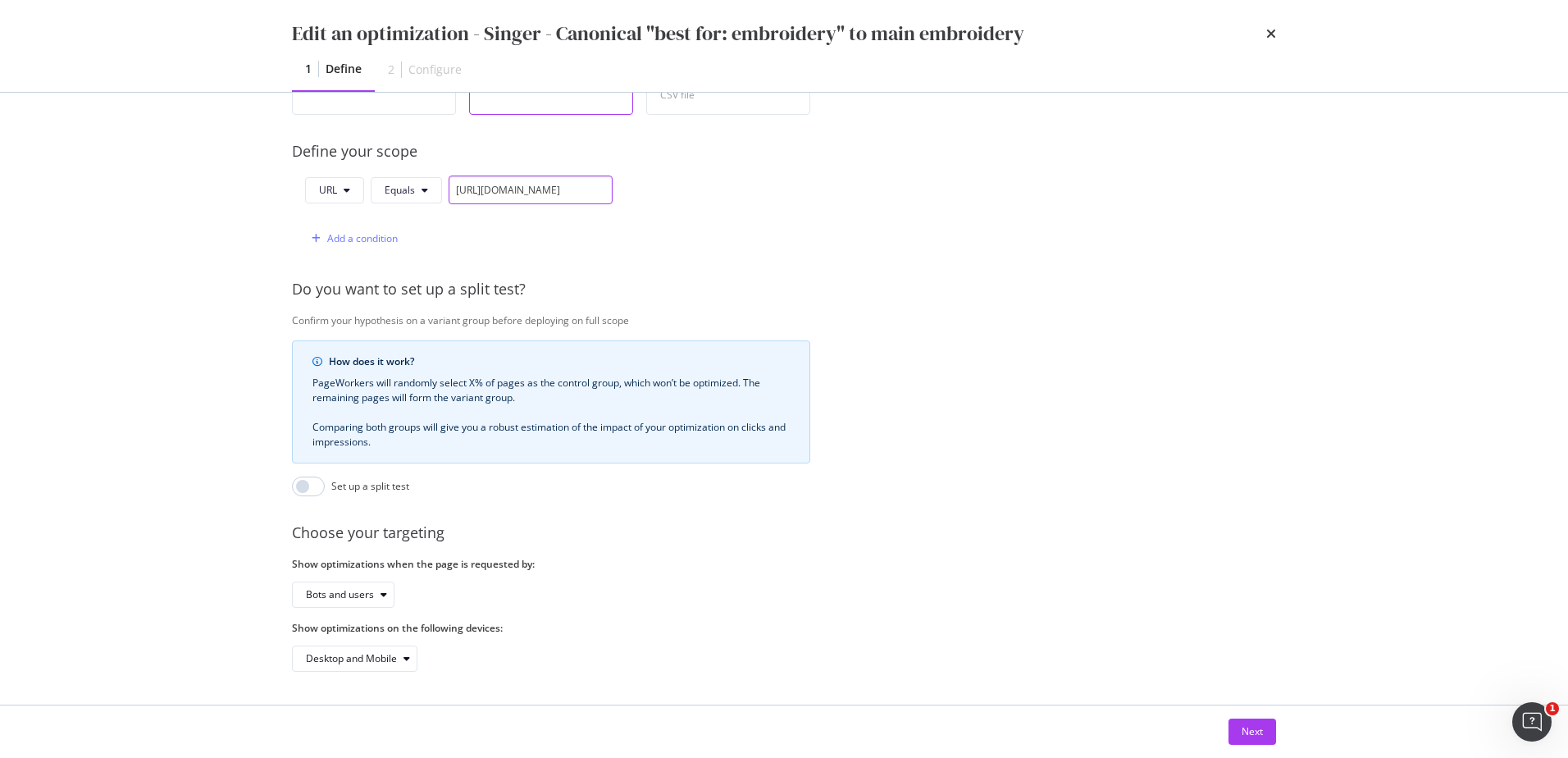
scroll to position [0, 164]
drag, startPoint x: 479, startPoint y: 176, endPoint x: 721, endPoint y: 180, distance: 242.0
click at [721, 180] on div "URL Equals [URL][DOMAIN_NAME] Add a condition" at bounding box center [551, 213] width 519 height 77
click at [875, 289] on div "Provide a name and description to help identify the change that will be made by…" at bounding box center [784, 229] width 984 height 885
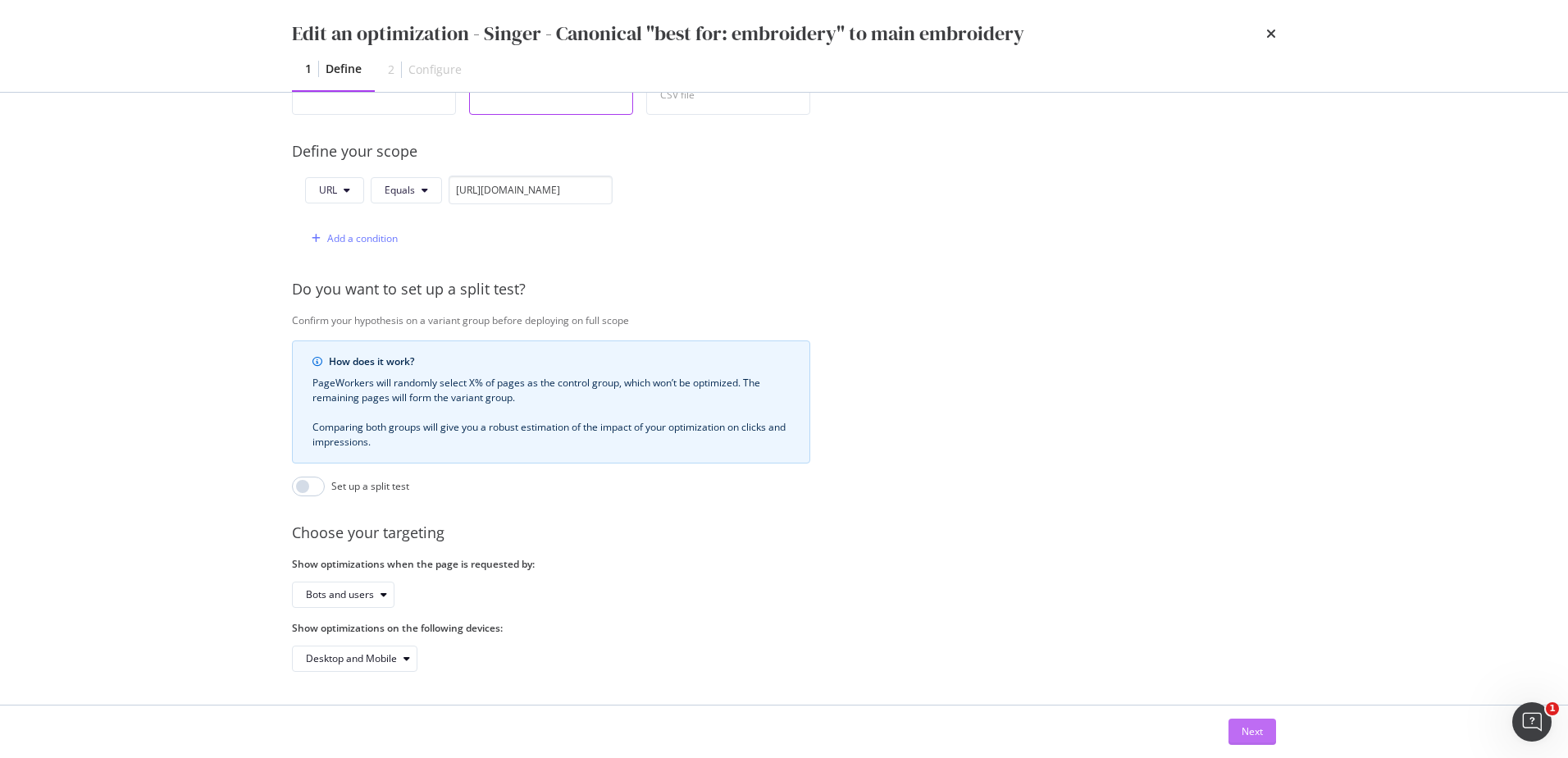
click at [1240, 733] on button "Next" at bounding box center [1252, 731] width 47 height 27
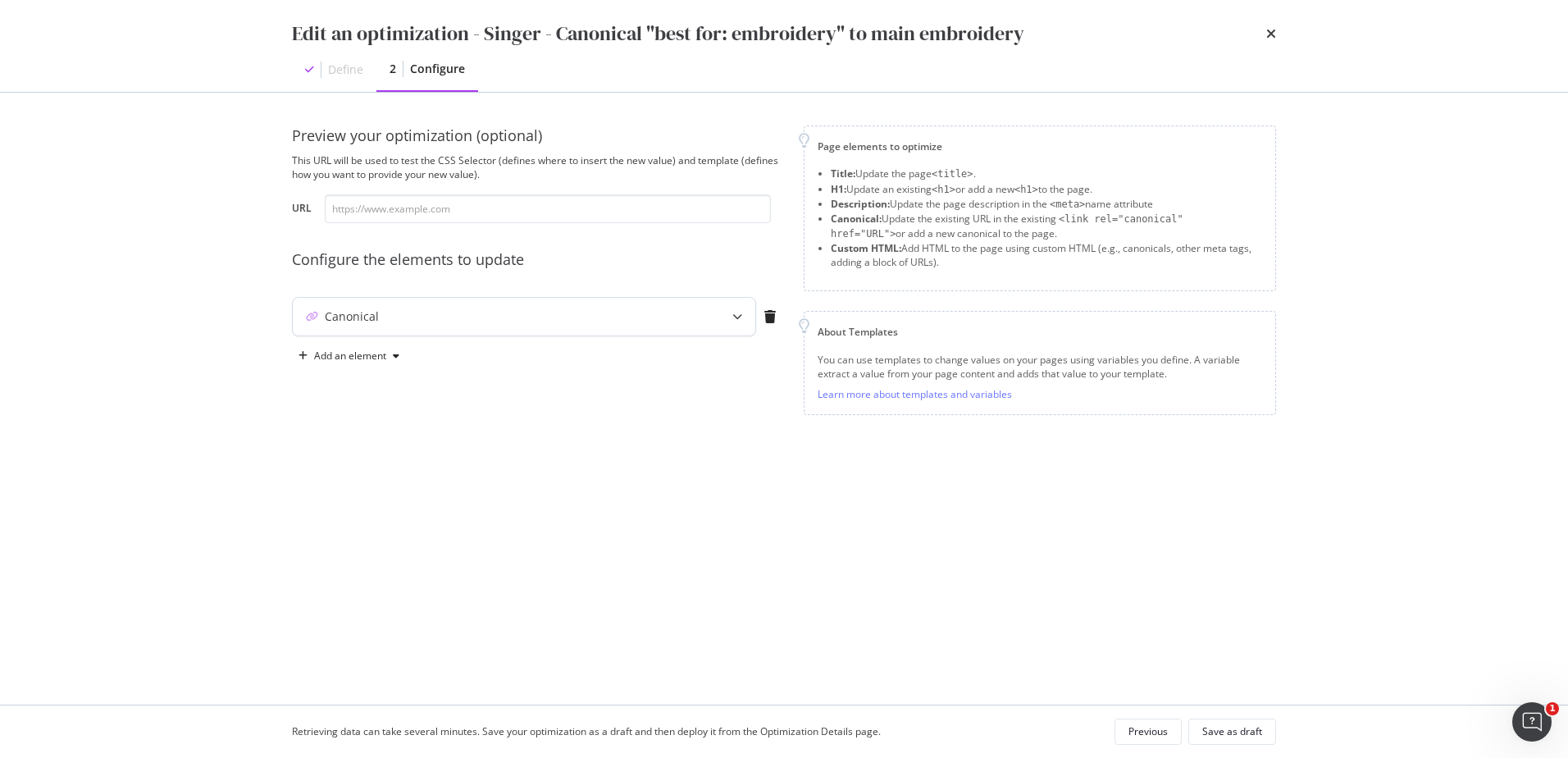
click at [541, 326] on div "Canonical" at bounding box center [524, 316] width 463 height 38
click at [328, 75] on div "Define" at bounding box center [345, 69] width 35 height 16
click at [1269, 28] on icon "times" at bounding box center [1271, 34] width 9 height 13
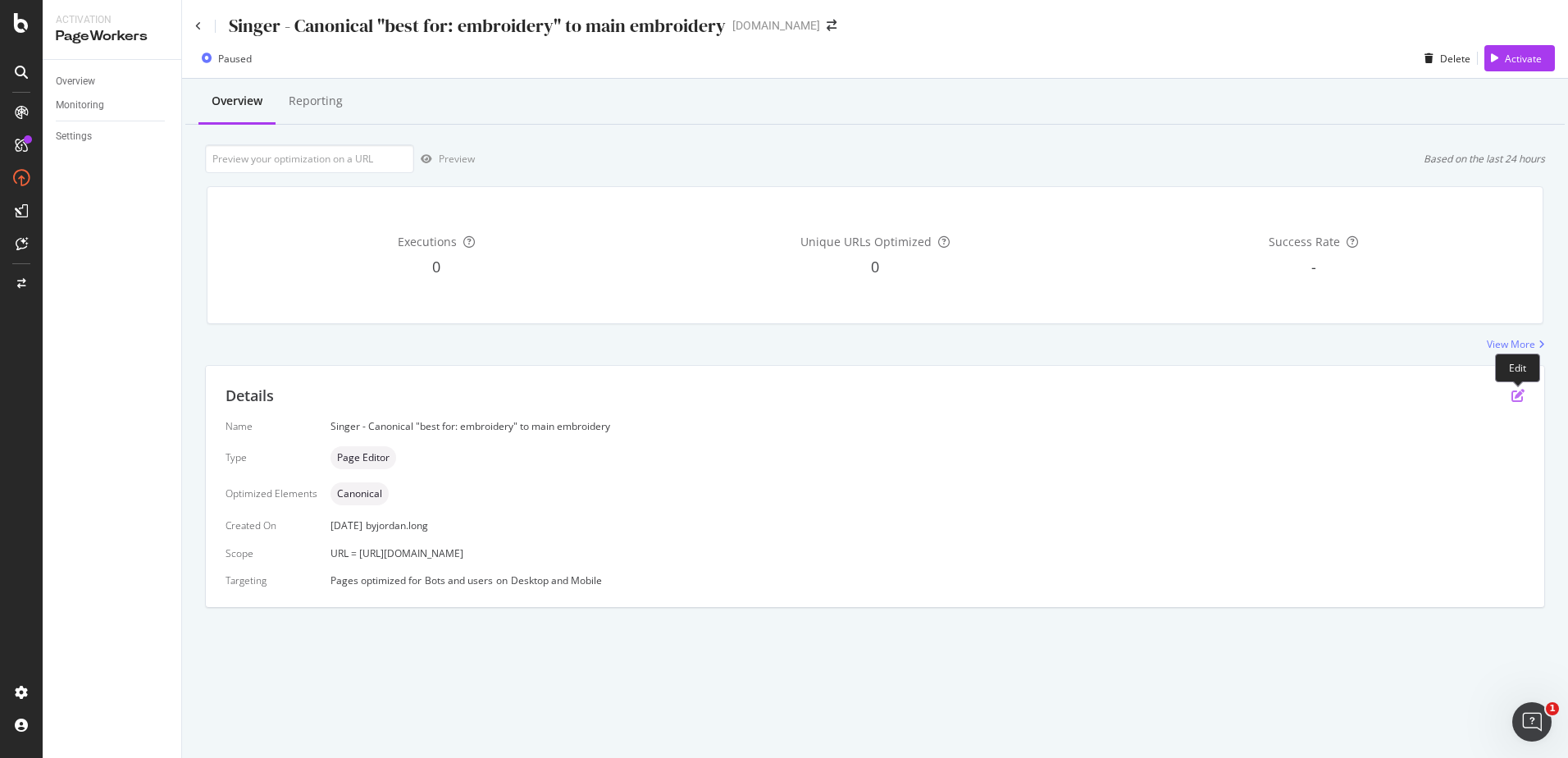
click at [1524, 396] on icon "pen-to-square" at bounding box center [1519, 395] width 13 height 13
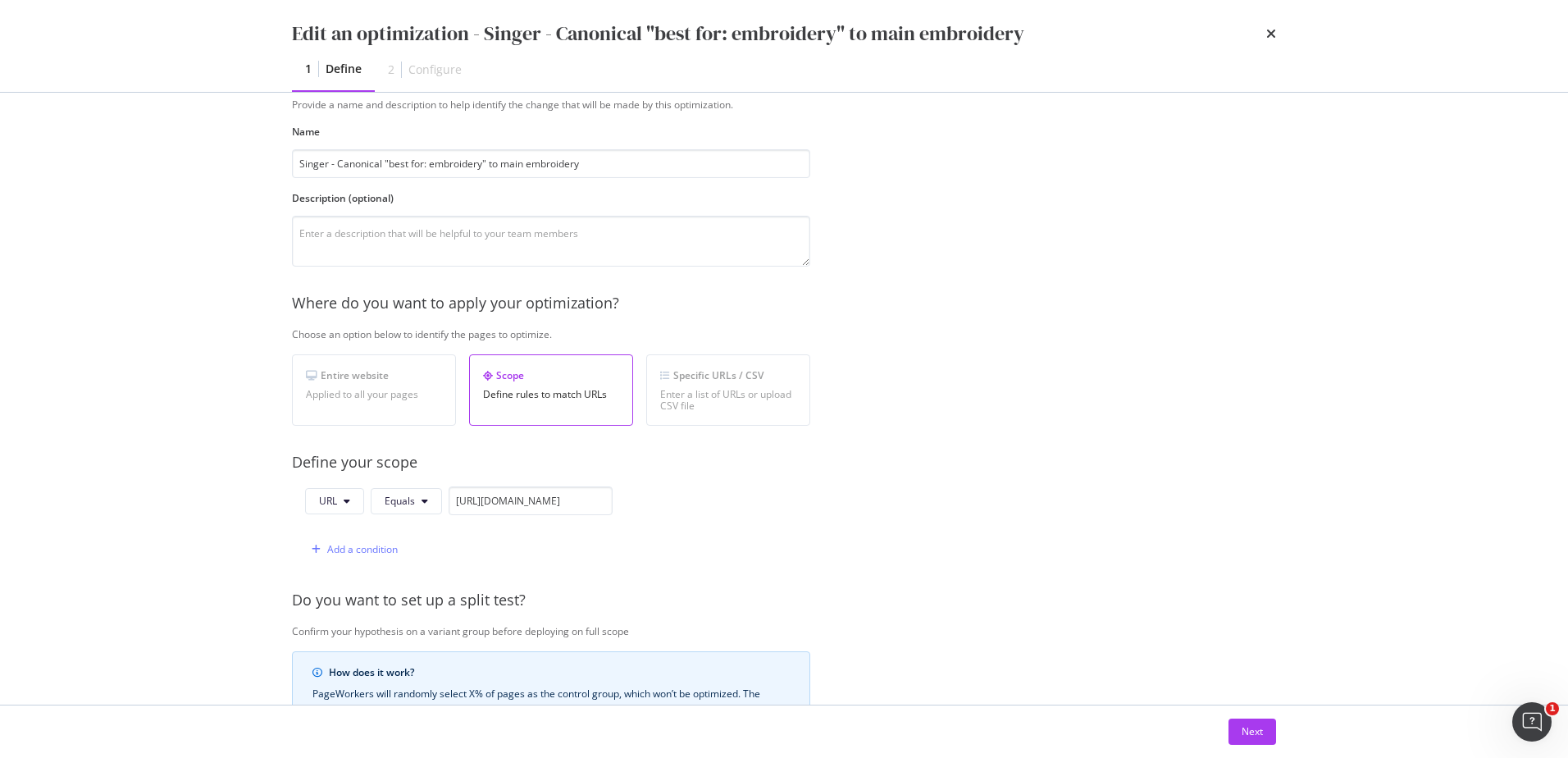
scroll to position [82, 0]
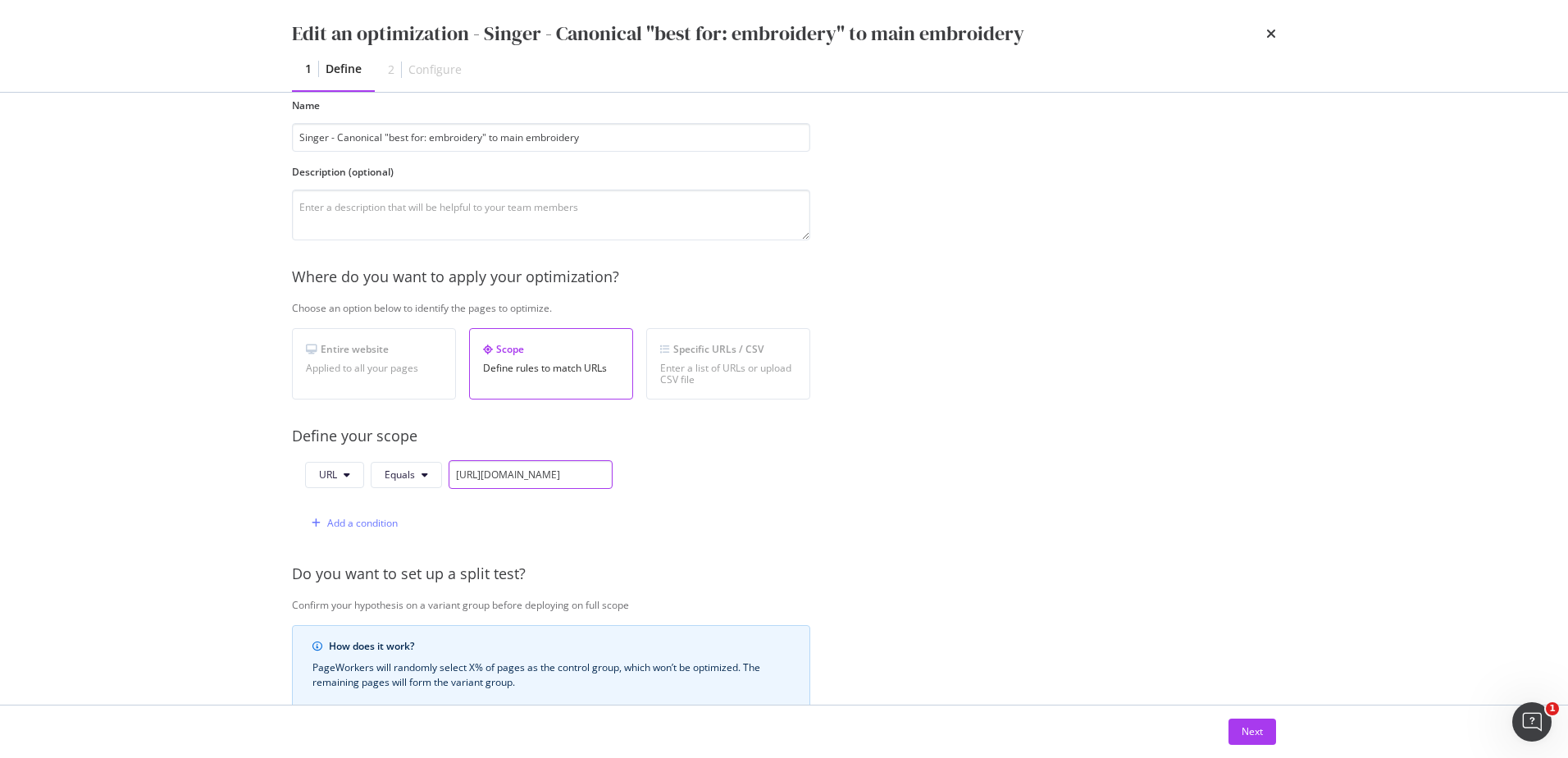
click at [502, 484] on input "[URL][DOMAIN_NAME]" at bounding box center [530, 474] width 164 height 28
drag, startPoint x: 483, startPoint y: 475, endPoint x: 813, endPoint y: 484, distance: 330.1
click at [813, 484] on div "Provide a name and description to help identify the change that will be made by…" at bounding box center [784, 514] width 984 height 885
click at [842, 489] on div "Provide a name and description to help identify the change that will be made by…" at bounding box center [784, 514] width 984 height 885
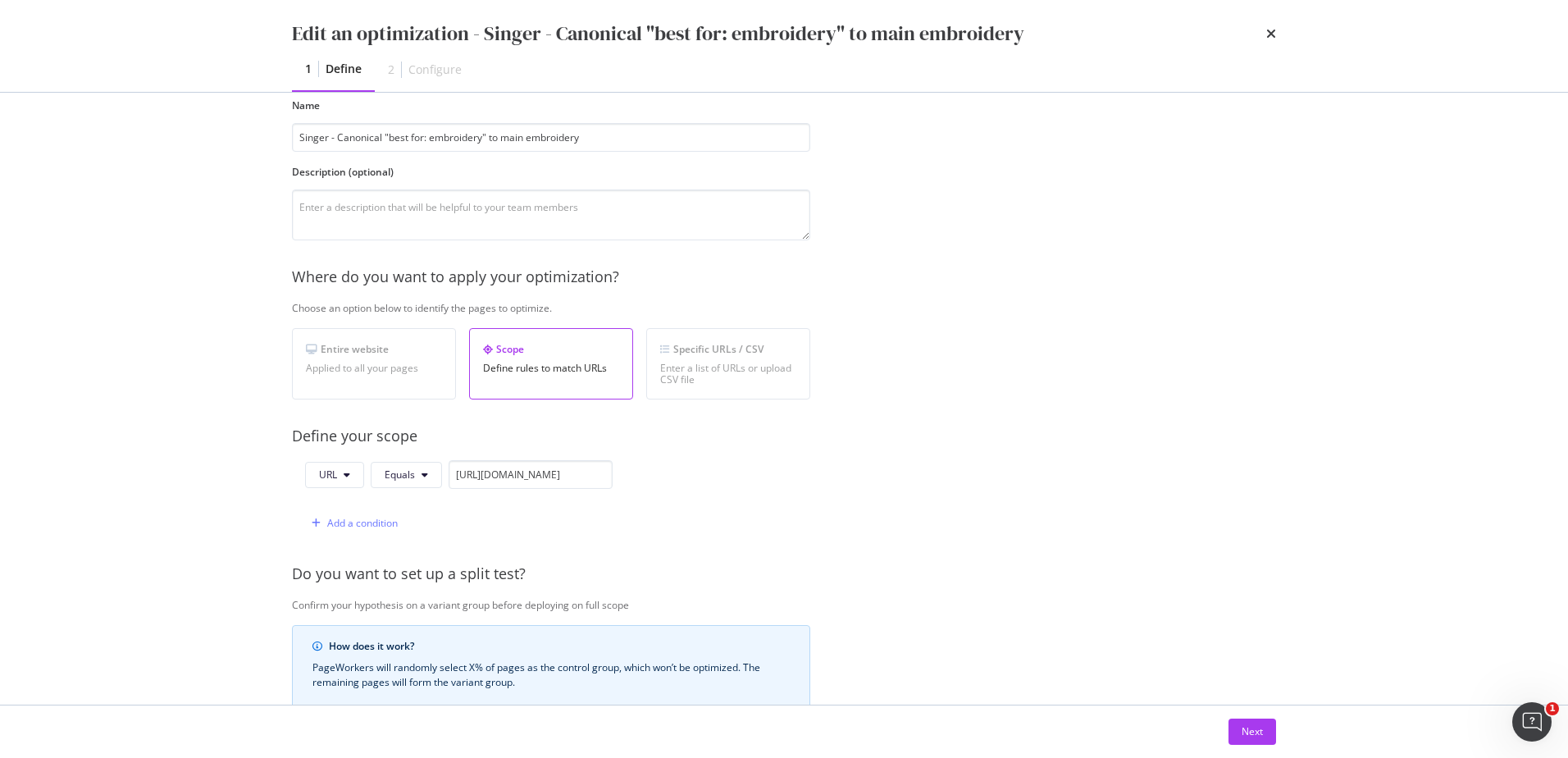
scroll to position [0, 0]
